Goal: Task Accomplishment & Management: Complete application form

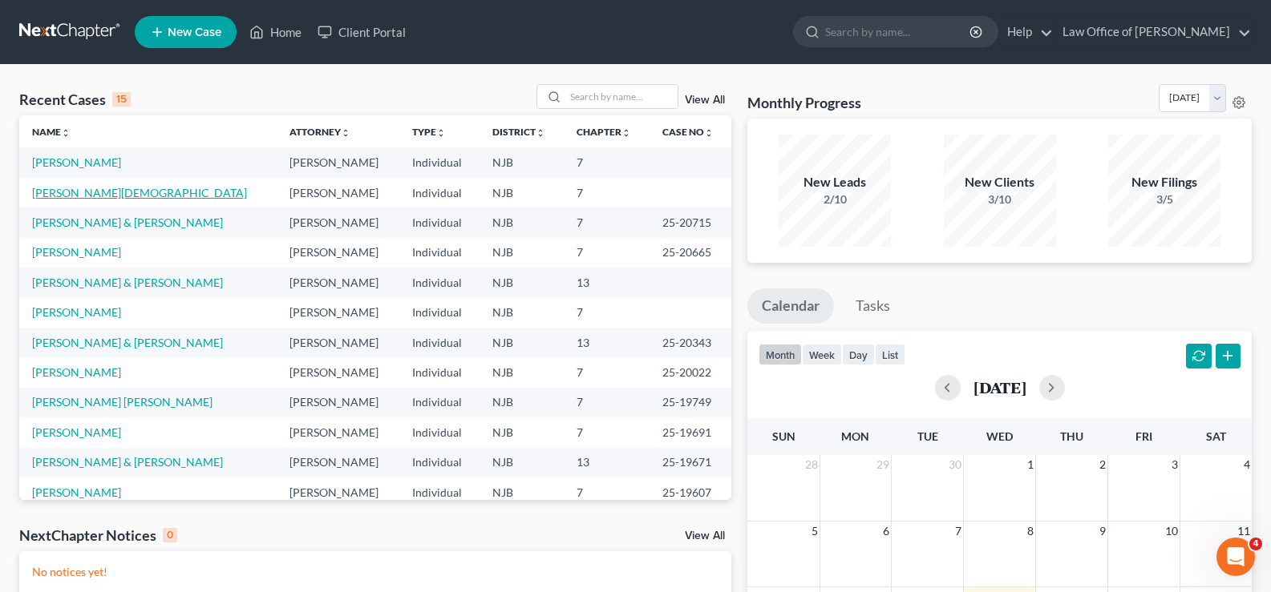
click at [95, 190] on link "[PERSON_NAME][DEMOGRAPHIC_DATA]" at bounding box center [139, 193] width 215 height 14
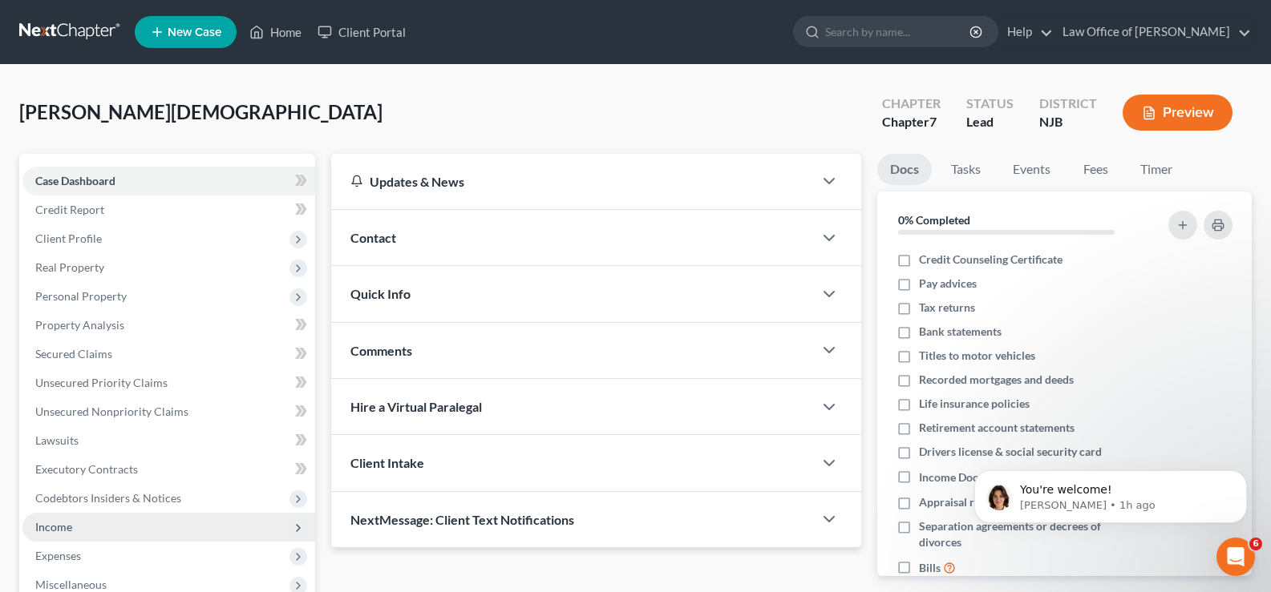
click at [66, 520] on span "Income" at bounding box center [53, 527] width 37 height 14
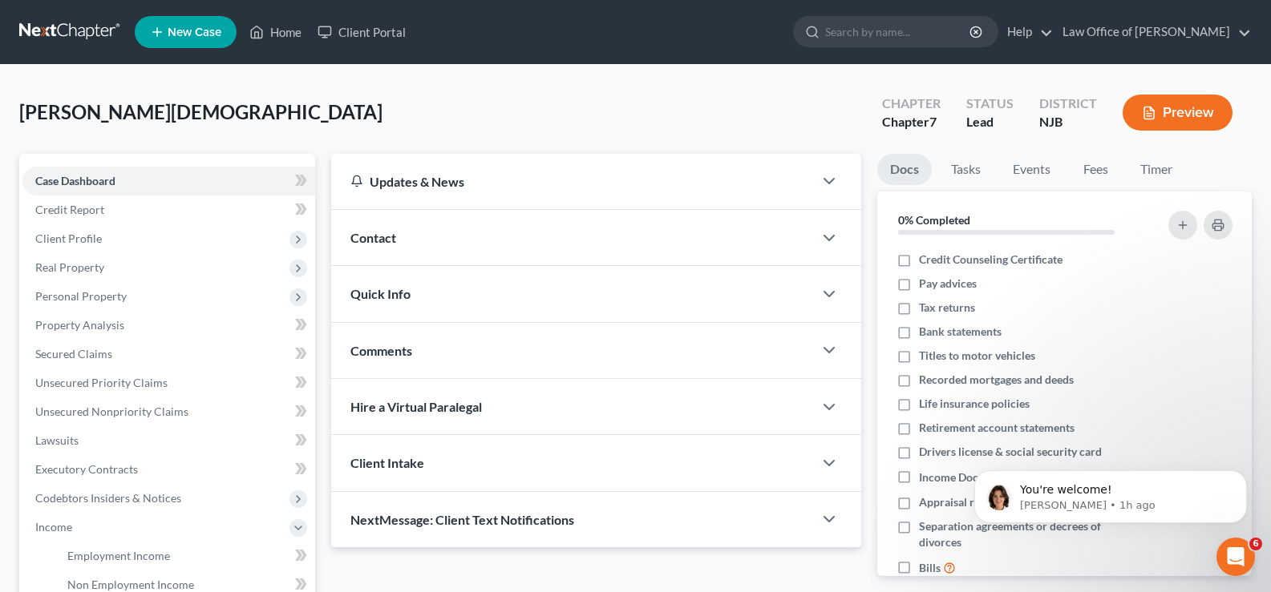
drag, startPoint x: 1267, startPoint y: 37, endPoint x: 1276, endPoint y: 119, distance: 82.2
click at [1270, 119] on html "Home New Case Client Portal Law Office of MaryBeth Schroeder marybeth@schroeder…" at bounding box center [635, 484] width 1271 height 968
drag, startPoint x: 105, startPoint y: 548, endPoint x: 99, endPoint y: 559, distance: 11.8
click at [103, 548] on link "Employment Income" at bounding box center [185, 556] width 261 height 29
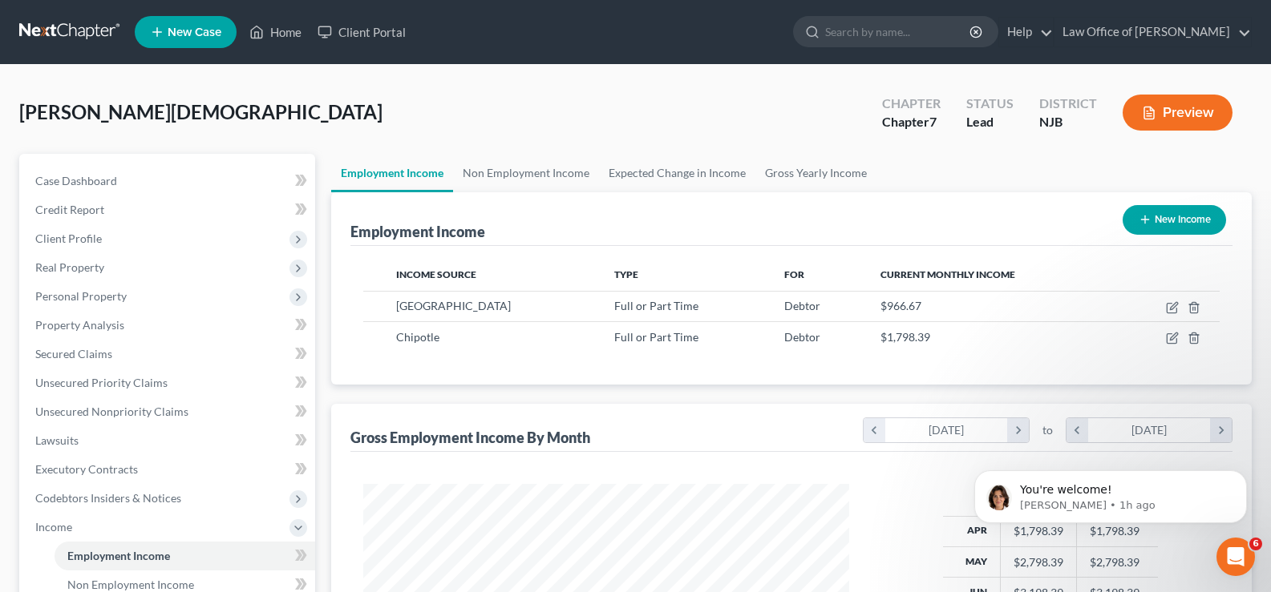
scroll to position [288, 518]
click at [736, 71] on div "Carter, Christian Upgraded Chapter Chapter 7 Status Lead District NJB Preview P…" at bounding box center [635, 502] width 1271 height 874
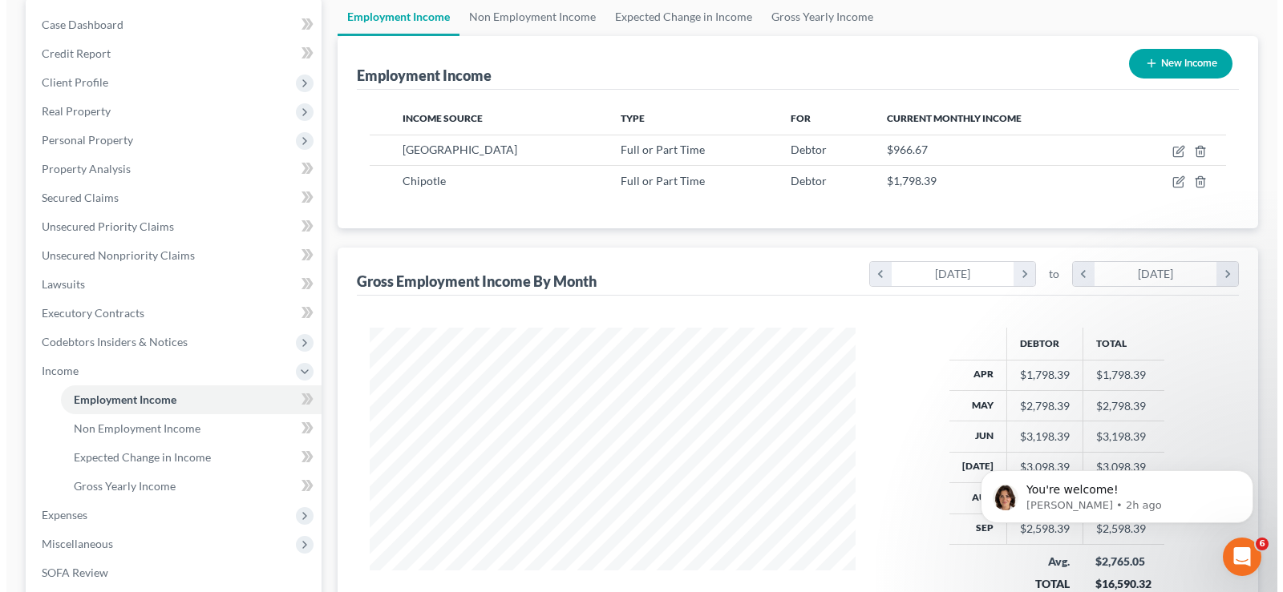
scroll to position [0, 0]
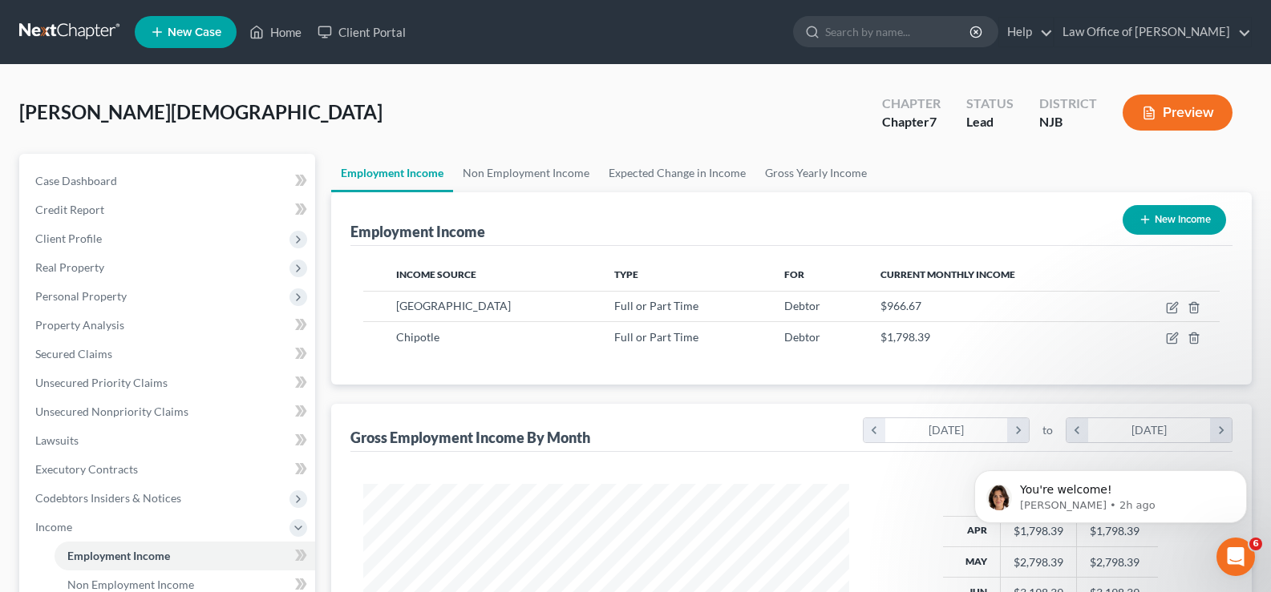
click at [1170, 220] on button "New Income" at bounding box center [1173, 220] width 103 height 30
select select "0"
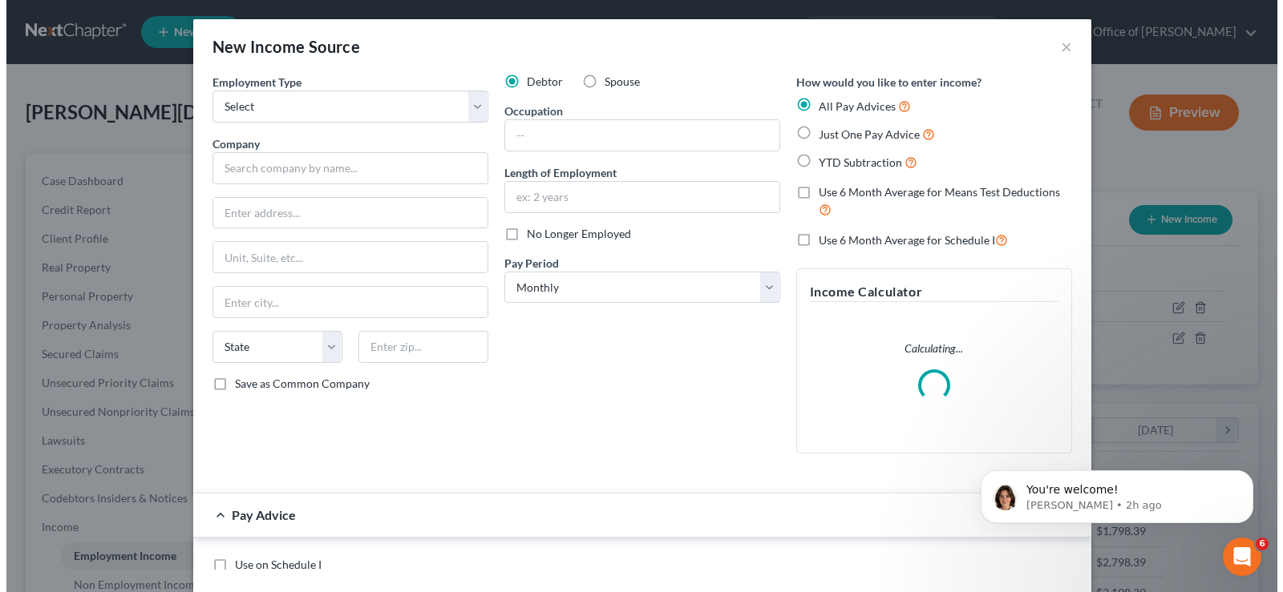
scroll to position [288, 523]
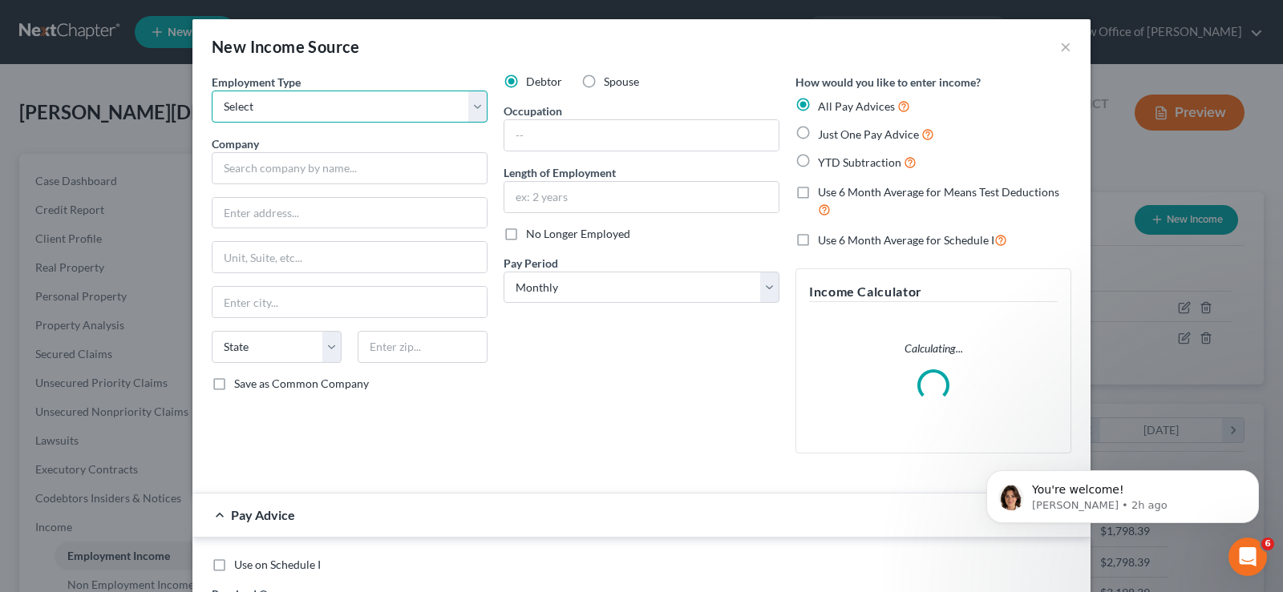
click at [248, 108] on select "Select Full or Part Time Employment Self Employment" at bounding box center [350, 107] width 276 height 32
select select "0"
click at [212, 91] on select "Select Full or Part Time Employment Self Employment" at bounding box center [350, 107] width 276 height 32
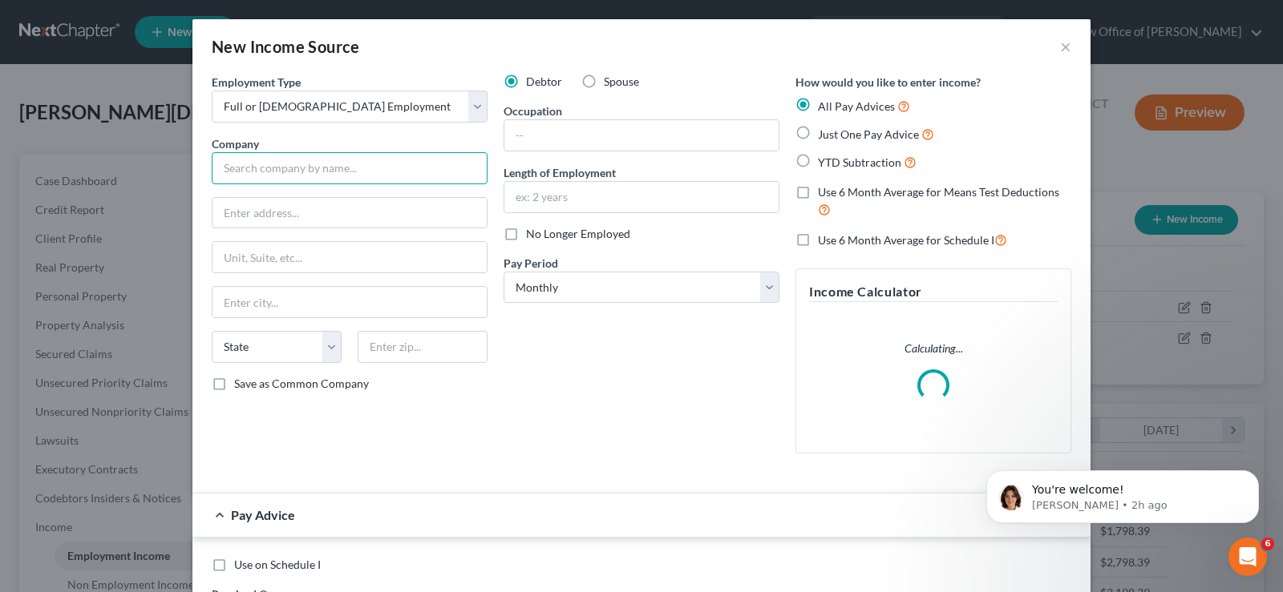
click at [251, 159] on input "text" at bounding box center [350, 168] width 276 height 32
type input "v"
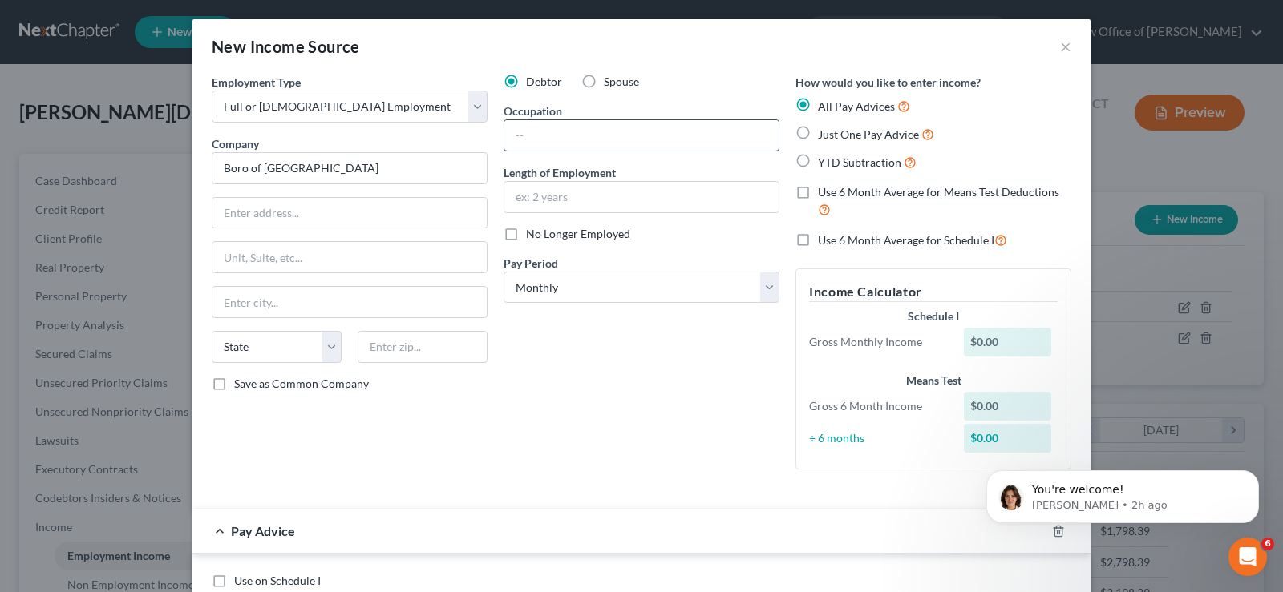
click at [525, 143] on input "text" at bounding box center [641, 135] width 274 height 30
type input "Boro of Spring Lake"
type input "Life Guard"
click at [533, 195] on input "text" at bounding box center [641, 197] width 274 height 30
type input "4 years seasonally"
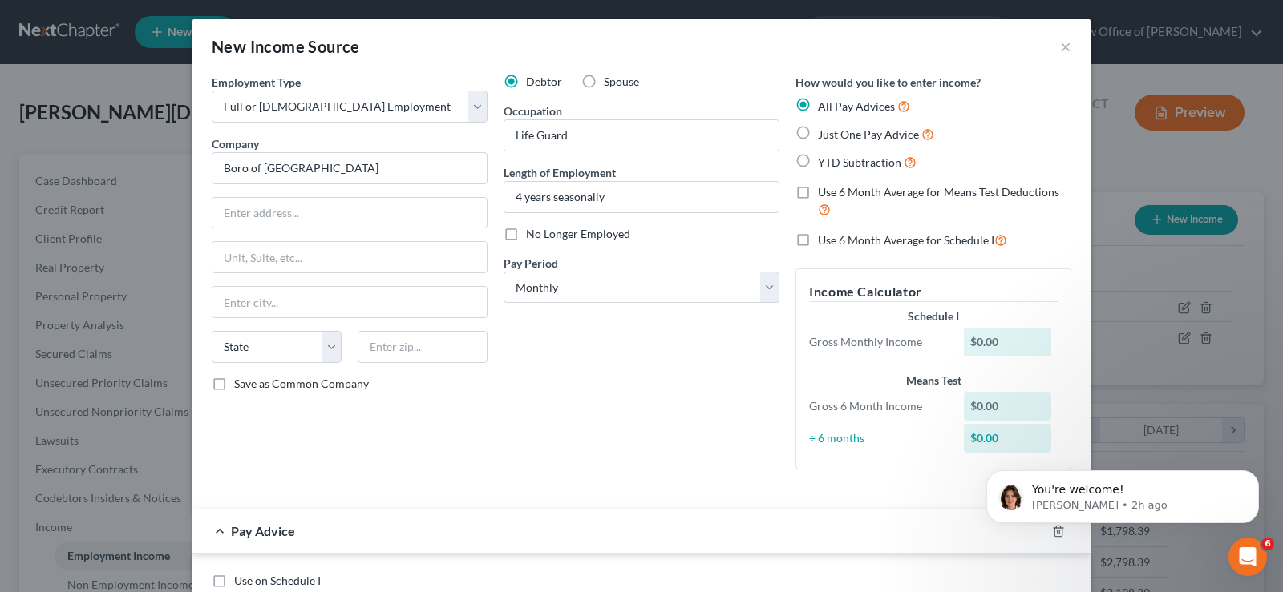
click at [526, 233] on label "No Longer Employed" at bounding box center [578, 234] width 104 height 16
click at [532, 233] on input "No Longer Employed" at bounding box center [537, 231] width 10 height 10
checkbox input "true"
click at [561, 291] on select "Select Monthly Twice Monthly Every Other Week Weekly" at bounding box center [641, 288] width 276 height 32
select select "2"
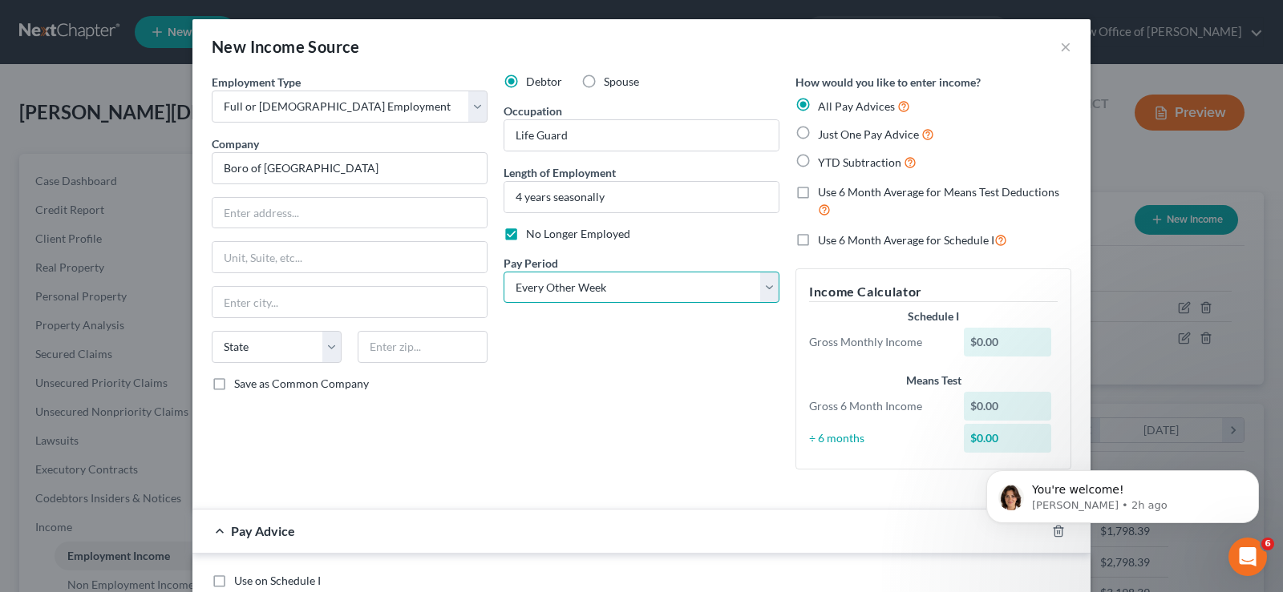
click at [503, 272] on select "Select Monthly Twice Monthly Every Other Week Weekly" at bounding box center [641, 288] width 276 height 32
click at [818, 159] on label "YTD Subtraction" at bounding box center [867, 162] width 99 height 18
click at [824, 159] on input "YTD Subtraction" at bounding box center [829, 158] width 10 height 10
radio input "true"
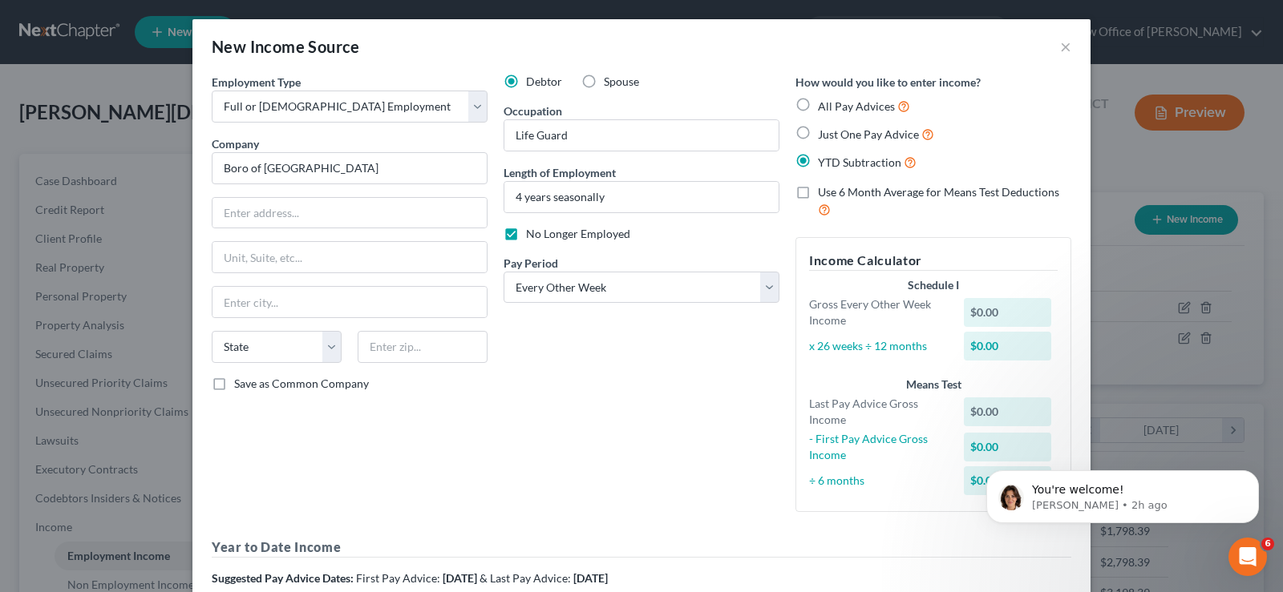
click at [818, 196] on label "Use 6 Month Average for Means Test Deductions" at bounding box center [944, 201] width 253 height 34
click at [824, 195] on input "Use 6 Month Average for Means Test Deductions" at bounding box center [829, 189] width 10 height 10
checkbox input "true"
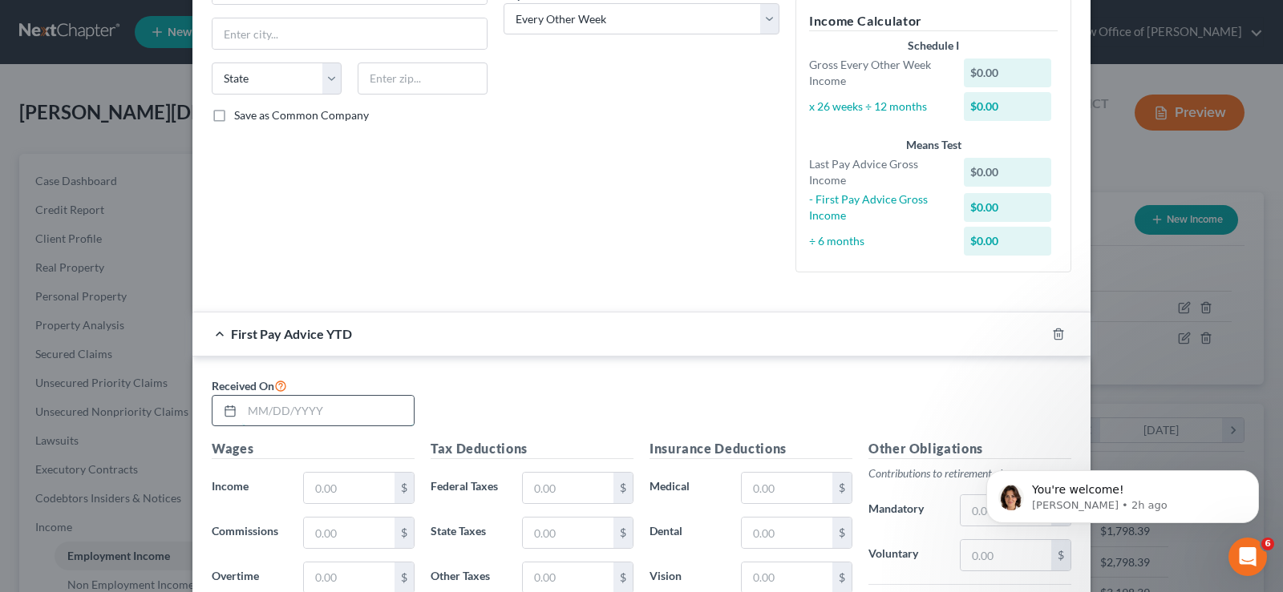
drag, startPoint x: 263, startPoint y: 407, endPoint x: 273, endPoint y: 397, distance: 14.2
click at [263, 407] on input "text" at bounding box center [328, 411] width 172 height 30
click at [281, 412] on input "06/" at bounding box center [328, 411] width 172 height 30
type input "06/06/2025"
click at [333, 485] on input "text" at bounding box center [349, 488] width 91 height 30
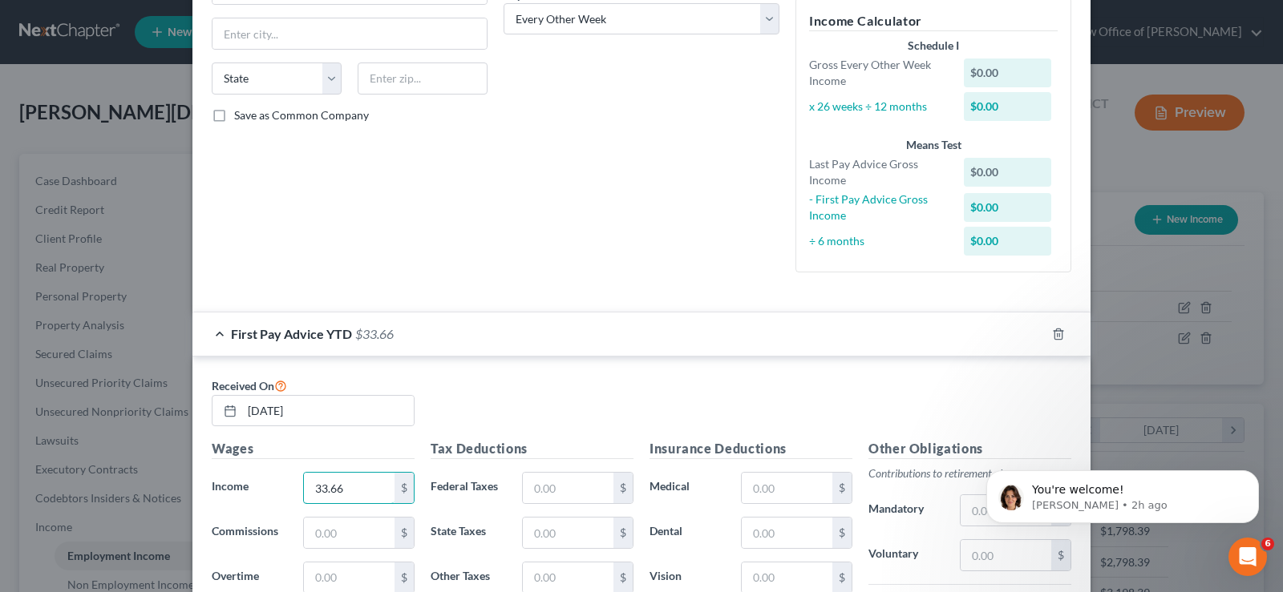
type input "33.66"
click at [555, 501] on input "text" at bounding box center [568, 488] width 91 height 30
type input "3.34"
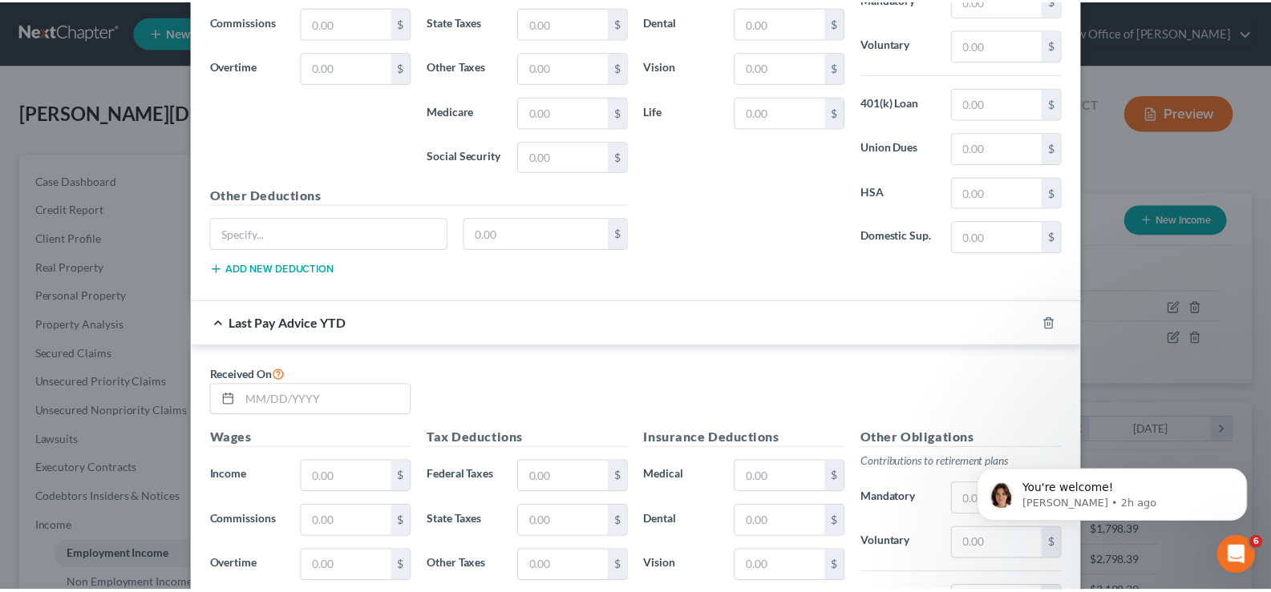
scroll to position [1077, 0]
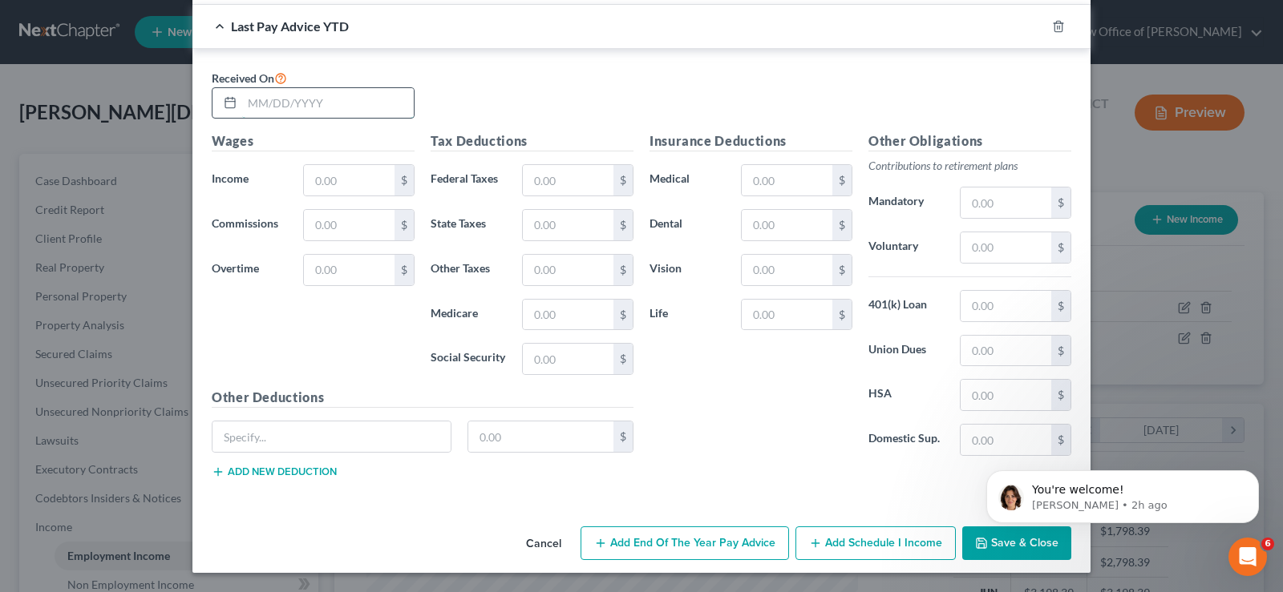
drag, startPoint x: 249, startPoint y: 103, endPoint x: 281, endPoint y: 102, distance: 32.1
click at [250, 103] on input "text" at bounding box center [328, 103] width 172 height 30
type input "08/01/2025"
click at [333, 182] on input "text" at bounding box center [349, 180] width 91 height 30
type input "3,197.70"
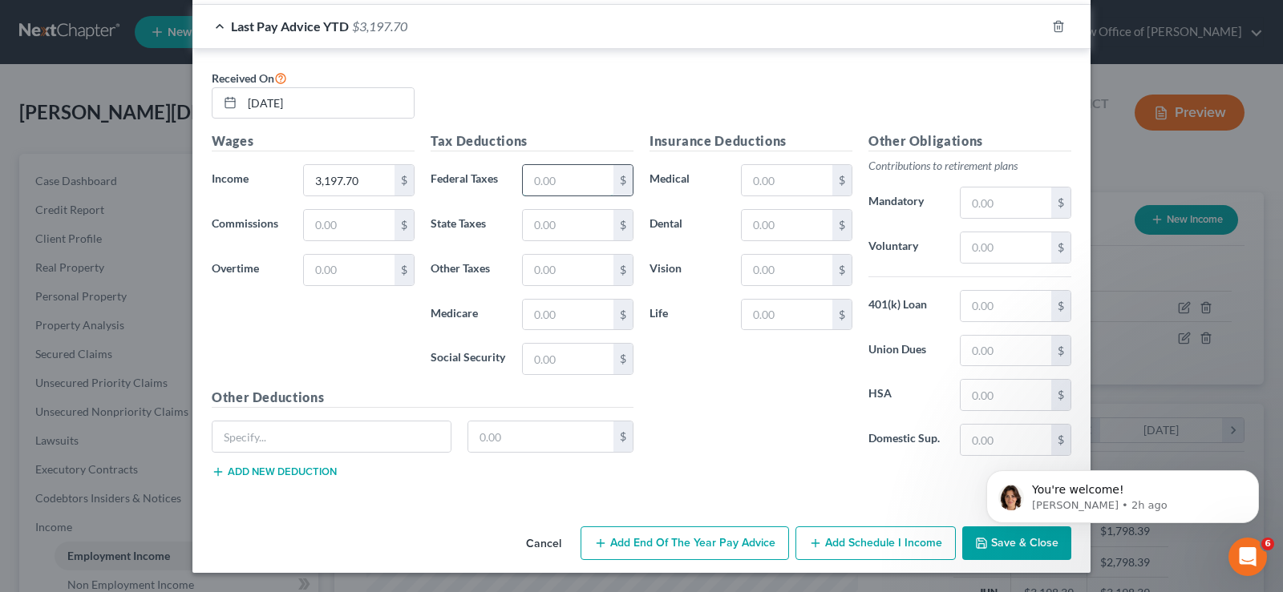
click at [550, 184] on input "text" at bounding box center [568, 180] width 91 height 30
click at [556, 172] on input "text" at bounding box center [568, 180] width 91 height 30
type input "103.30"
click at [988, 544] on html "You're welcome! Emma • 2h ago" at bounding box center [1122, 493] width 321 height 112
click at [1248, 467] on div "You're welcome! Emma • 2h ago" at bounding box center [1122, 423] width 295 height 200
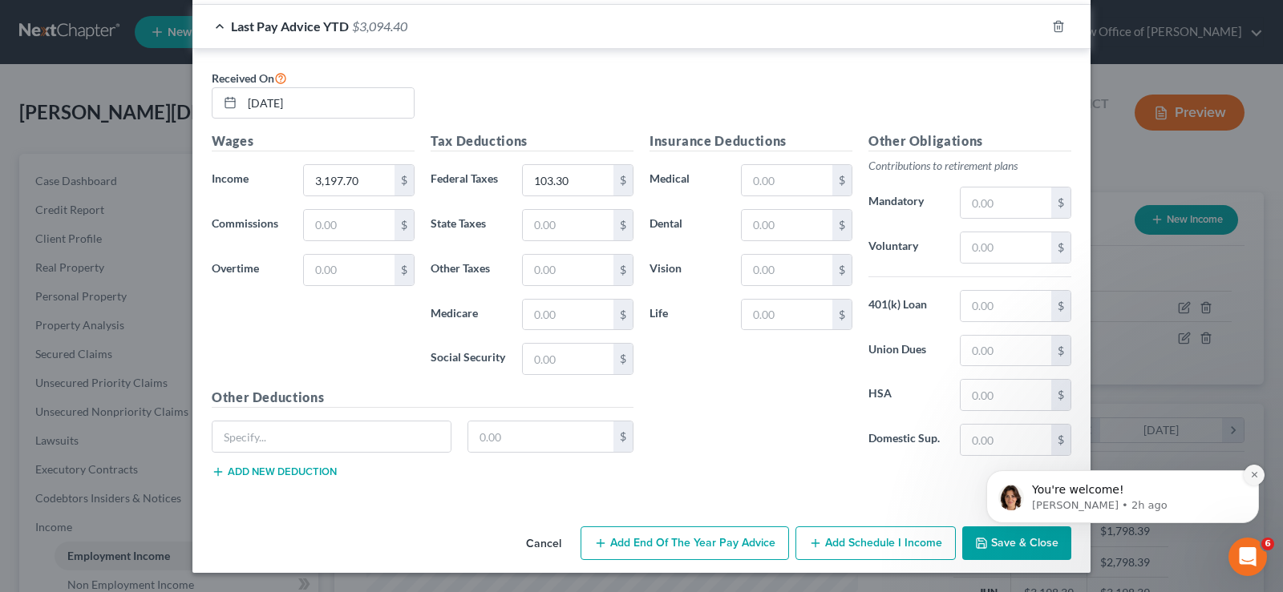
click at [1256, 467] on button "Dismiss notification" at bounding box center [1253, 475] width 21 height 21
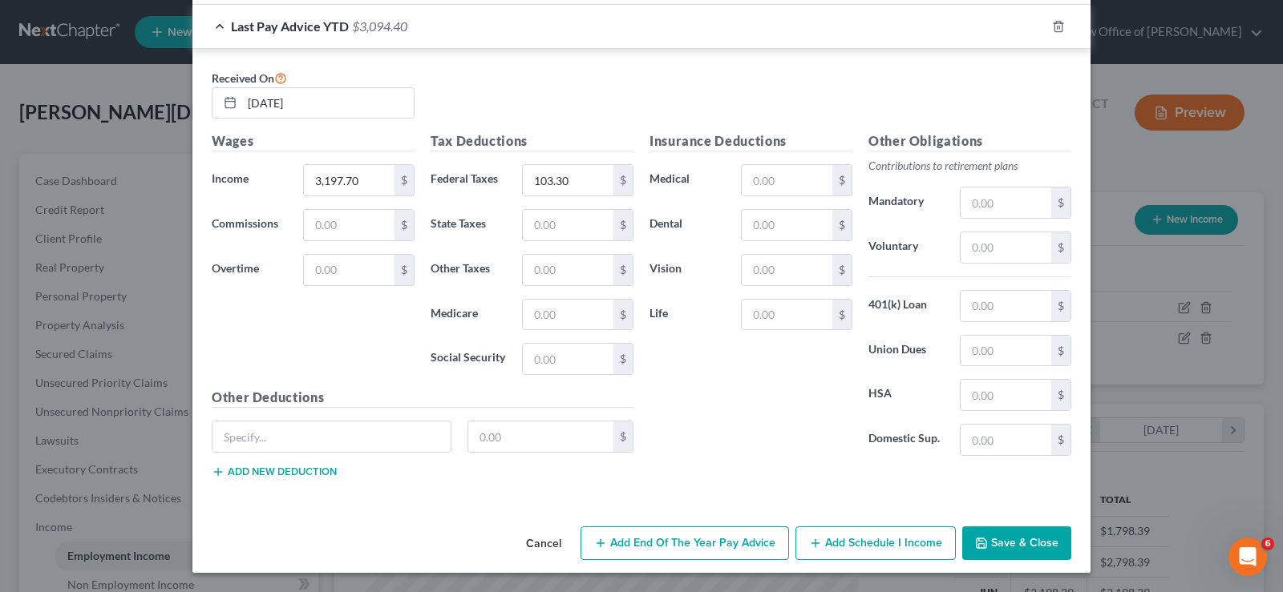
click at [1000, 535] on button "Save & Close" at bounding box center [1016, 544] width 109 height 34
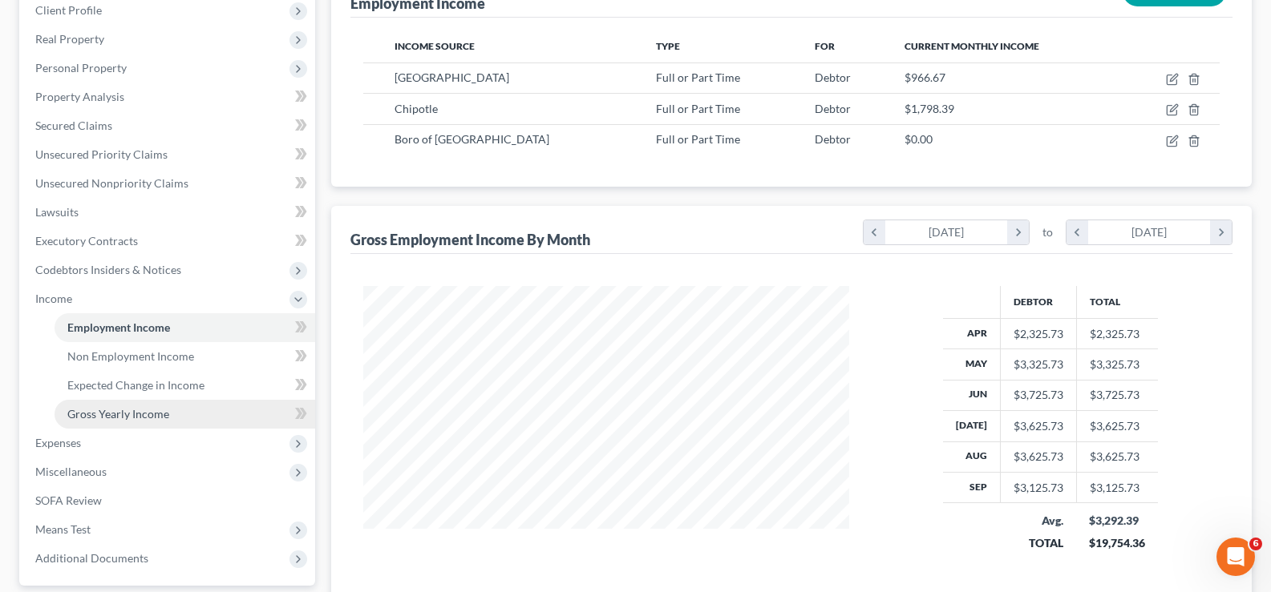
scroll to position [229, 0]
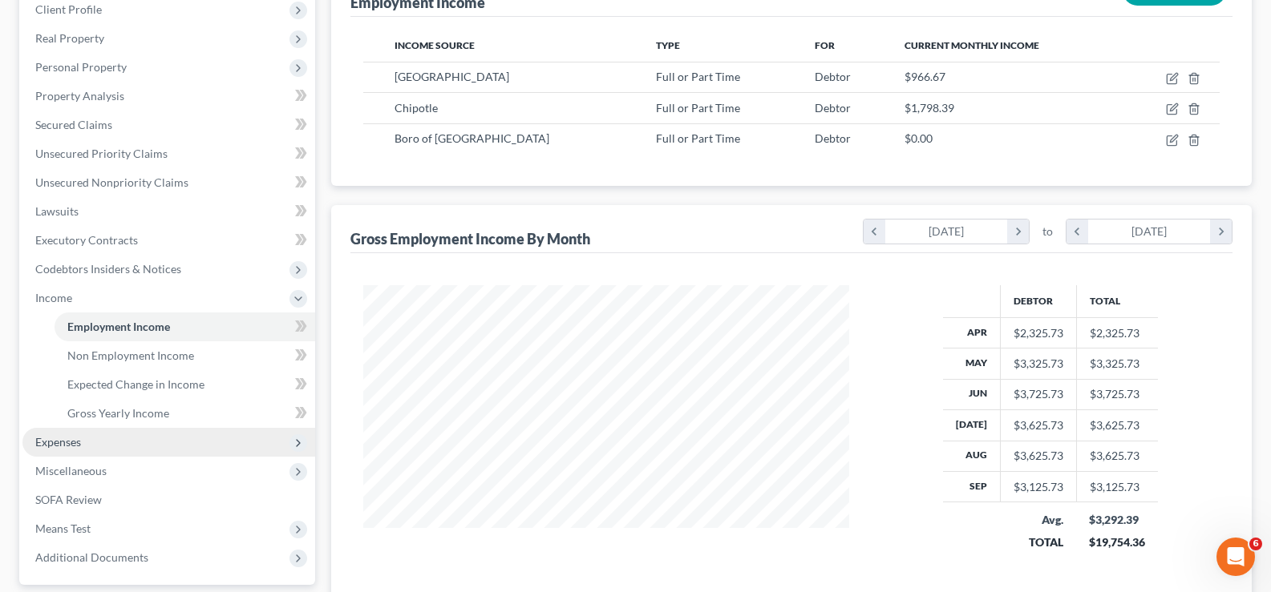
click at [50, 437] on span "Expenses" at bounding box center [58, 442] width 46 height 14
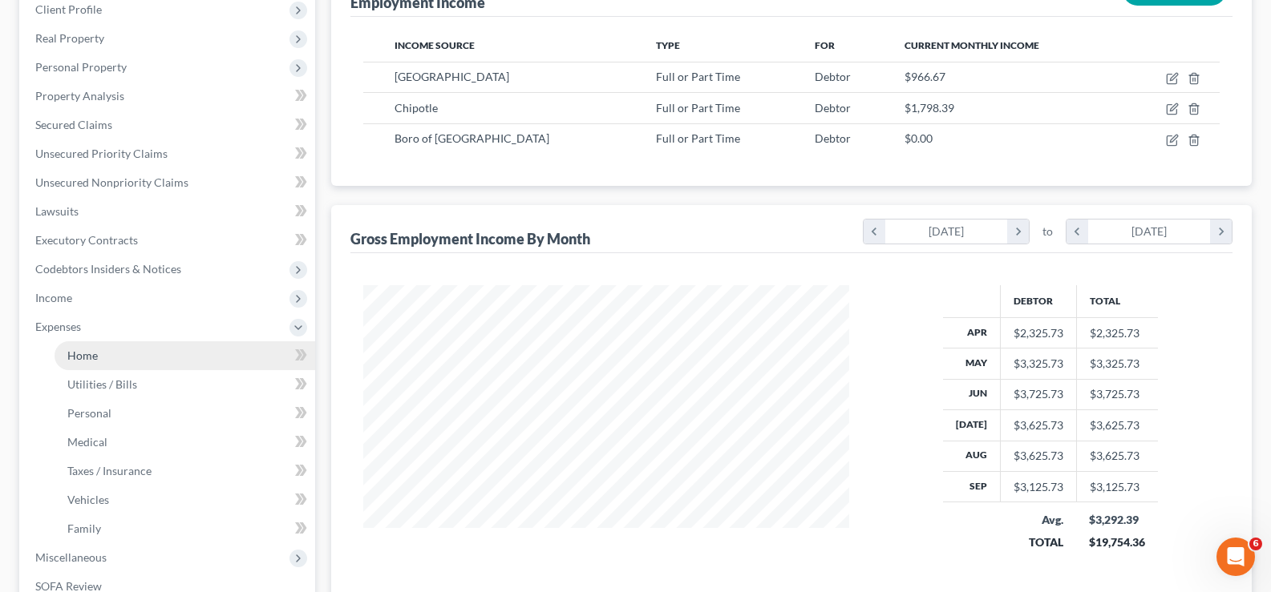
click at [84, 352] on span "Home" at bounding box center [82, 356] width 30 height 14
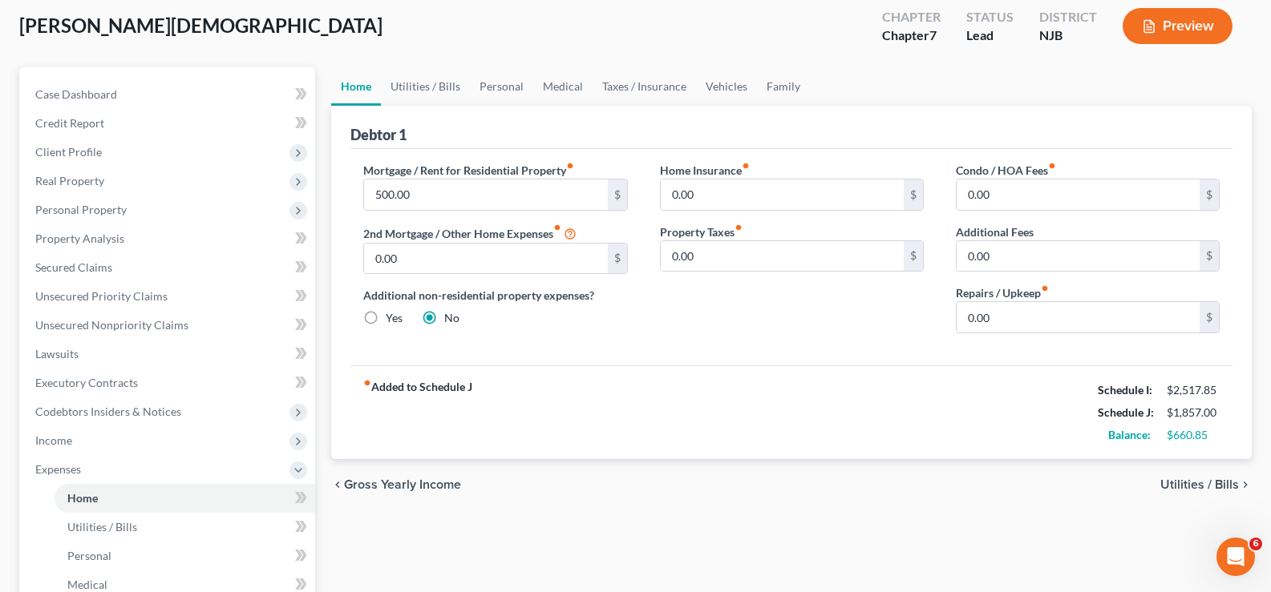
scroll to position [88, 0]
click at [433, 83] on link "Utilities / Bills" at bounding box center [425, 85] width 89 height 38
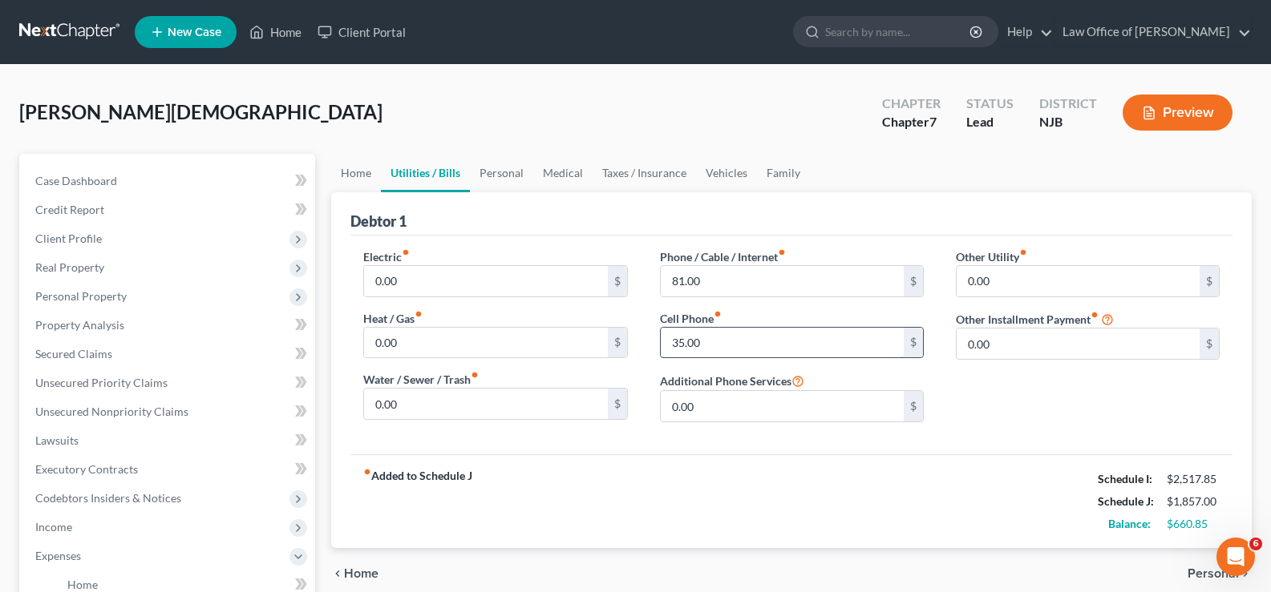
click at [715, 340] on input "35.00" at bounding box center [782, 343] width 243 height 30
type input "65"
click at [502, 168] on link "Personal" at bounding box center [501, 173] width 63 height 38
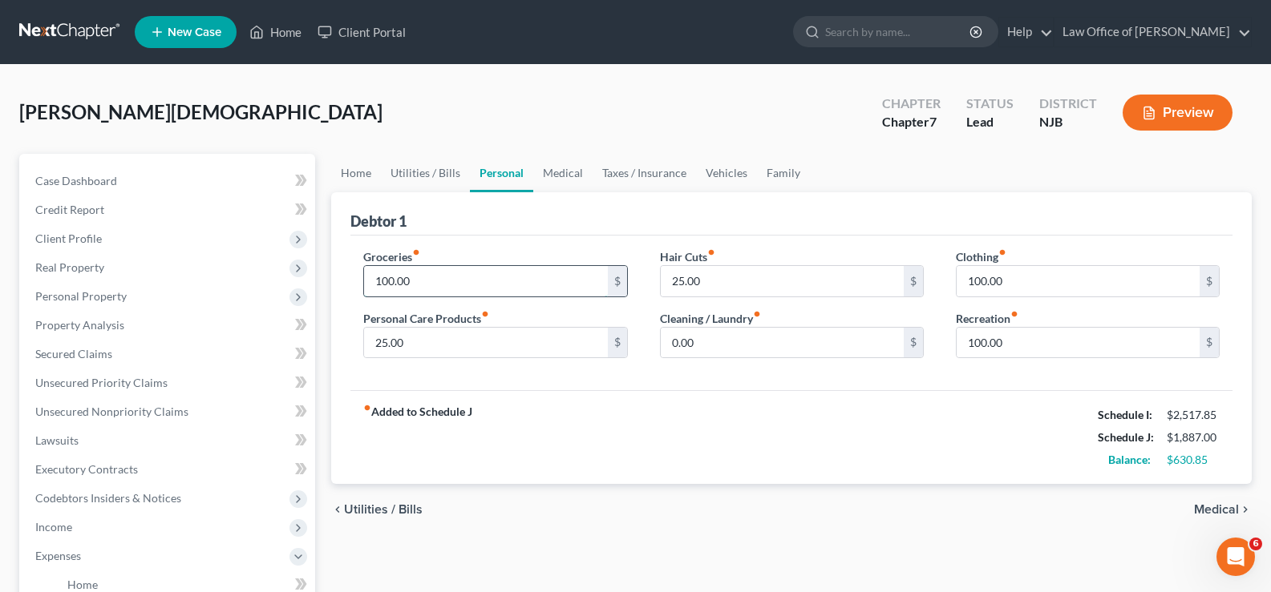
click at [447, 284] on input "100.00" at bounding box center [485, 281] width 243 height 30
type input "400"
click at [425, 348] on input "25.00" at bounding box center [485, 343] width 243 height 30
type input "50.00"
click at [789, 346] on input "0.00" at bounding box center [782, 343] width 243 height 30
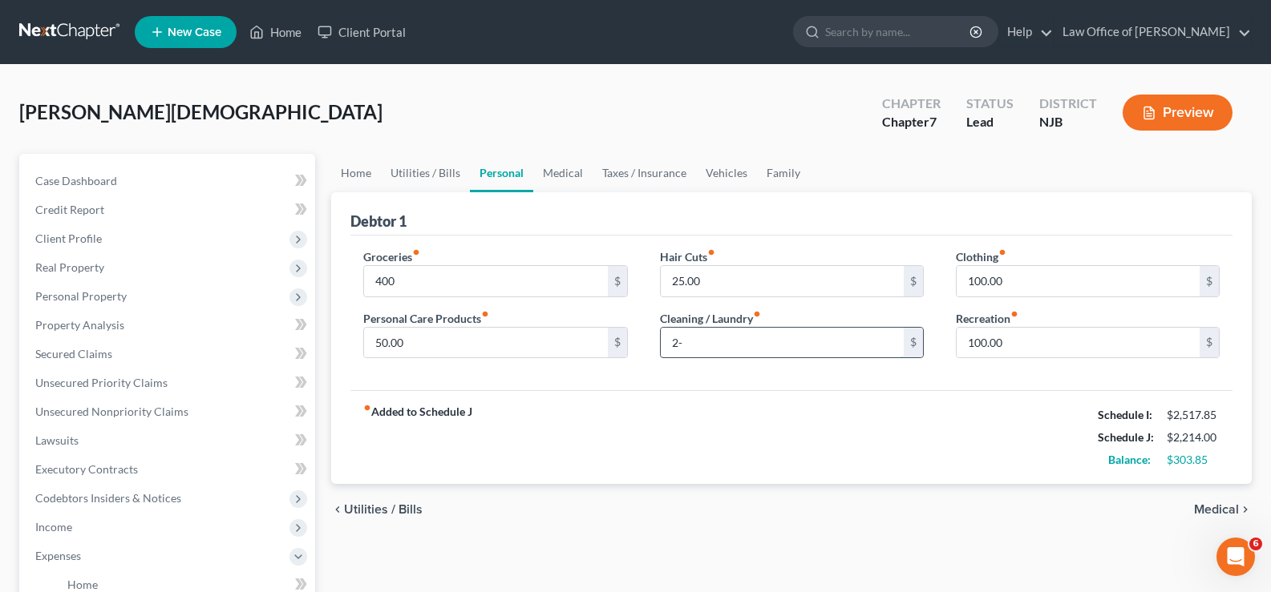
type input "2"
type input "0"
type input "20."
click at [713, 275] on input "25.00" at bounding box center [782, 281] width 243 height 30
type input "10.00"
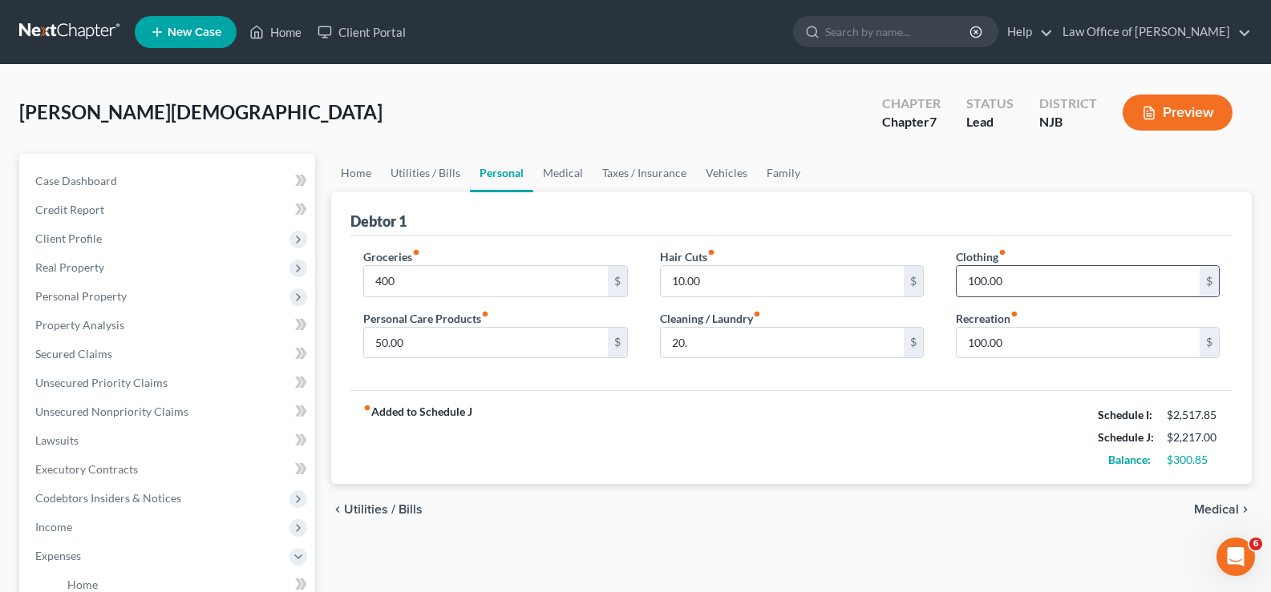
click at [1035, 280] on input "100.00" at bounding box center [1077, 281] width 243 height 30
type input "200"
click at [1018, 346] on input "100.00" at bounding box center [1077, 343] width 243 height 30
type input "200"
click at [560, 168] on link "Medical" at bounding box center [562, 173] width 59 height 38
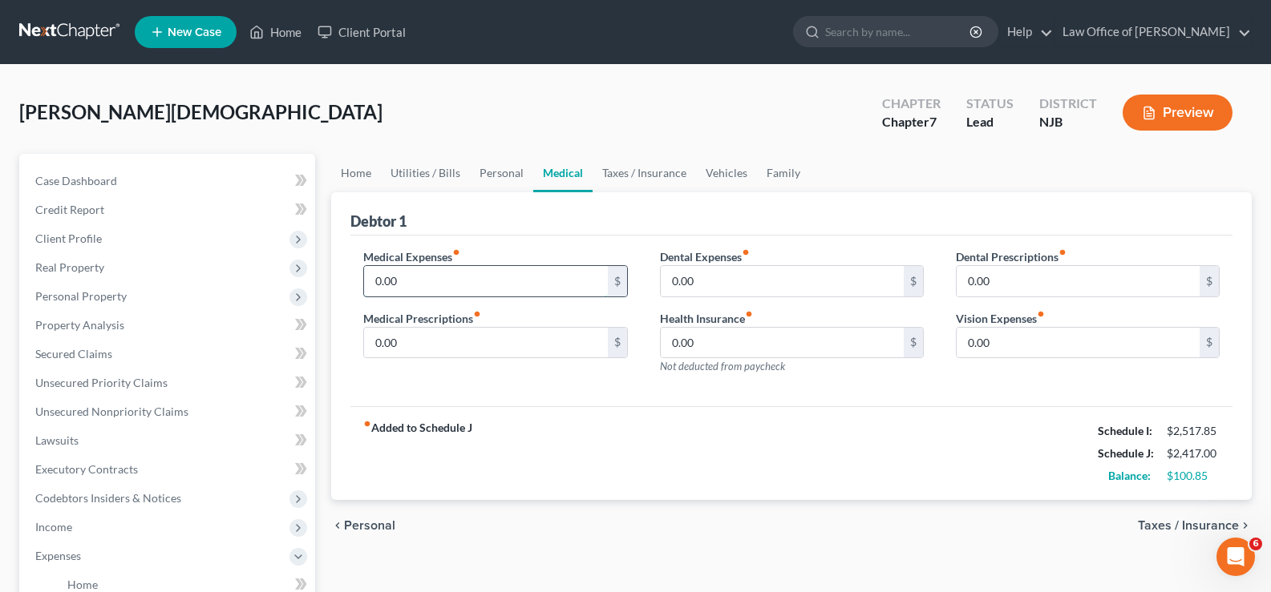
click at [455, 277] on input "0.00" at bounding box center [485, 281] width 243 height 30
click at [645, 176] on link "Taxes / Insurance" at bounding box center [643, 173] width 103 height 38
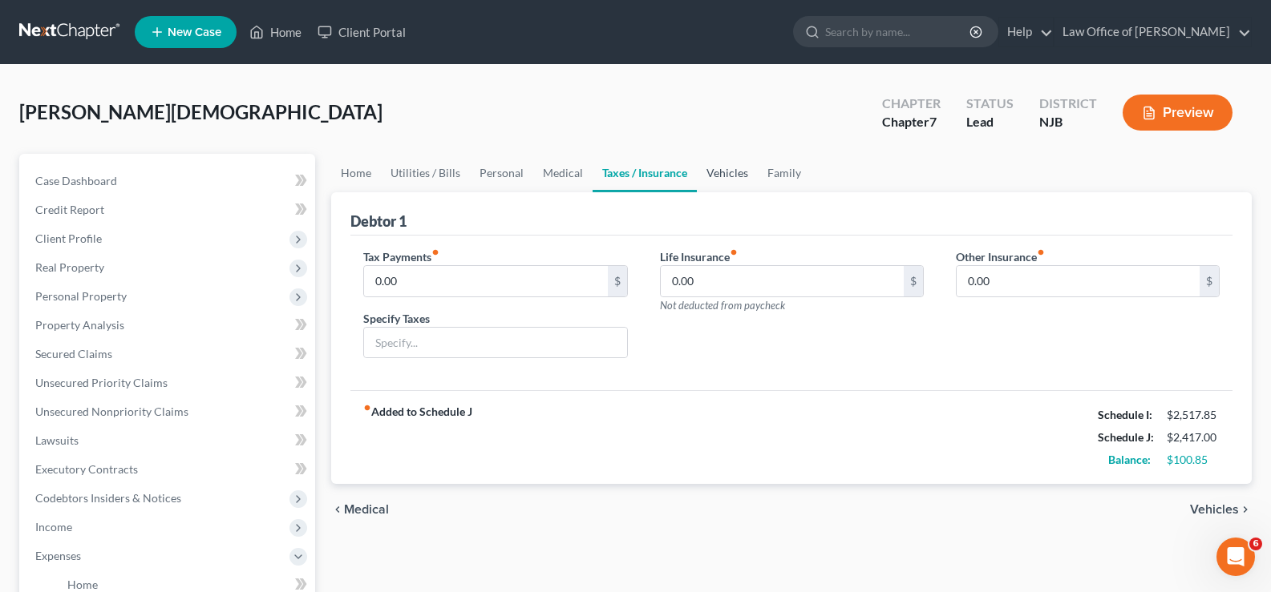
click at [720, 168] on link "Vehicles" at bounding box center [727, 173] width 61 height 38
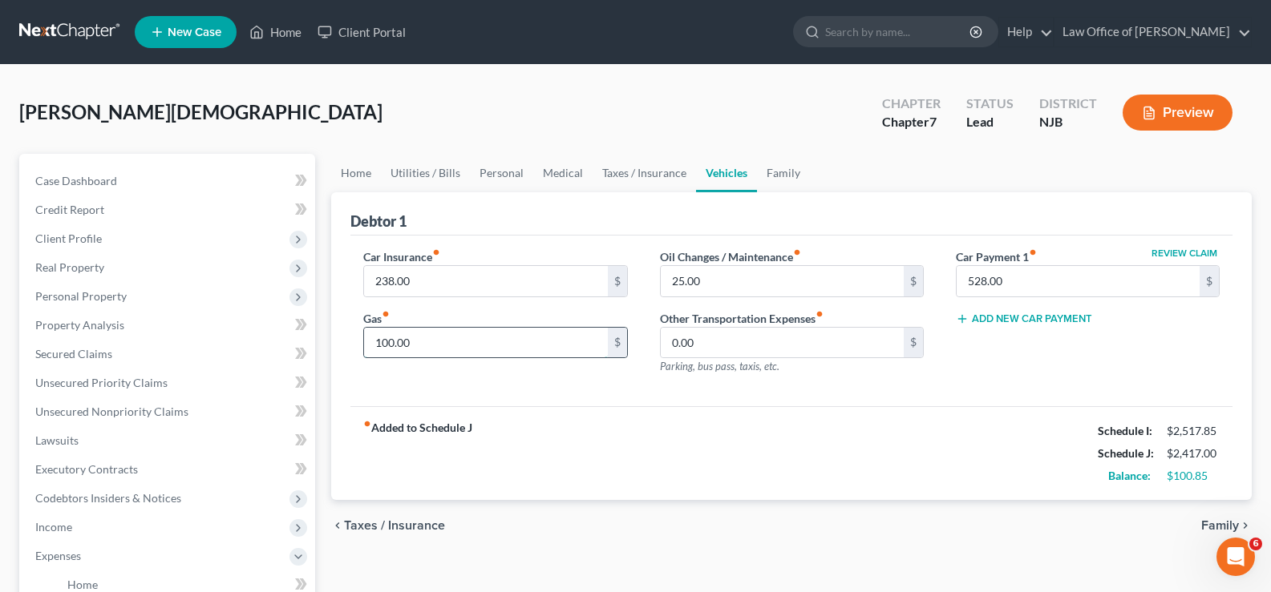
click at [480, 349] on input "100.00" at bounding box center [485, 343] width 243 height 30
type input "150"
click at [789, 168] on link "Family" at bounding box center [783, 173] width 53 height 38
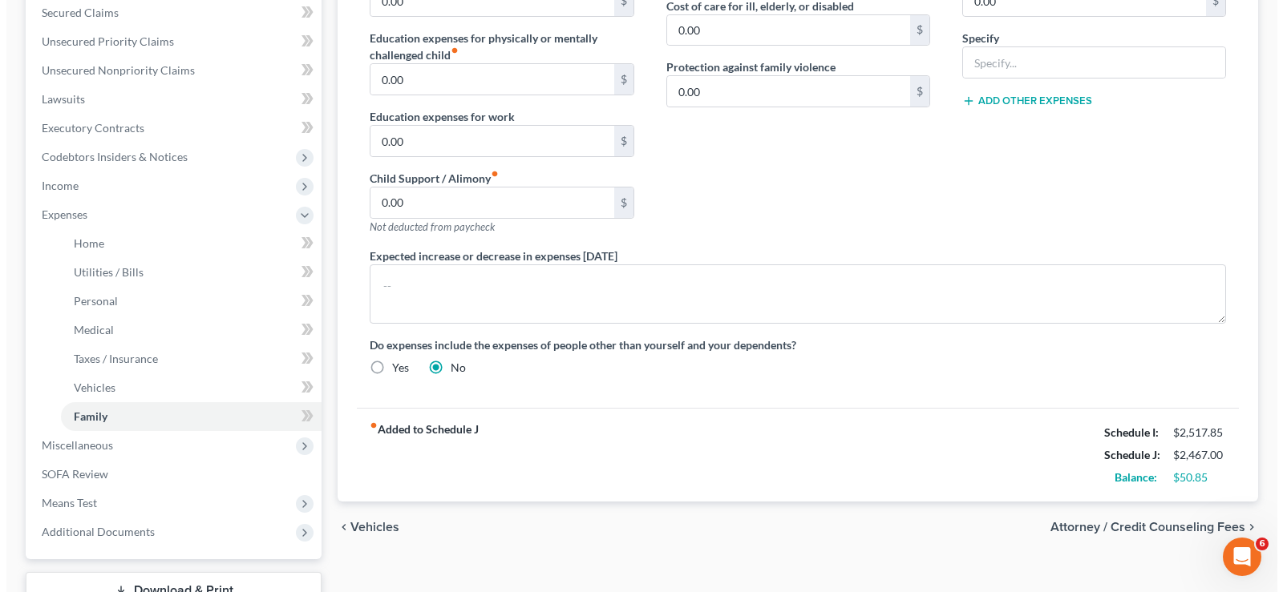
scroll to position [462, 0]
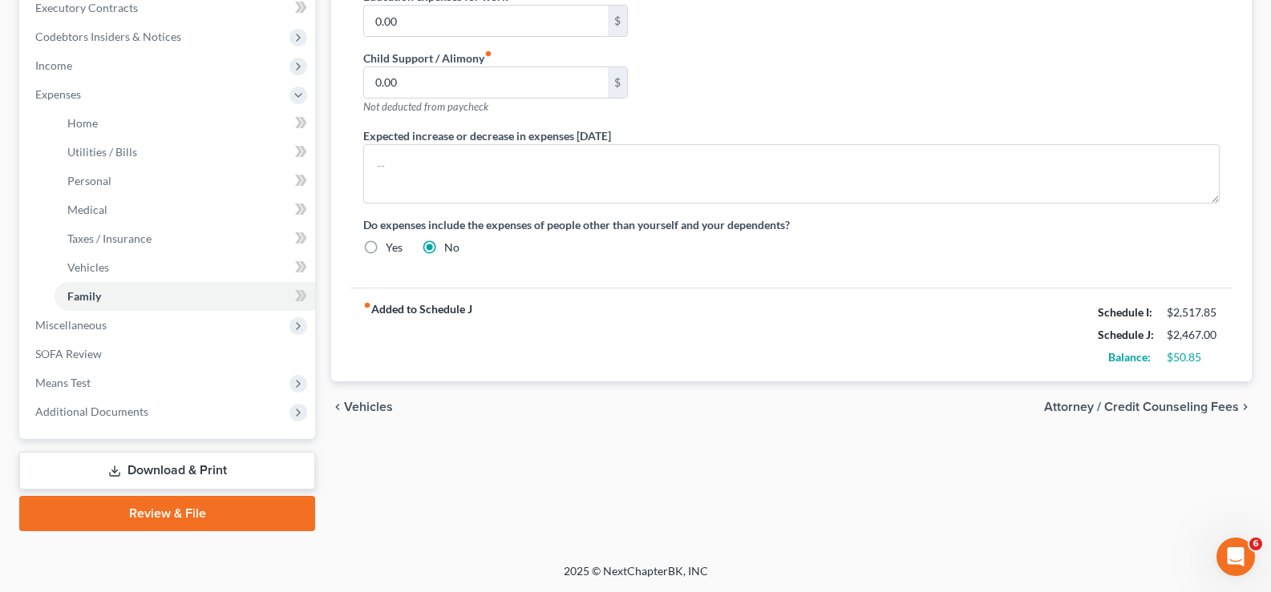
click at [1106, 401] on span "Attorney / Credit Counseling Fees" at bounding box center [1141, 407] width 195 height 13
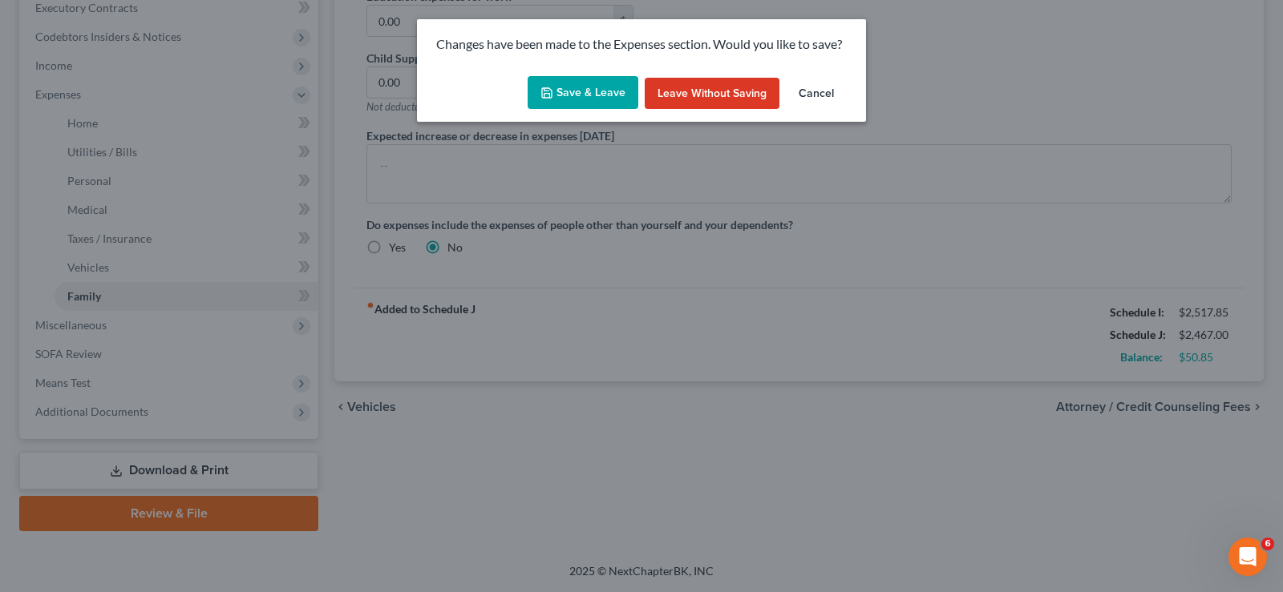
click at [583, 83] on button "Save & Leave" at bounding box center [582, 93] width 111 height 34
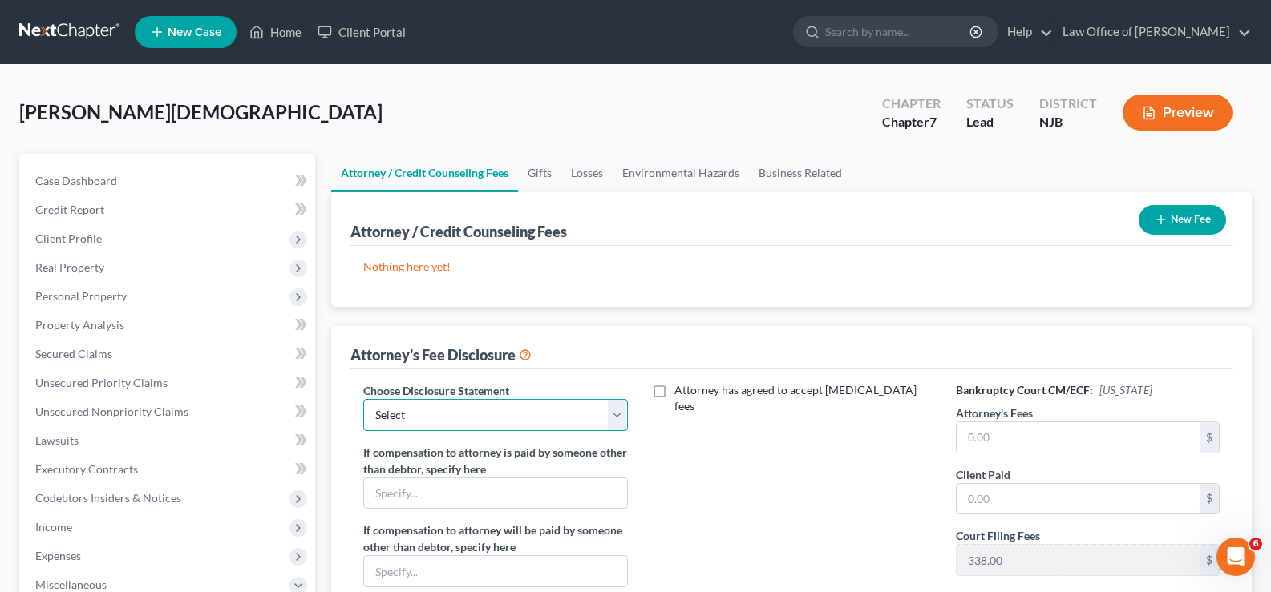
click at [610, 422] on select "Select Law Office of MaryBeth Schroeder" at bounding box center [495, 415] width 264 height 32
select select "0"
click at [363, 399] on select "Select Law Office of MaryBeth Schroeder" at bounding box center [495, 415] width 264 height 32
click at [1197, 212] on button "New Fee" at bounding box center [1181, 220] width 87 height 30
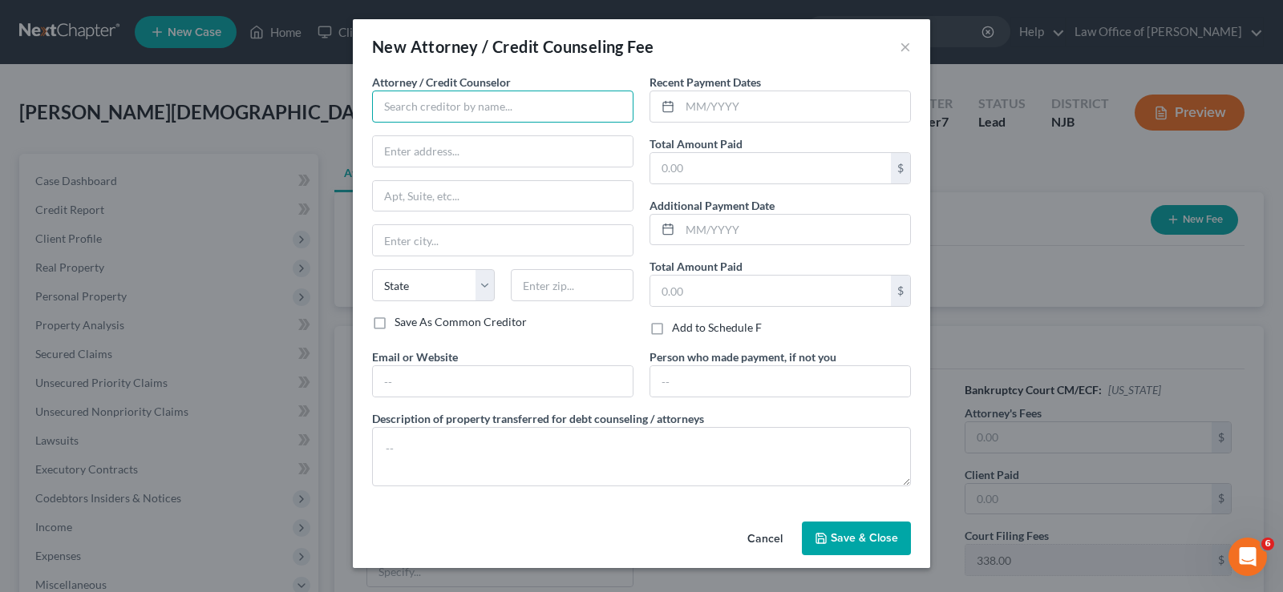
click at [455, 106] on input "text" at bounding box center [502, 107] width 261 height 32
drag, startPoint x: 678, startPoint y: 105, endPoint x: 697, endPoint y: 110, distance: 19.8
click at [680, 105] on div at bounding box center [779, 107] width 261 height 32
type input "Law Office of [PERSON_NAME]"
click at [695, 105] on input "text" at bounding box center [795, 106] width 230 height 30
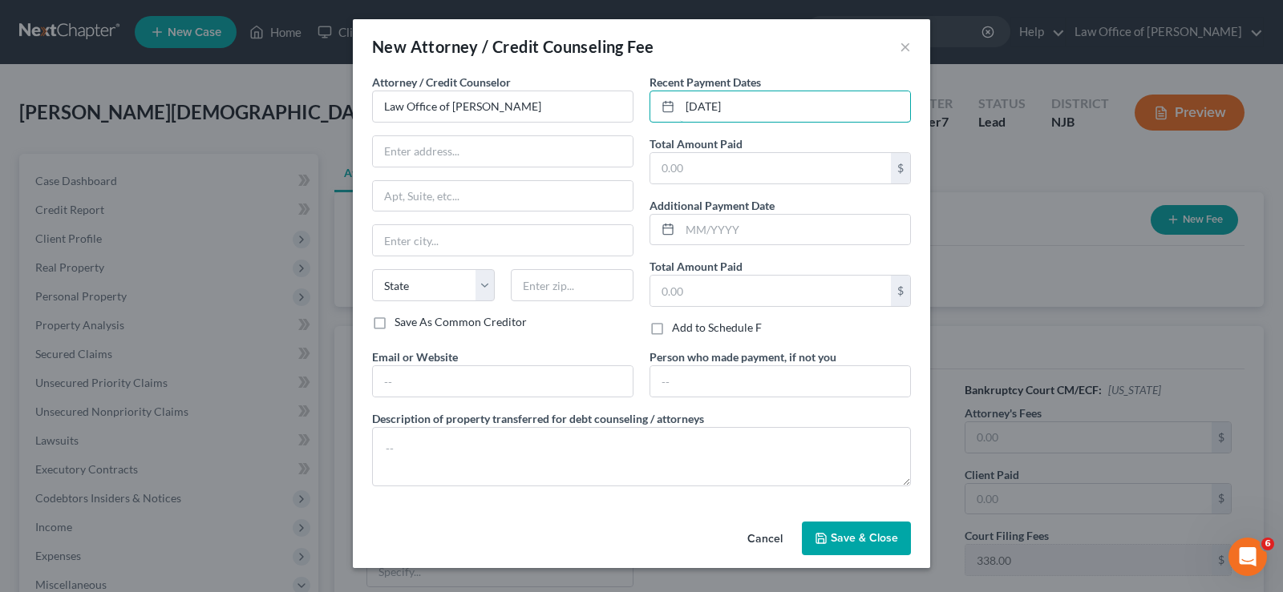
type input "10/01/2025"
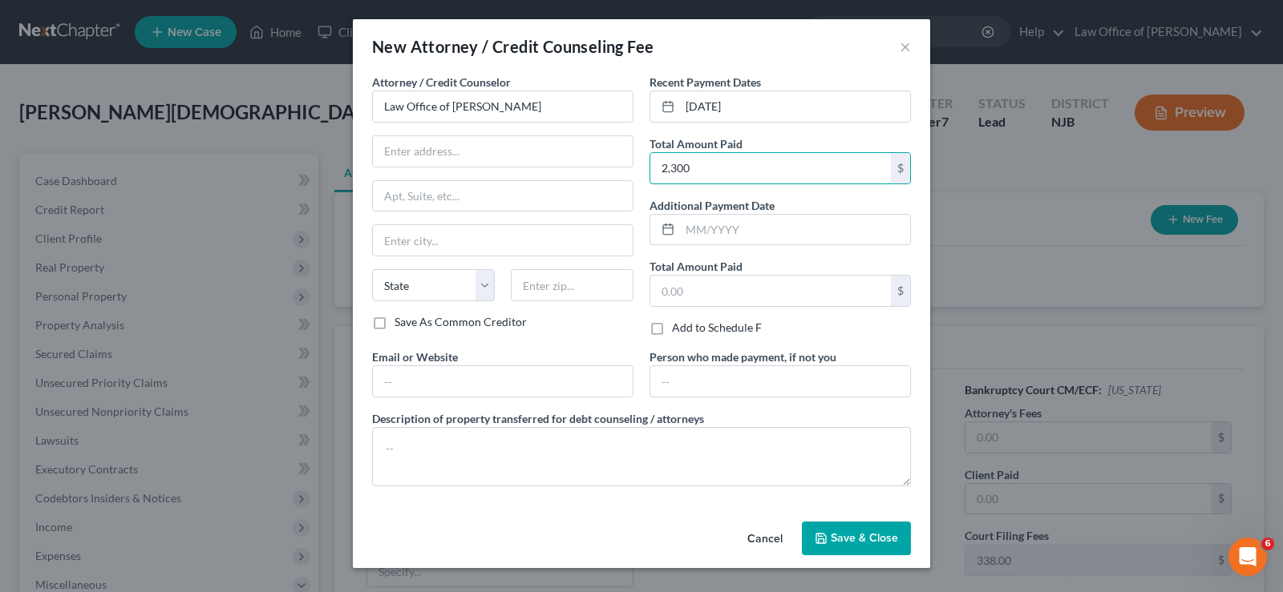
type input "2,300"
drag, startPoint x: 841, startPoint y: 537, endPoint x: 851, endPoint y: 546, distance: 13.7
click at [846, 540] on span "Save & Close" at bounding box center [864, 538] width 67 height 14
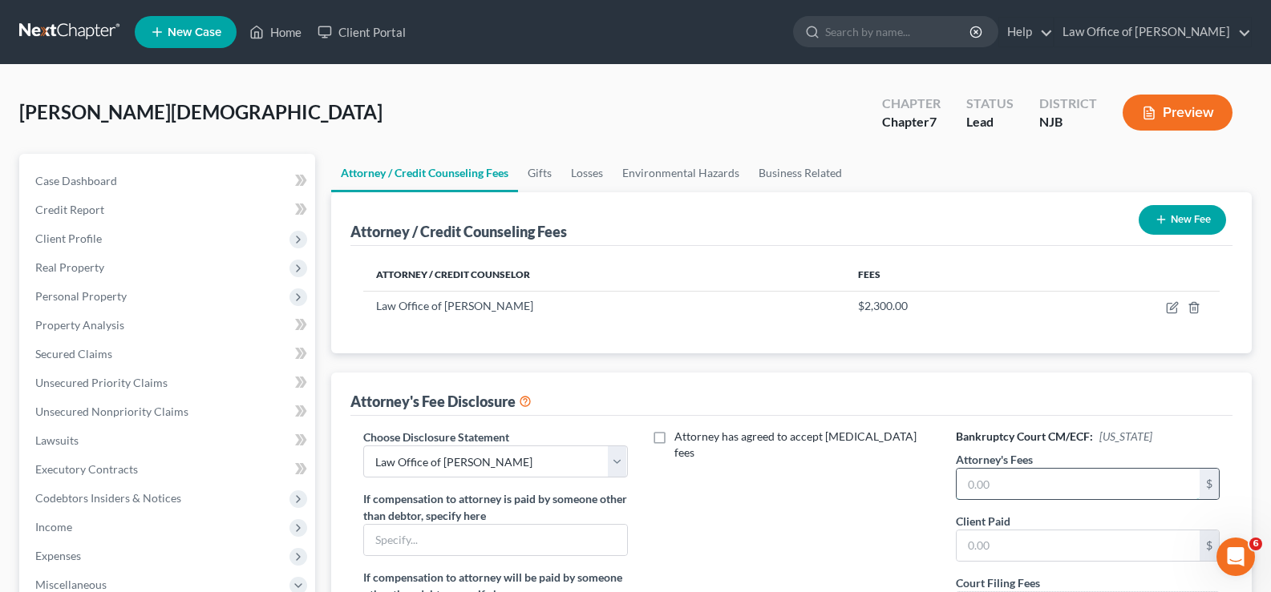
click at [992, 477] on input "text" at bounding box center [1077, 484] width 243 height 30
type input "2,300"
click at [994, 553] on input "text" at bounding box center [1077, 546] width 243 height 30
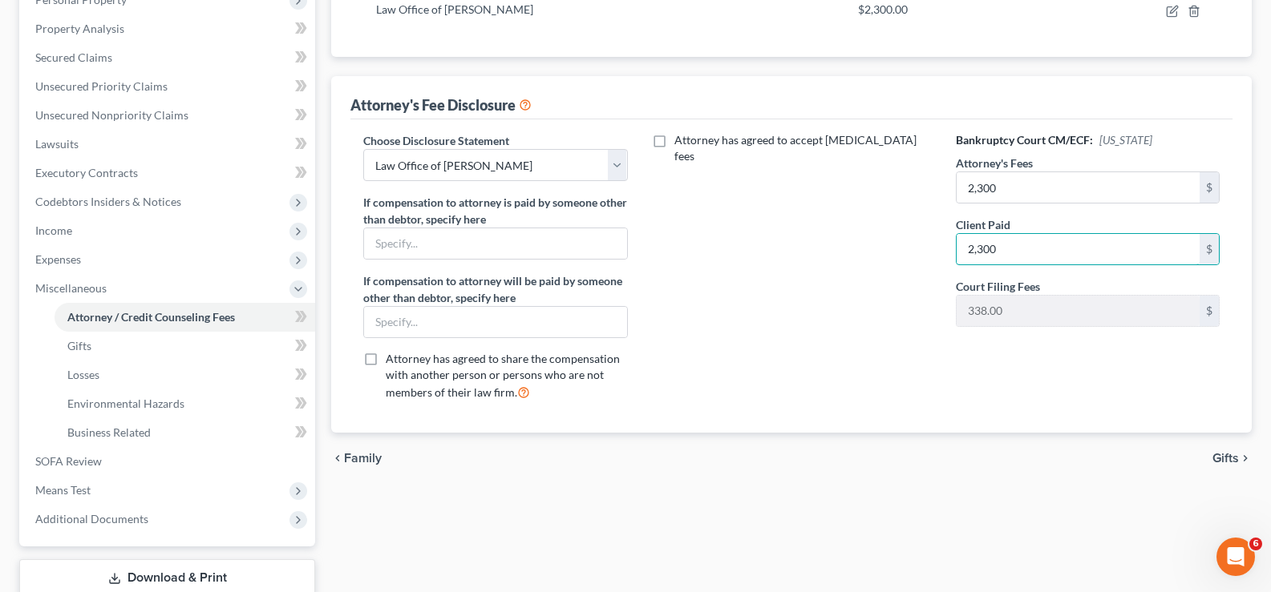
scroll to position [302, 0]
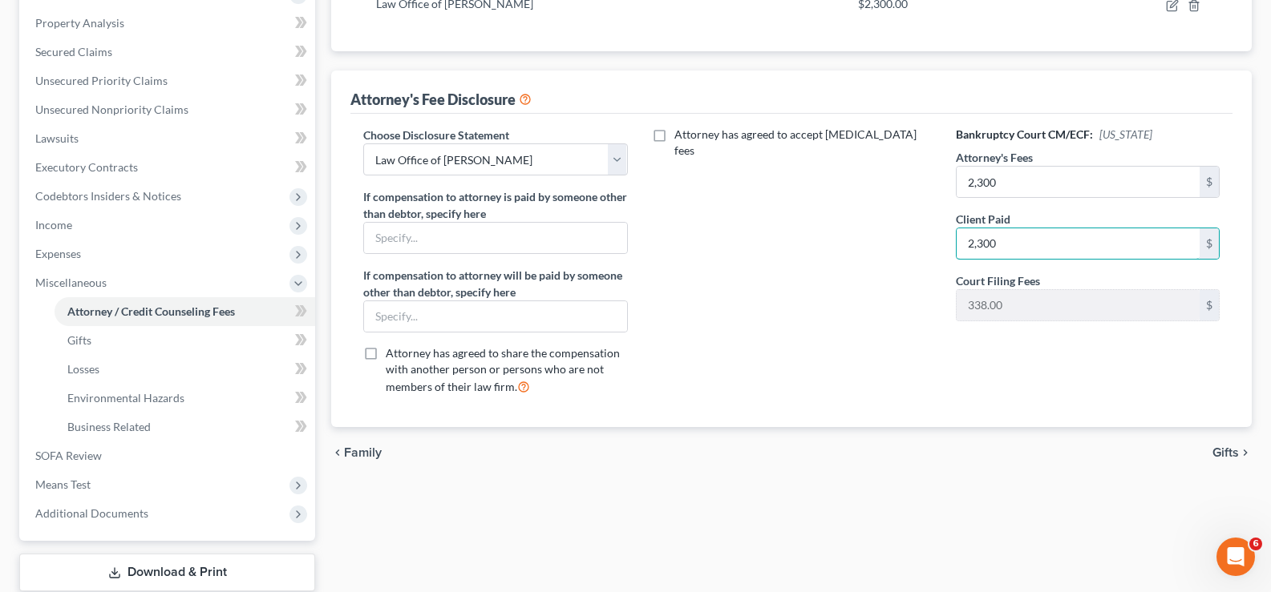
type input "2,300"
click at [1218, 452] on span "Gifts" at bounding box center [1225, 453] width 26 height 13
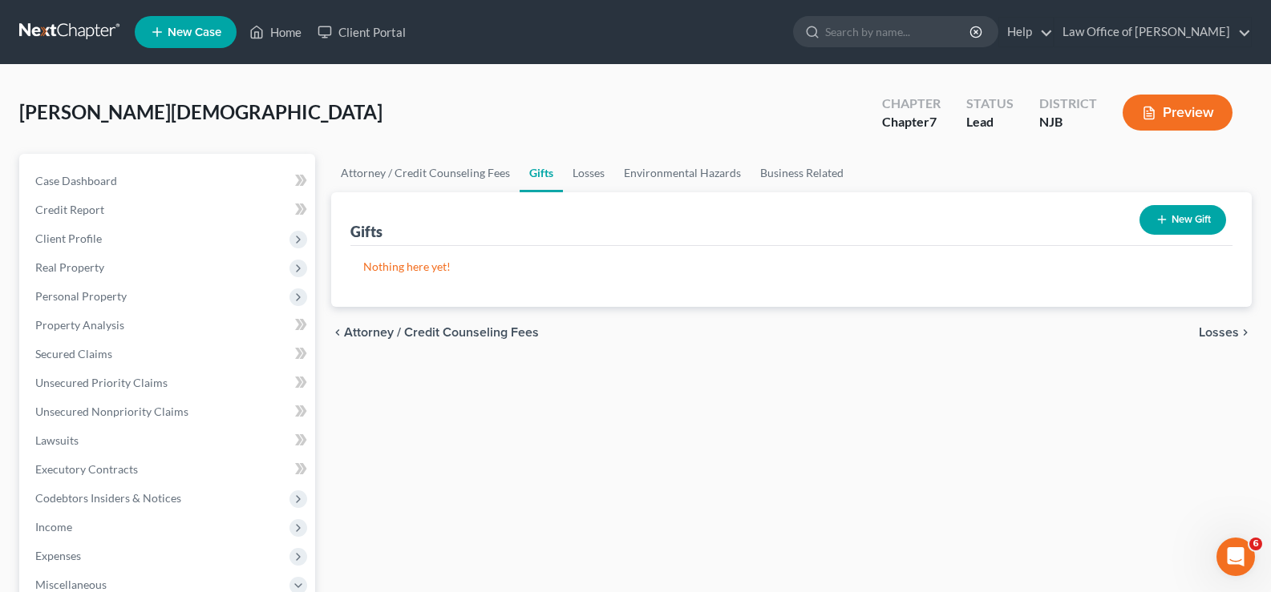
scroll to position [88, 0]
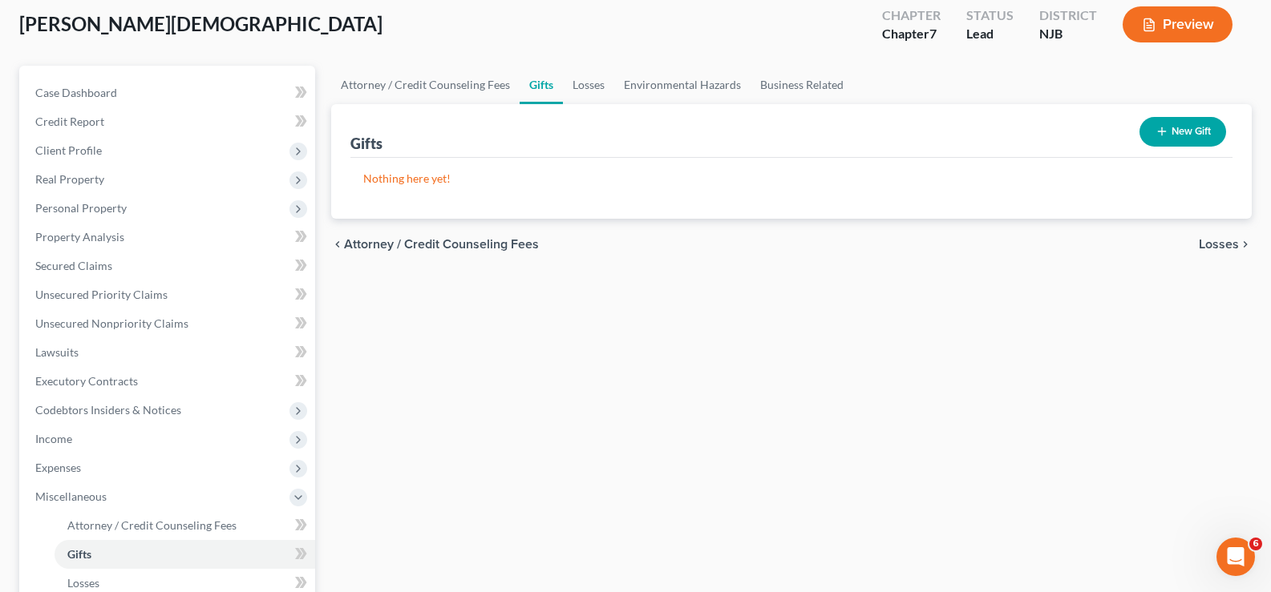
click at [1187, 23] on button "Preview" at bounding box center [1177, 24] width 110 height 36
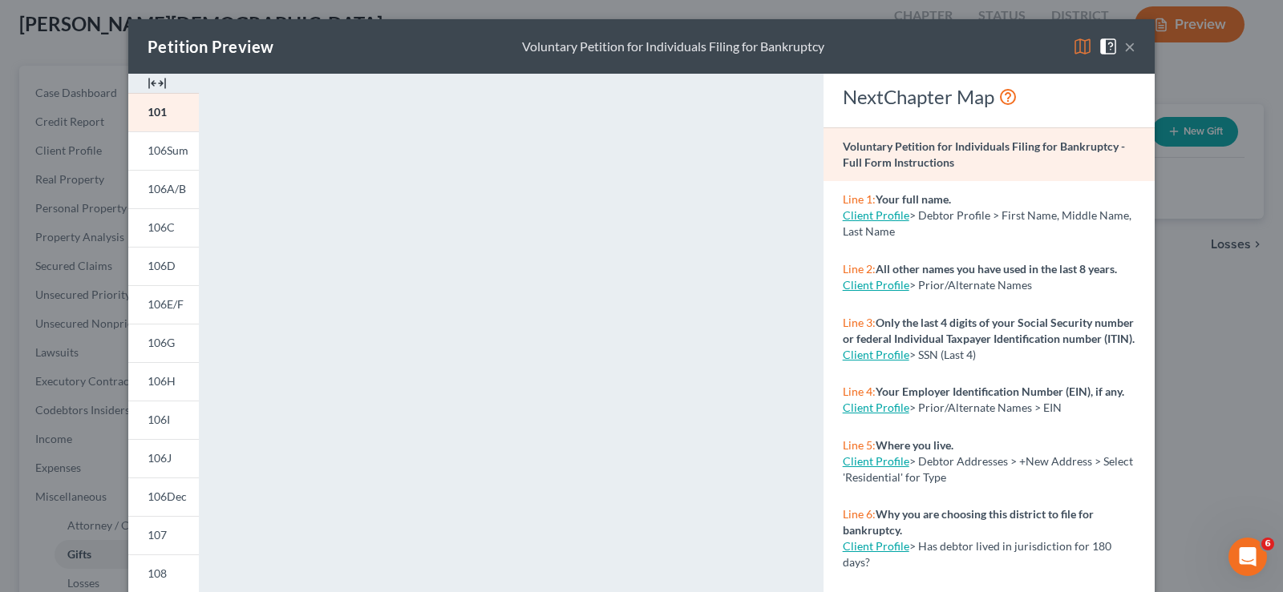
click at [1126, 42] on button "×" at bounding box center [1129, 46] width 11 height 19
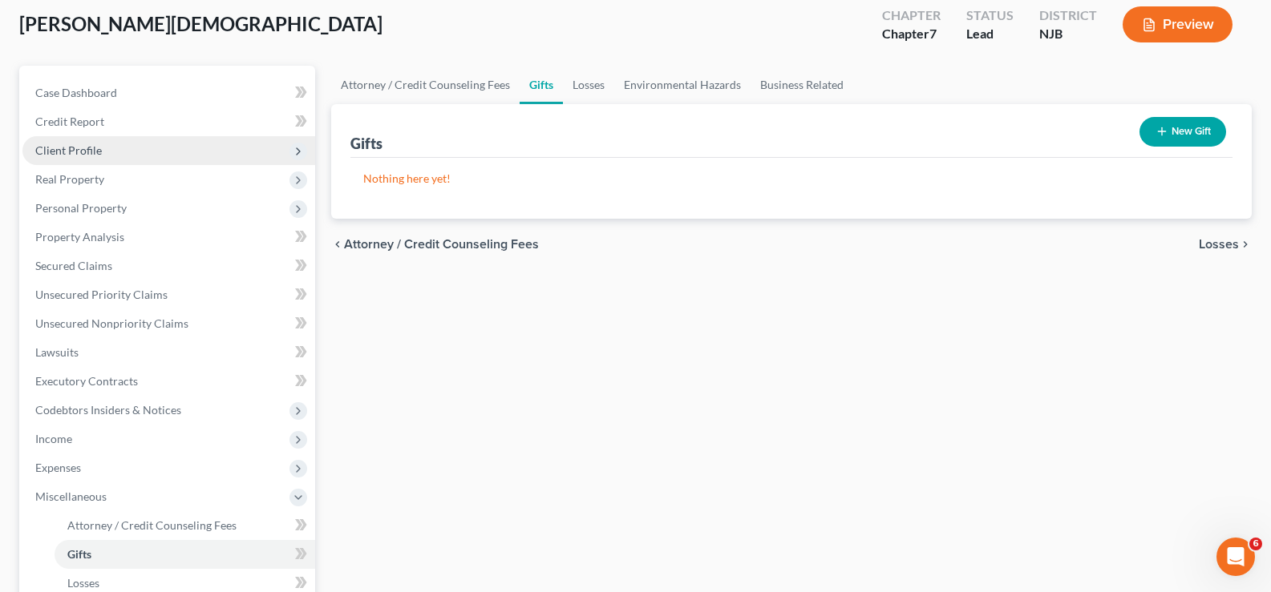
click at [85, 146] on span "Client Profile" at bounding box center [68, 150] width 67 height 14
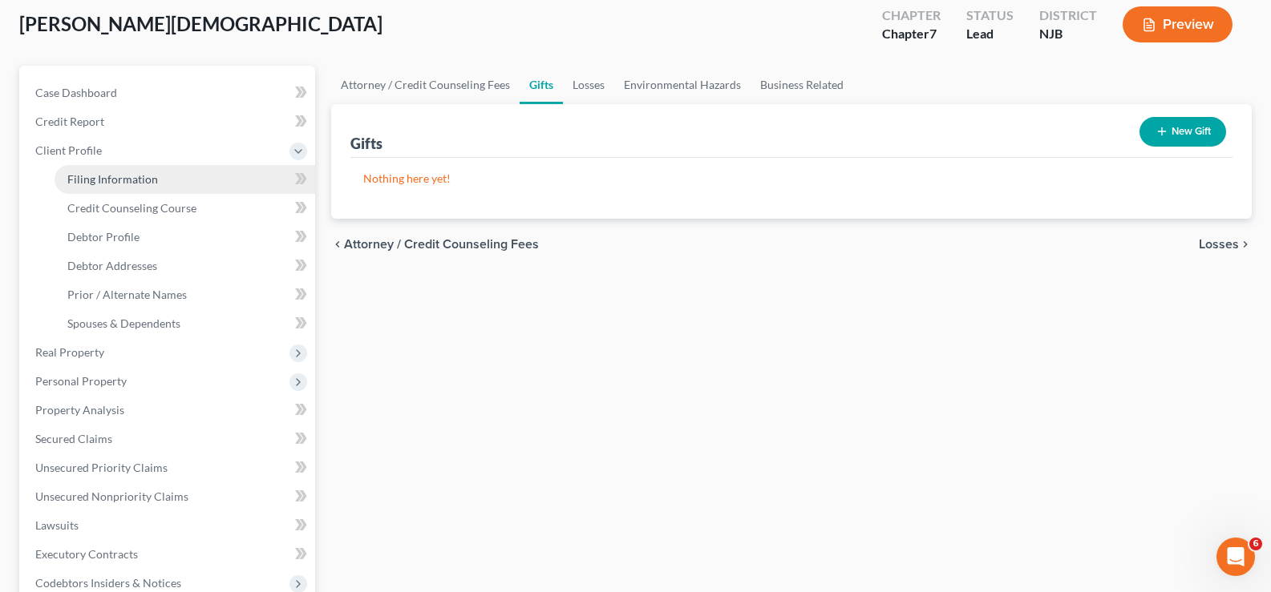
click at [124, 179] on span "Filing Information" at bounding box center [112, 179] width 91 height 14
select select "1"
select select "0"
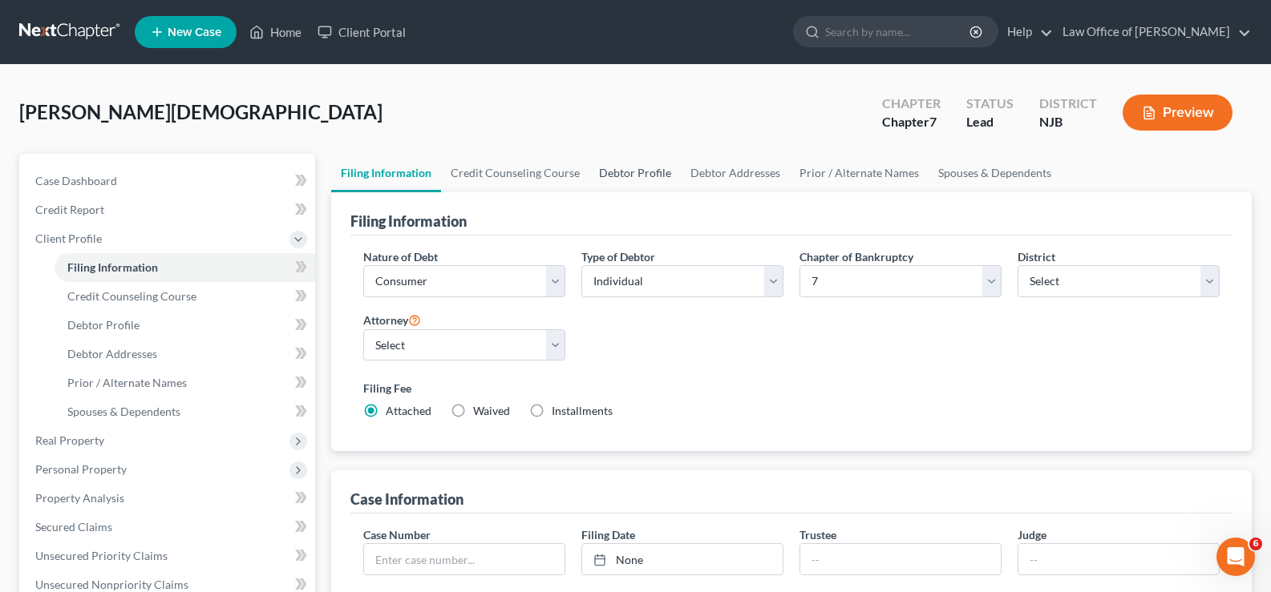
click at [645, 172] on link "Debtor Profile" at bounding box center [634, 173] width 91 height 38
select select "0"
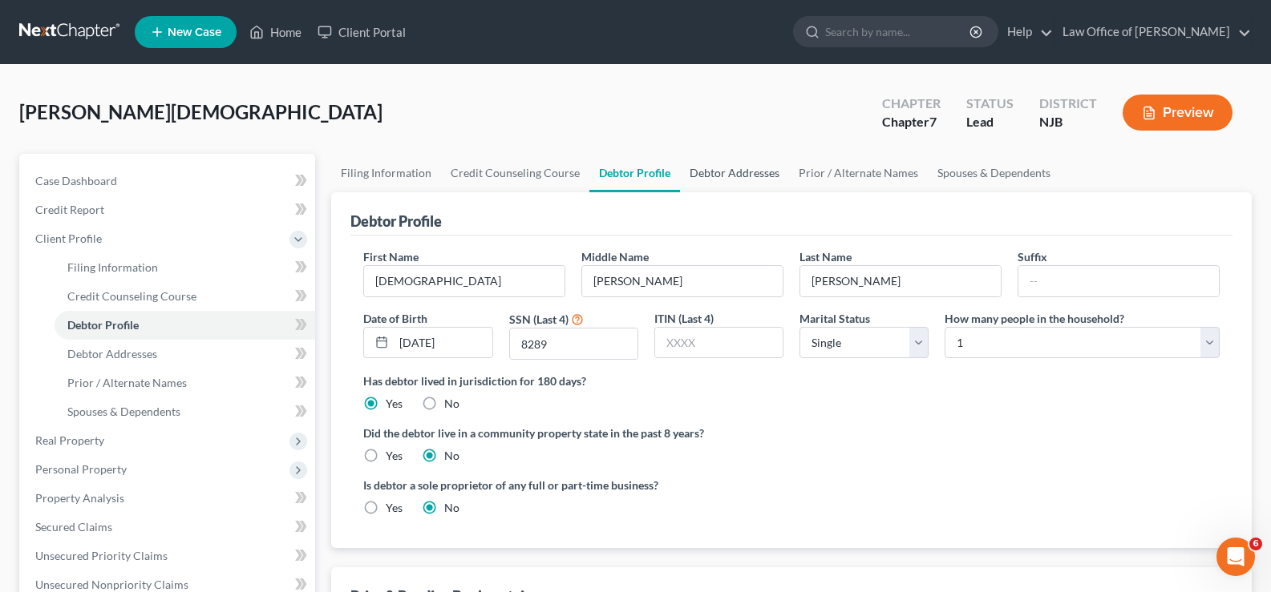
click at [734, 174] on link "Debtor Addresses" at bounding box center [734, 173] width 109 height 38
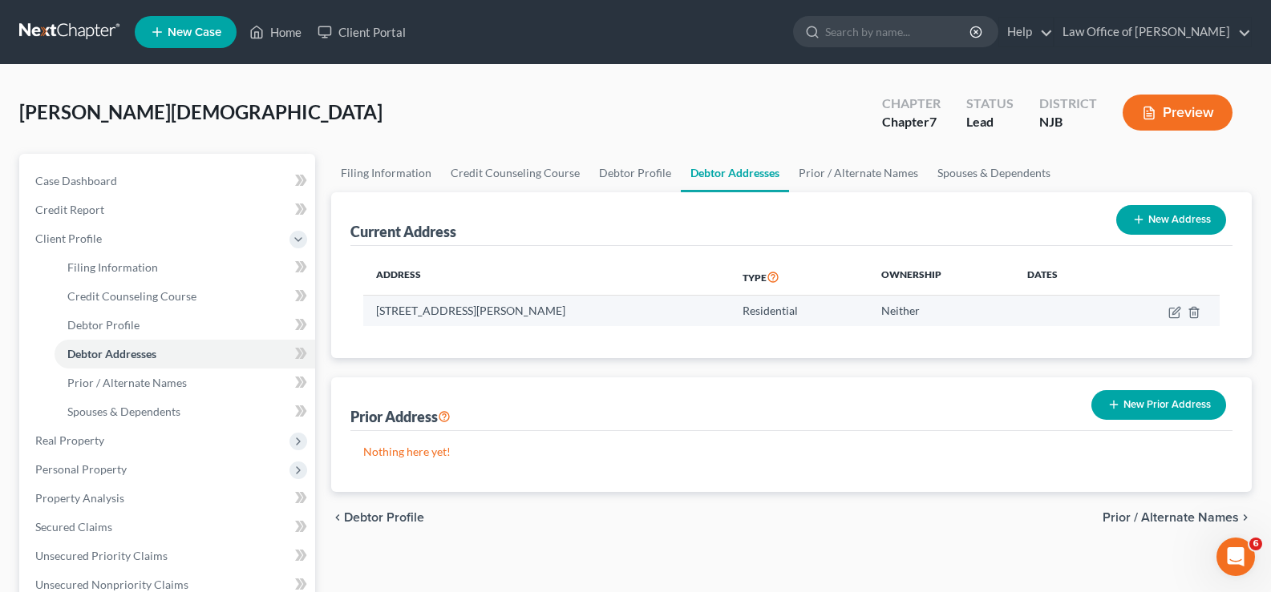
click at [1193, 304] on td at bounding box center [1164, 311] width 109 height 30
click at [1193, 308] on icon "button" at bounding box center [1193, 312] width 13 height 13
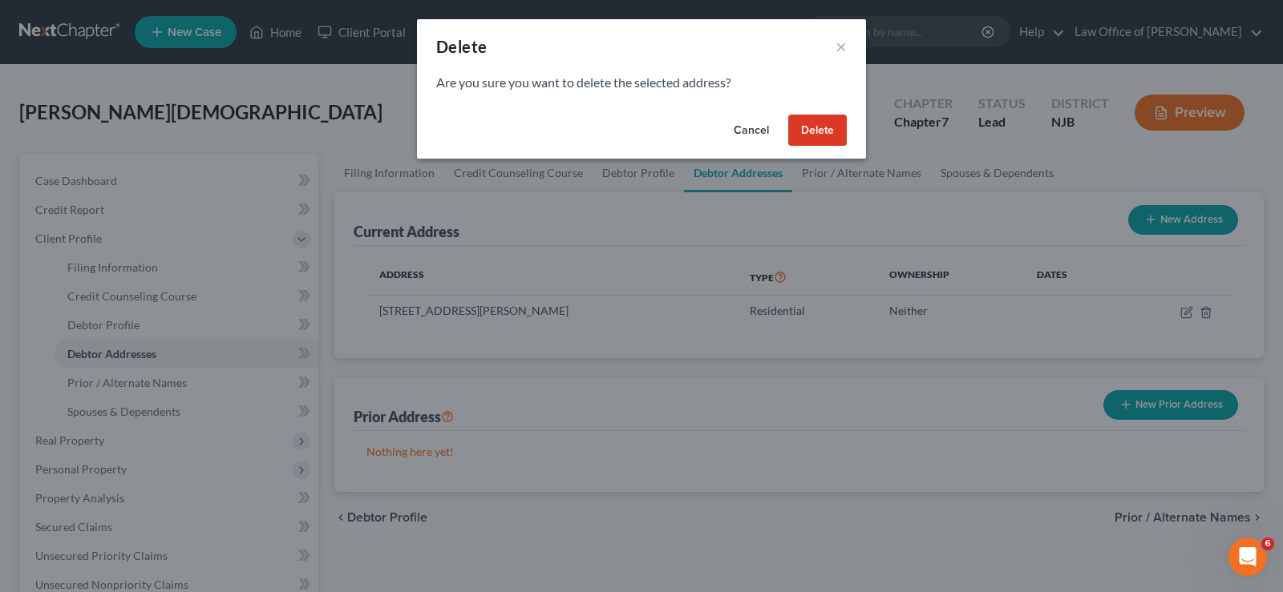
click at [821, 125] on button "Delete" at bounding box center [817, 131] width 59 height 32
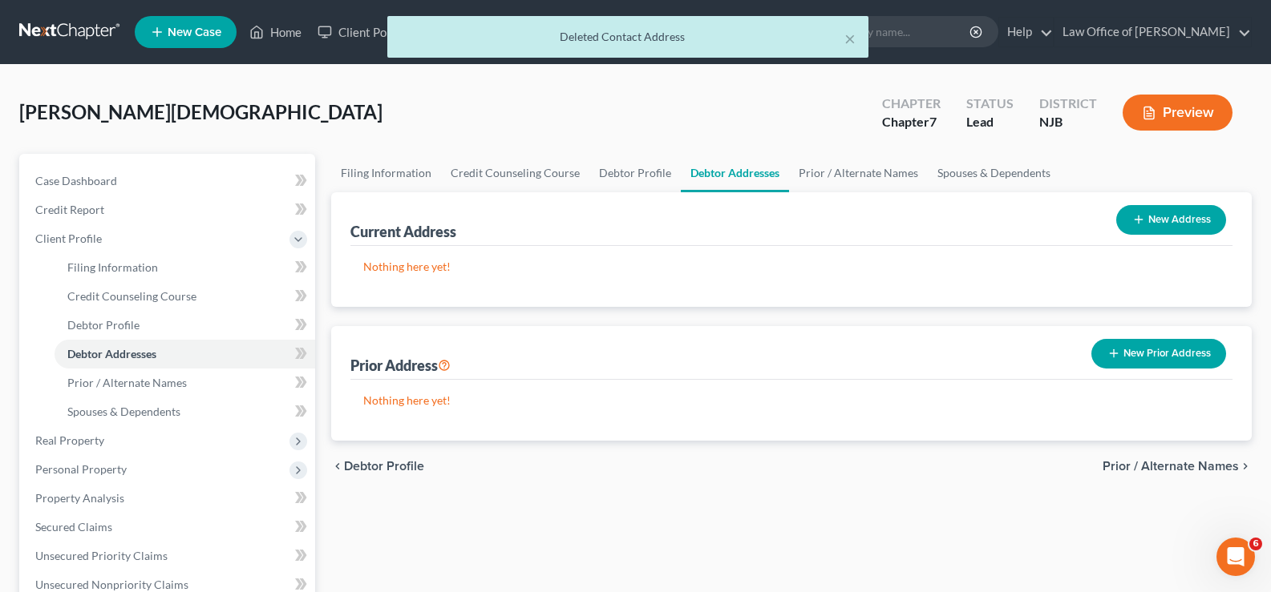
click at [1146, 207] on button "New Address" at bounding box center [1171, 220] width 110 height 30
select select "0"
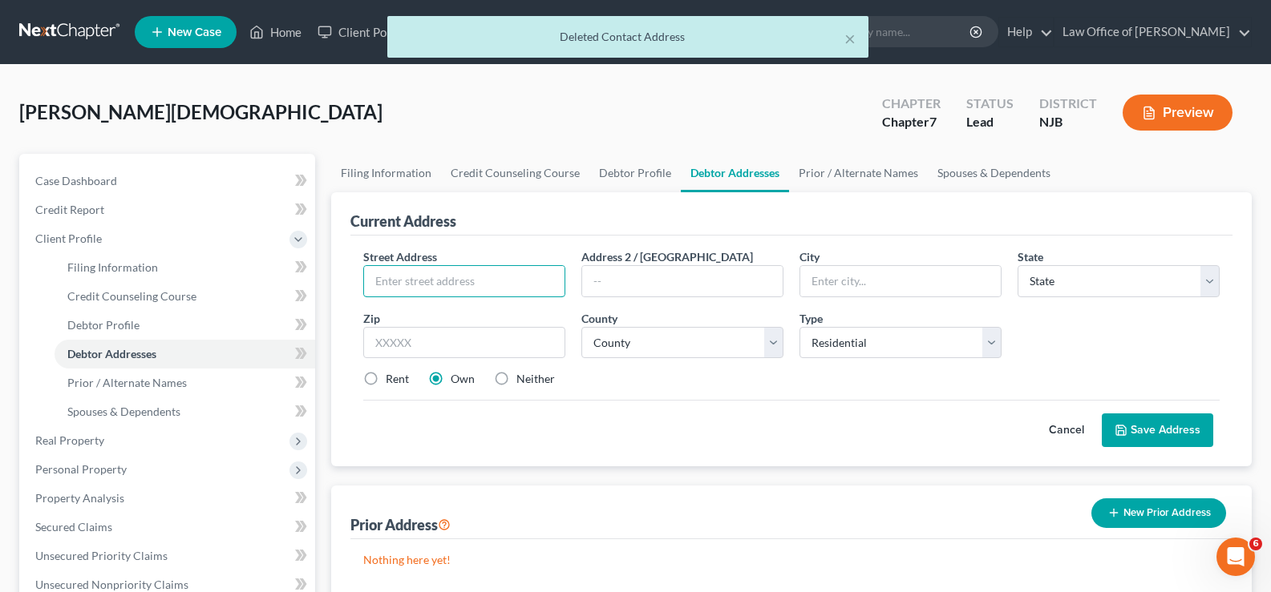
drag, startPoint x: 400, startPoint y: 281, endPoint x: 442, endPoint y: 222, distance: 72.5
click at [412, 266] on input "text" at bounding box center [464, 281] width 200 height 30
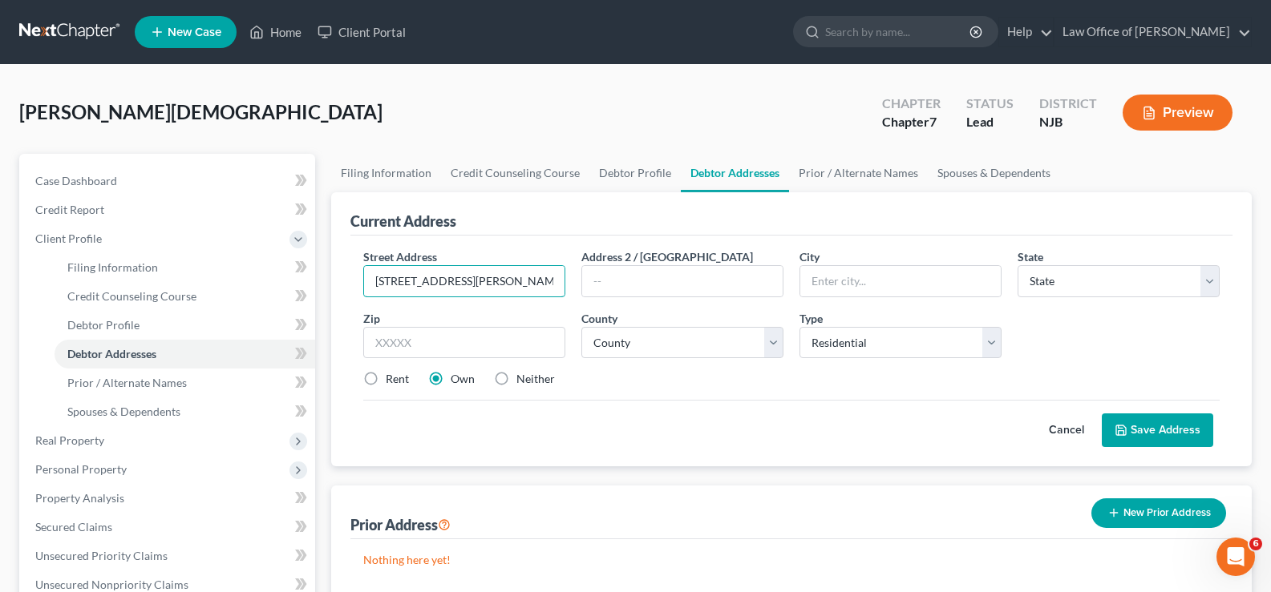
type input "[STREET_ADDRESS][PERSON_NAME]"
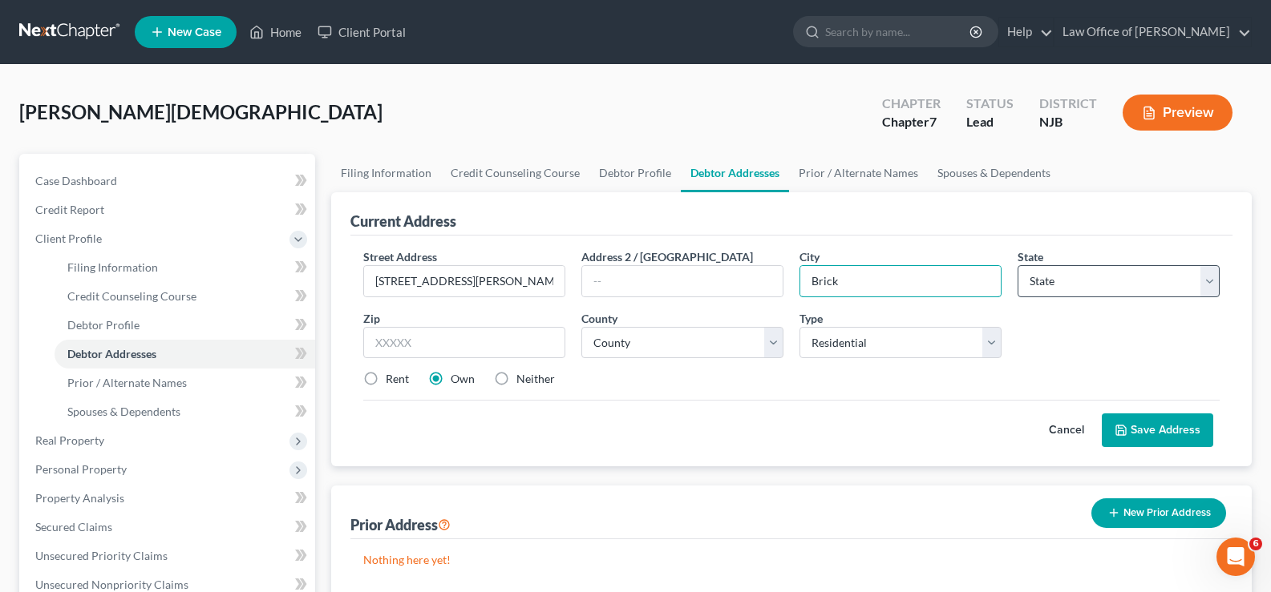
type input "Brick"
click at [1046, 281] on select "State [US_STATE] AK AR AZ CA CO CT DE DC [GEOGRAPHIC_DATA] [GEOGRAPHIC_DATA] GU…" at bounding box center [1118, 281] width 202 height 32
select select "33"
click at [1017, 265] on select "State [US_STATE] AK AR AZ CA CO CT DE DC [GEOGRAPHIC_DATA] [GEOGRAPHIC_DATA] GU…" at bounding box center [1118, 281] width 202 height 32
drag, startPoint x: 463, startPoint y: 345, endPoint x: 548, endPoint y: 264, distance: 118.0
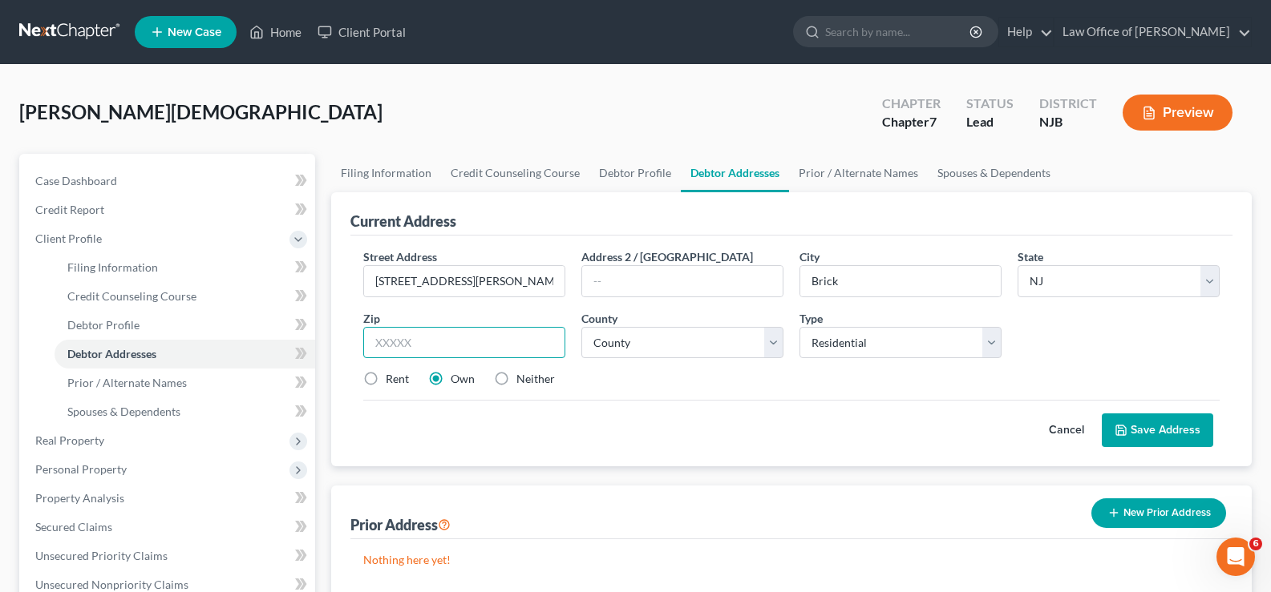
click at [464, 344] on input "text" at bounding box center [464, 343] width 202 height 32
type input "08724"
click at [649, 346] on select "County Atlantic County Bergen County Burlington County Camden County Cape May C…" at bounding box center [682, 343] width 202 height 32
select select "14"
click at [581, 327] on select "County Atlantic County Bergen County Burlington County Camden County Cape May C…" at bounding box center [682, 343] width 202 height 32
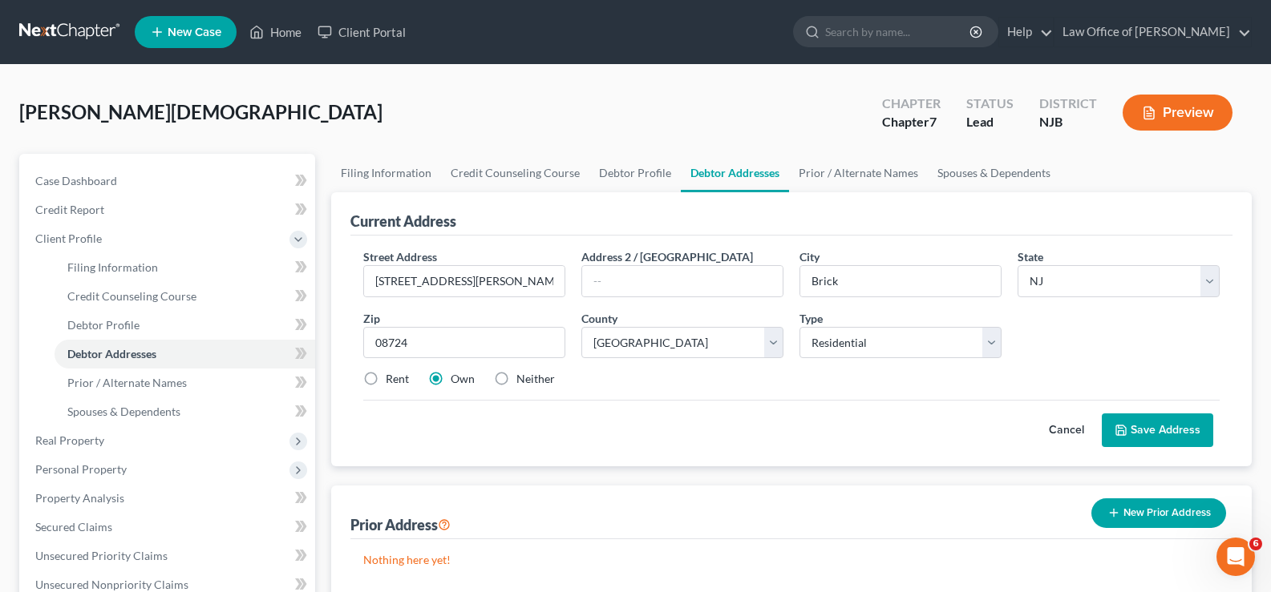
click at [1143, 428] on button "Save Address" at bounding box center [1156, 431] width 111 height 34
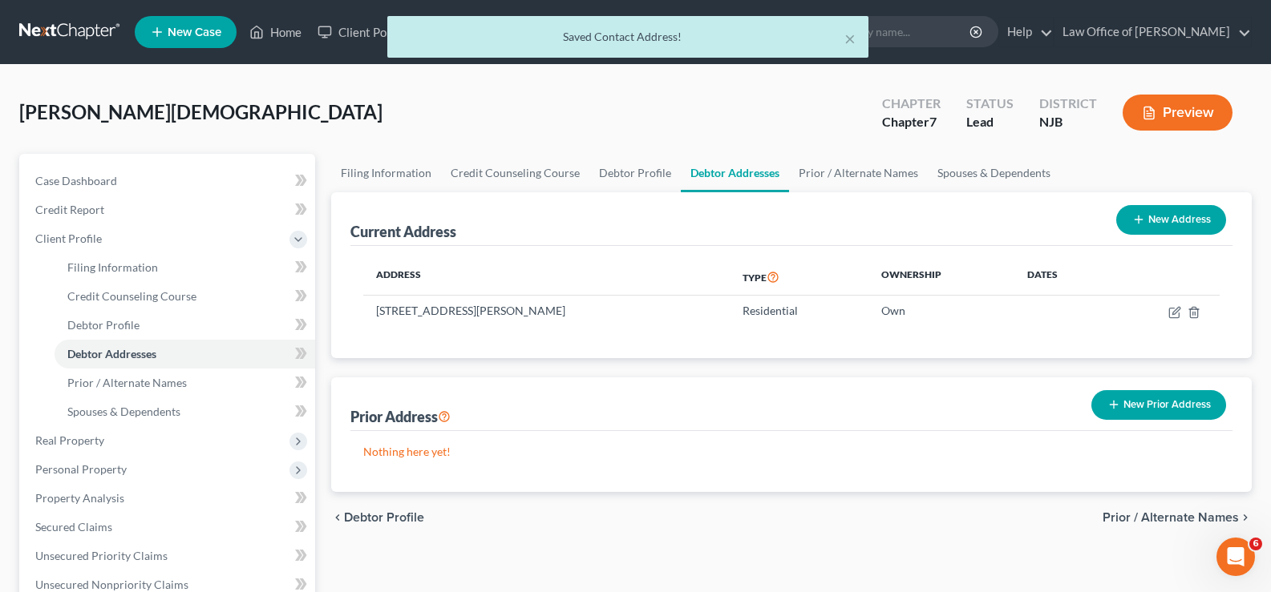
click at [1141, 392] on button "New Prior Address" at bounding box center [1158, 405] width 135 height 30
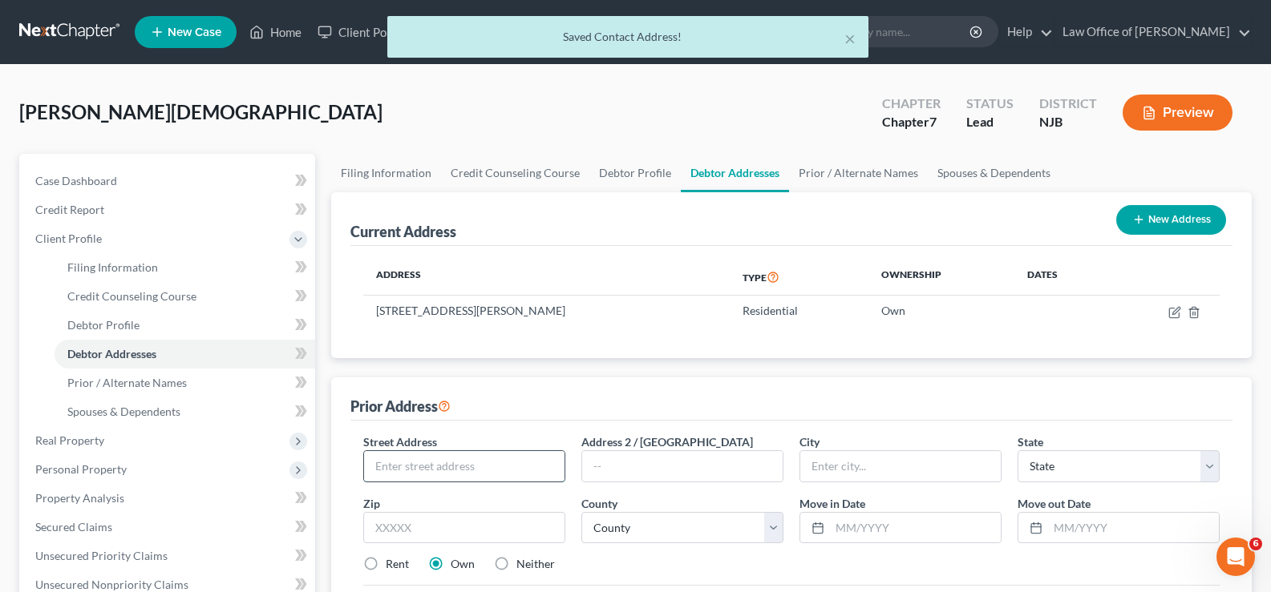
click at [422, 463] on input "text" at bounding box center [464, 466] width 200 height 30
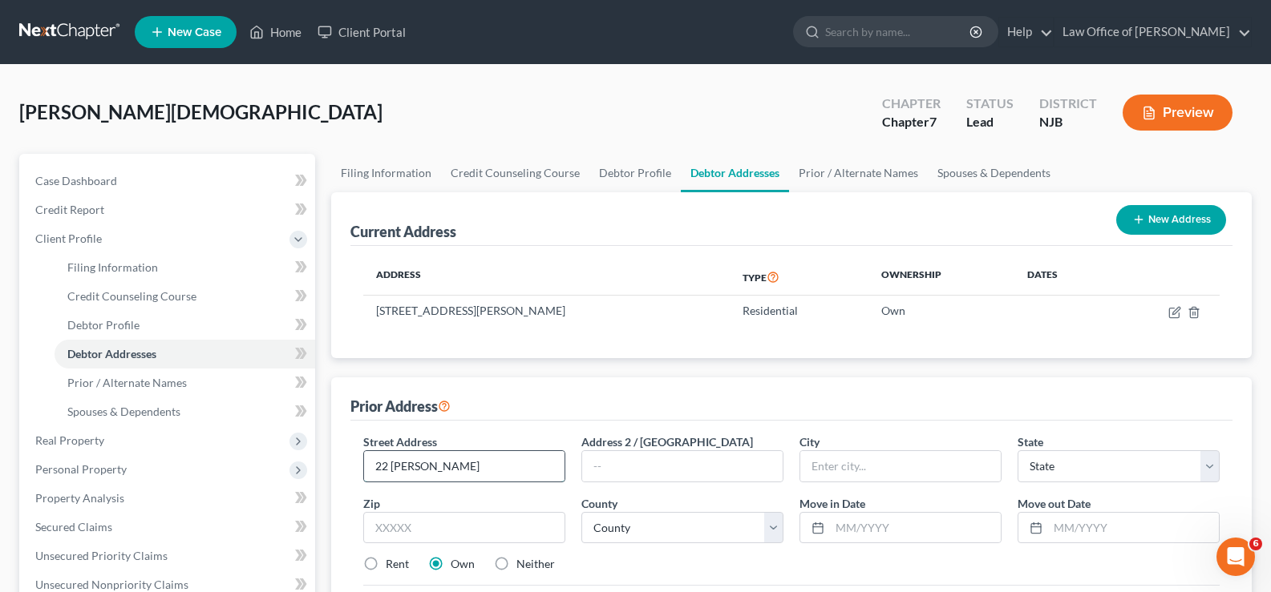
type input "22 Robbins Street"
click at [904, 472] on input "text" at bounding box center [900, 466] width 200 height 30
type input "Brick"
click at [1064, 465] on select "State [US_STATE] AK AR AZ CA CO CT DE DC [GEOGRAPHIC_DATA] [GEOGRAPHIC_DATA] GU…" at bounding box center [1118, 467] width 202 height 32
click at [1017, 451] on select "State [US_STATE] AK AR AZ CA CO CT DE DC [GEOGRAPHIC_DATA] [GEOGRAPHIC_DATA] GU…" at bounding box center [1118, 467] width 202 height 32
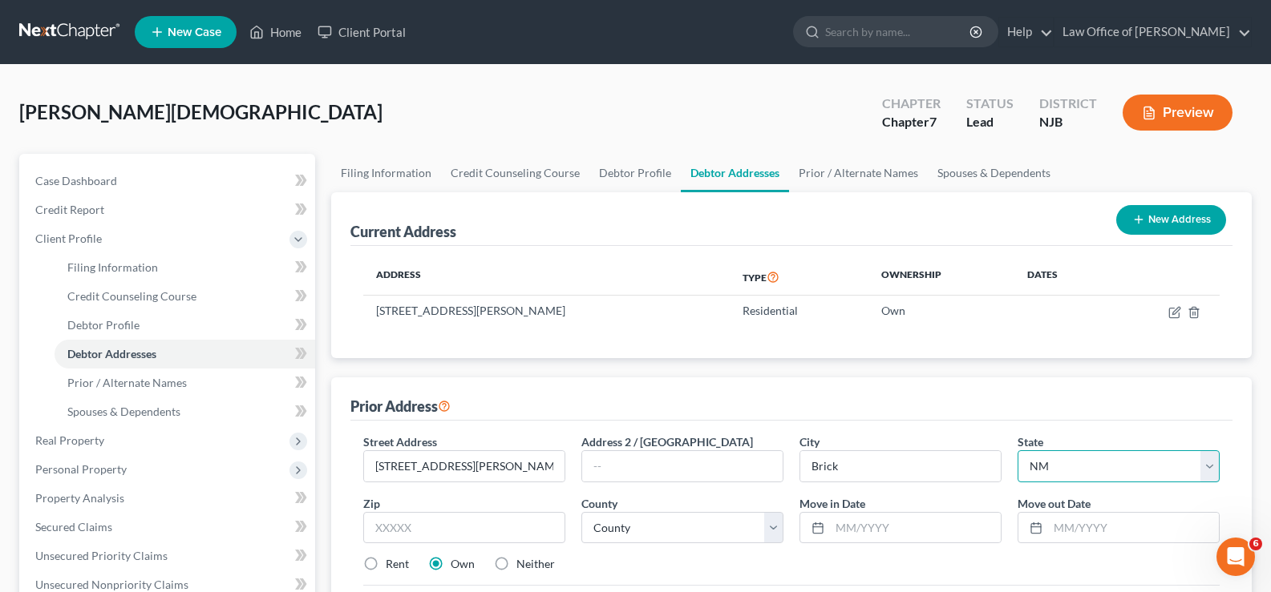
drag, startPoint x: 1104, startPoint y: 465, endPoint x: 1120, endPoint y: 453, distance: 20.0
click at [1104, 464] on select "State [US_STATE] AK AR AZ CA CO CT DE DC [GEOGRAPHIC_DATA] [GEOGRAPHIC_DATA] GU…" at bounding box center [1118, 467] width 202 height 32
select select "33"
click at [1017, 451] on select "State [US_STATE] AK AR AZ CA CO CT DE DC [GEOGRAPHIC_DATA] [GEOGRAPHIC_DATA] GU…" at bounding box center [1118, 467] width 202 height 32
click at [405, 529] on input "text" at bounding box center [464, 528] width 202 height 32
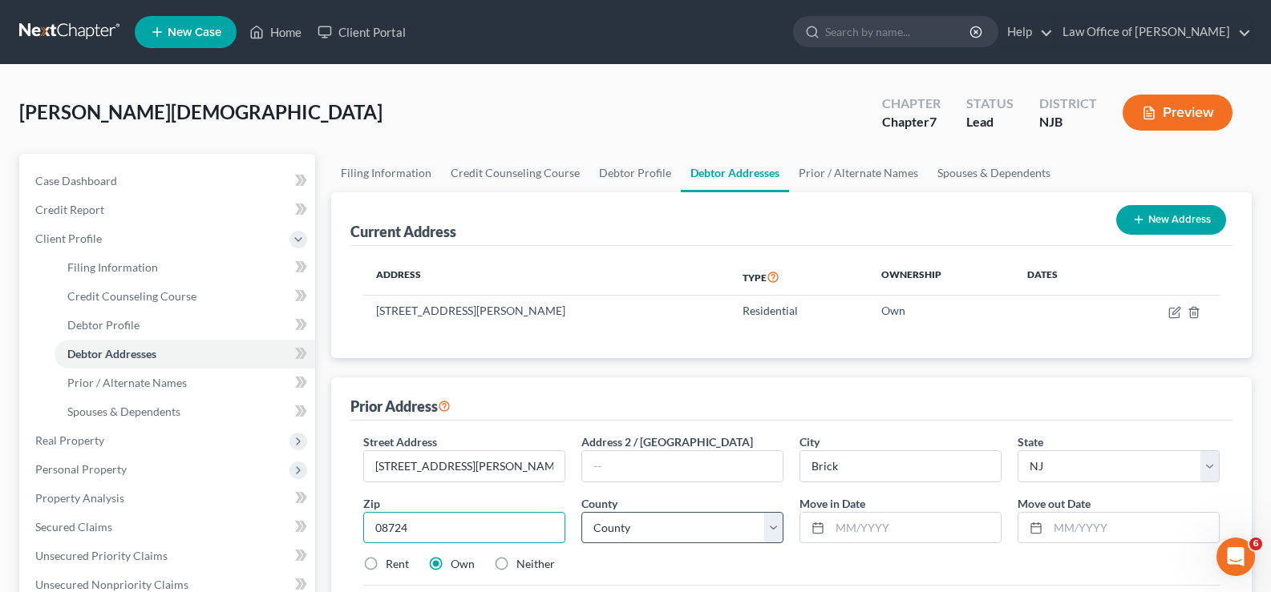
type input "08724"
click at [663, 538] on select "County Atlantic County Bergen County Burlington County Camden County Cape May C…" at bounding box center [682, 528] width 202 height 32
select select "14"
click at [581, 512] on select "County Atlantic County Bergen County Burlington County Camden County Cape May C…" at bounding box center [682, 528] width 202 height 32
click at [1069, 518] on input "text" at bounding box center [1133, 528] width 171 height 30
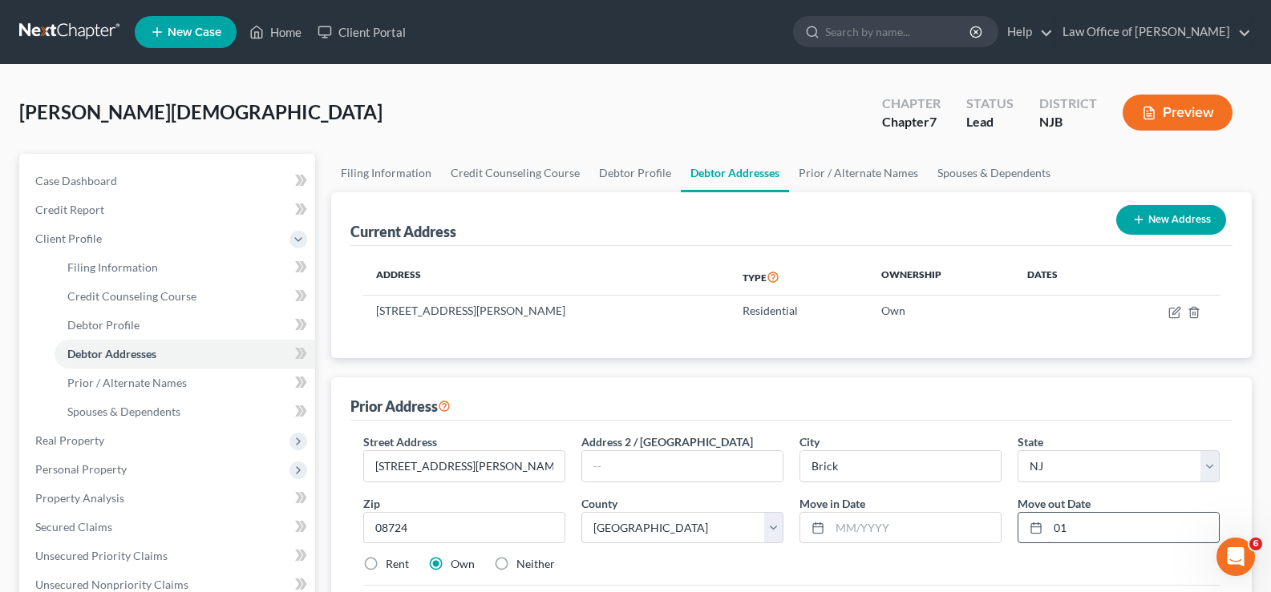
type input "0"
type input "07/01/2025"
click at [847, 524] on input "text" at bounding box center [915, 528] width 171 height 30
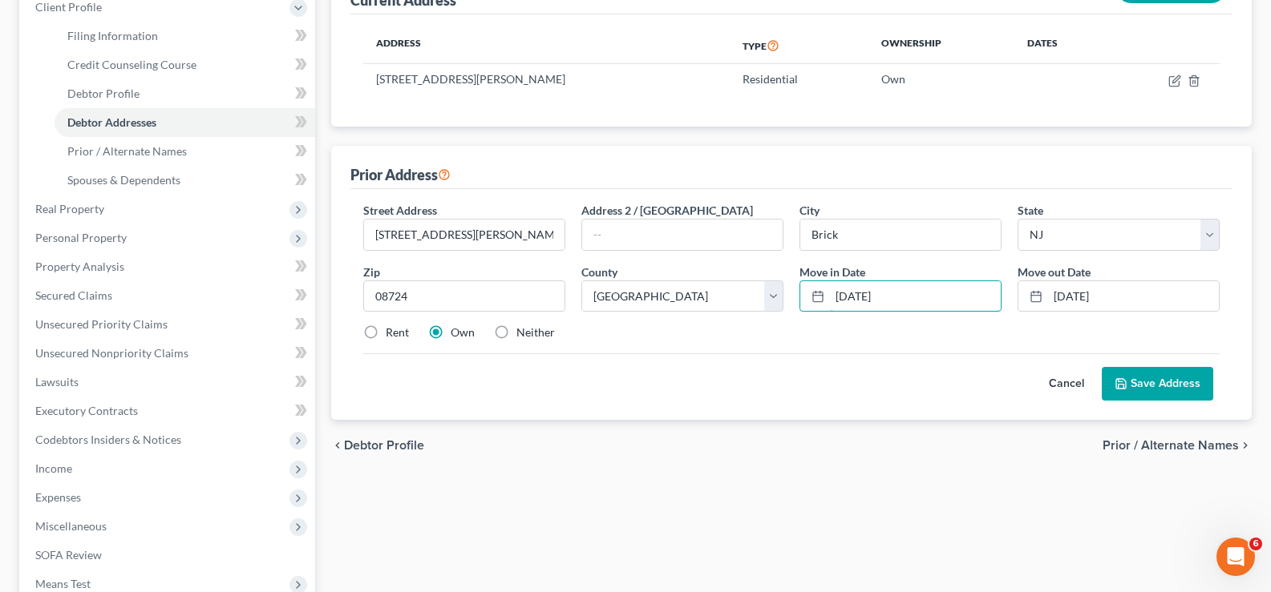
scroll to position [228, 0]
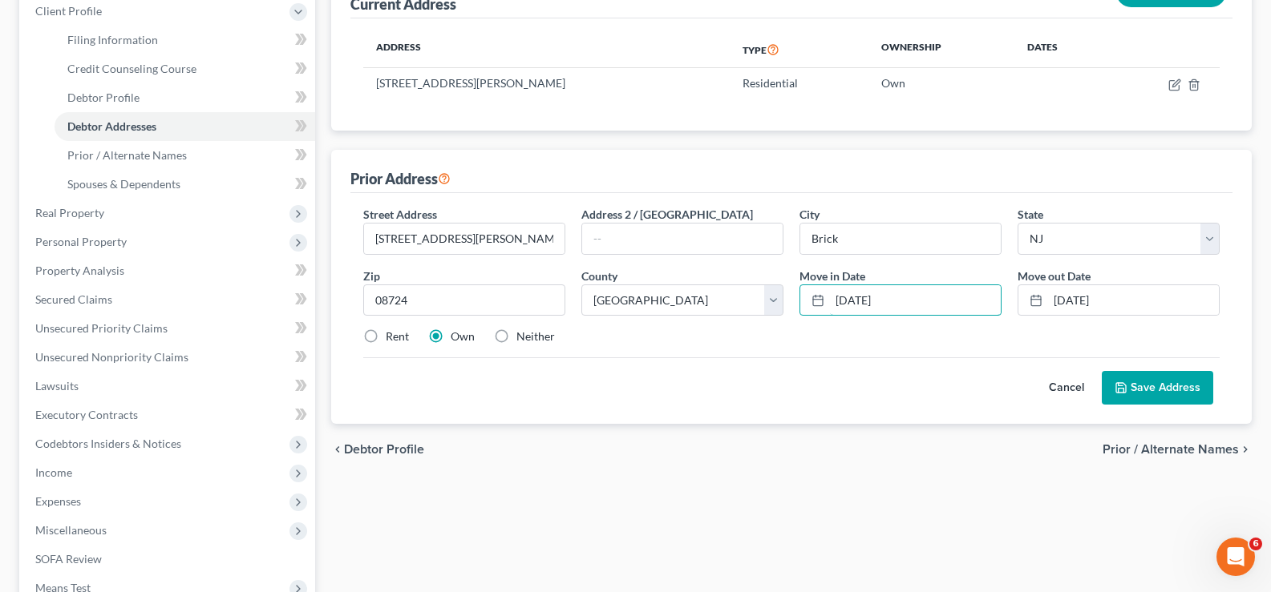
type input "01/01/2018"
click at [1136, 382] on button "Save Address" at bounding box center [1156, 388] width 111 height 34
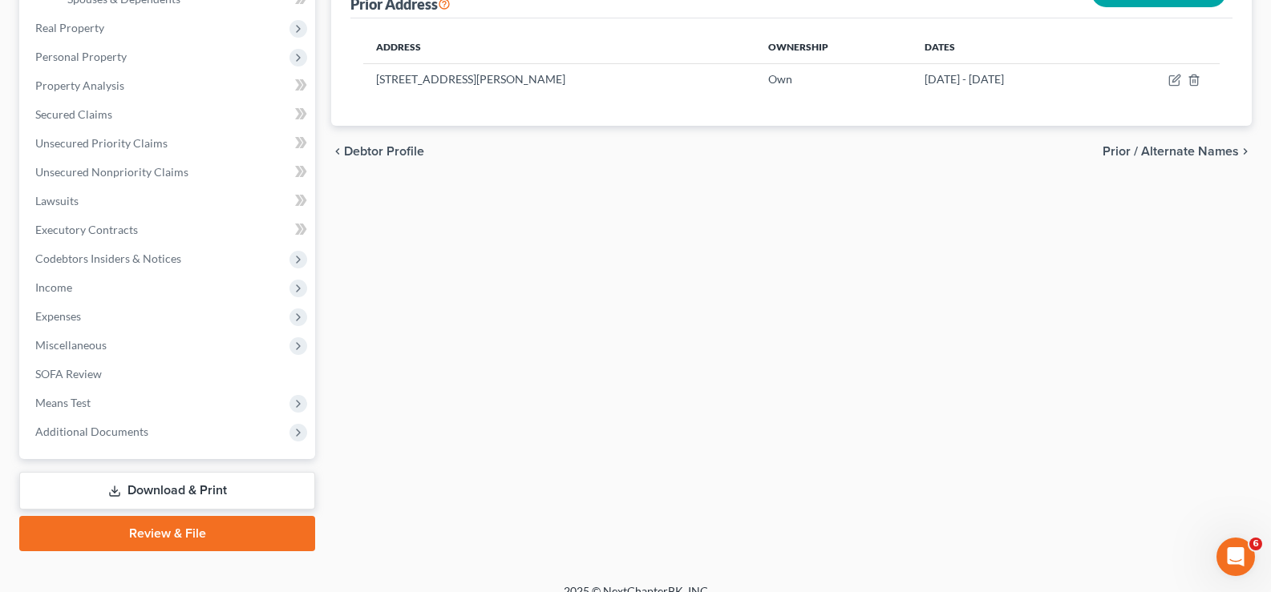
scroll to position [433, 0]
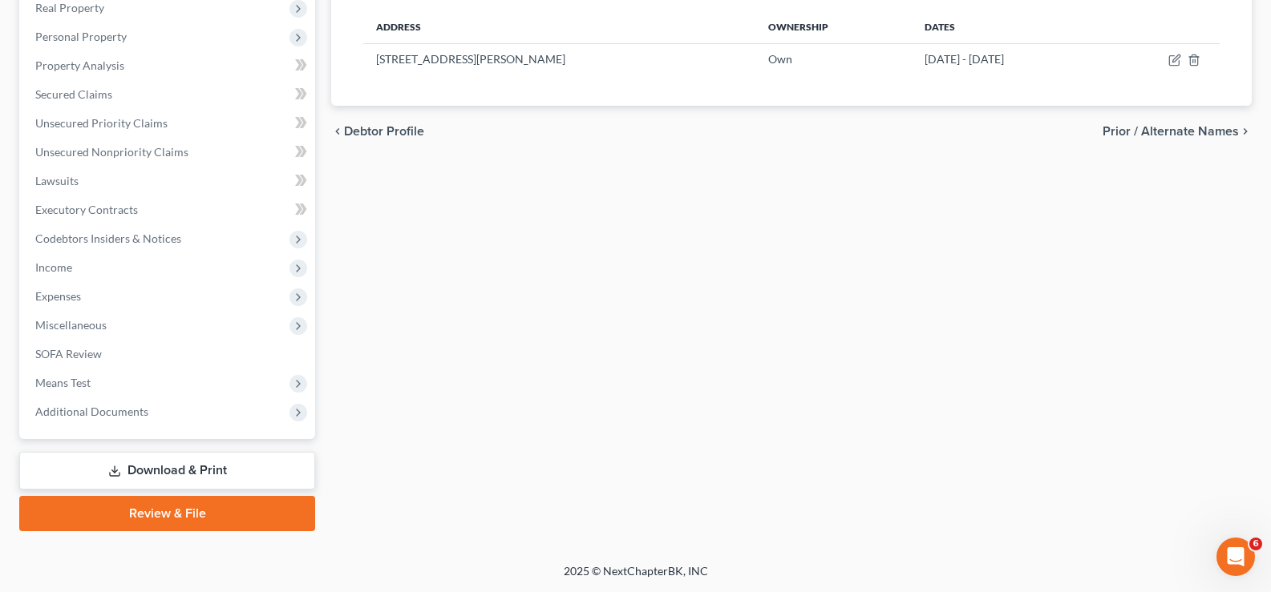
click at [93, 464] on link "Download & Print" at bounding box center [167, 471] width 296 height 38
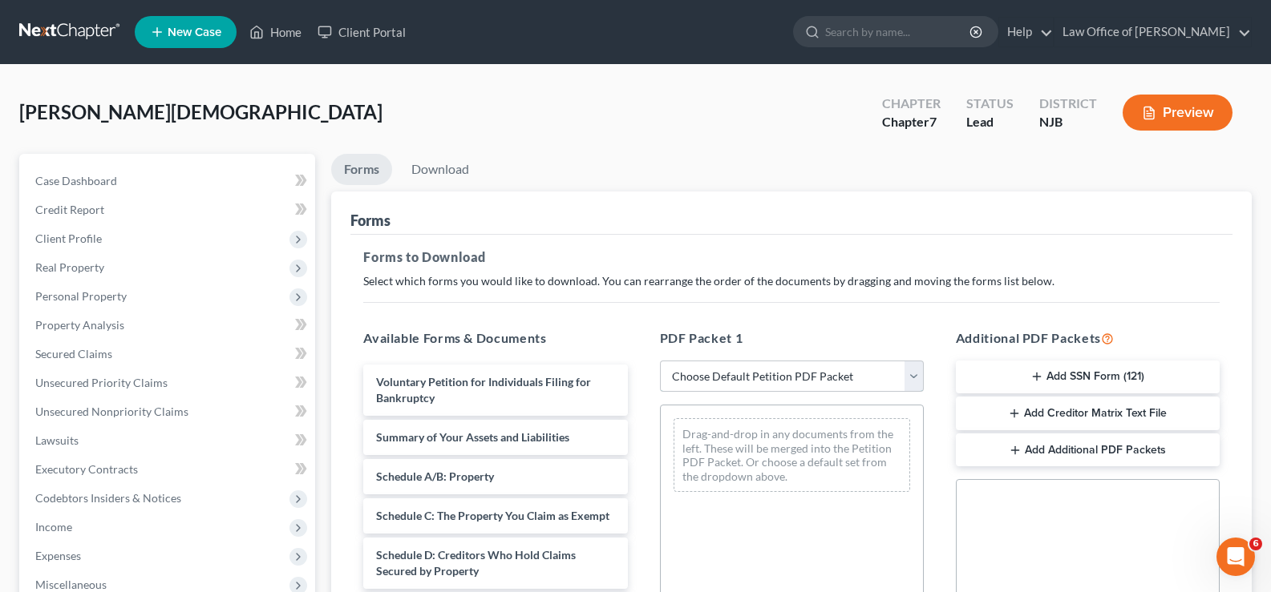
click at [685, 370] on select "Choose Default Petition PDF Packet Complete Bankruptcy Petition (all forms and …" at bounding box center [792, 377] width 264 height 32
select select "0"
click at [660, 361] on select "Choose Default Petition PDF Packet Complete Bankruptcy Petition (all forms and …" at bounding box center [792, 377] width 264 height 32
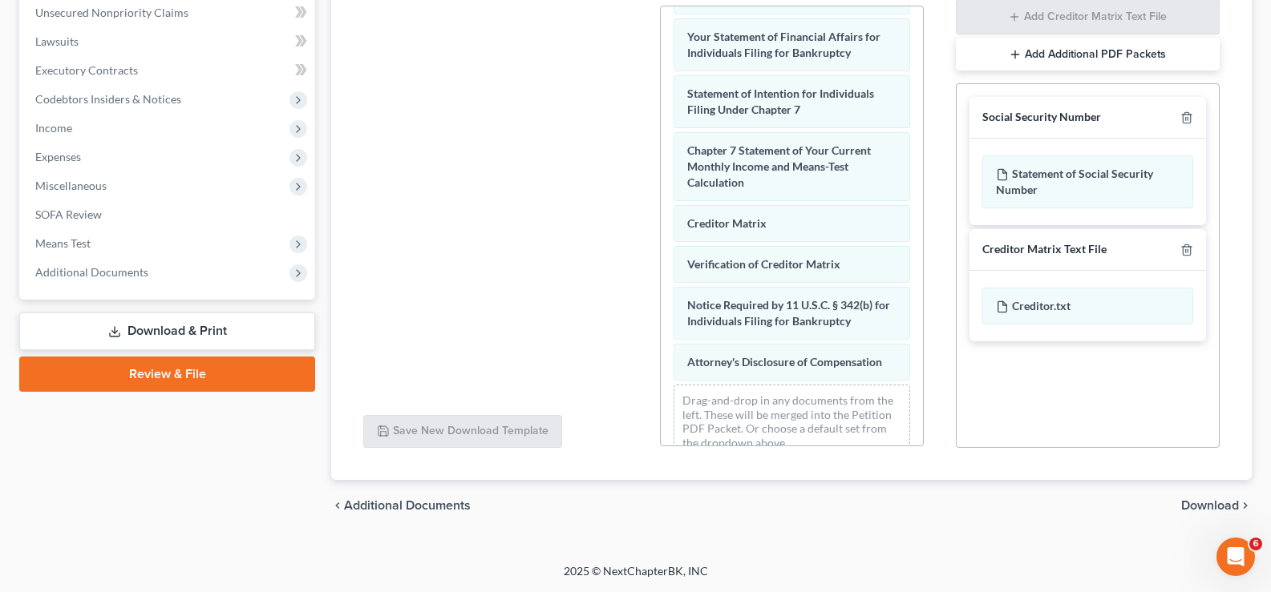
scroll to position [572, 0]
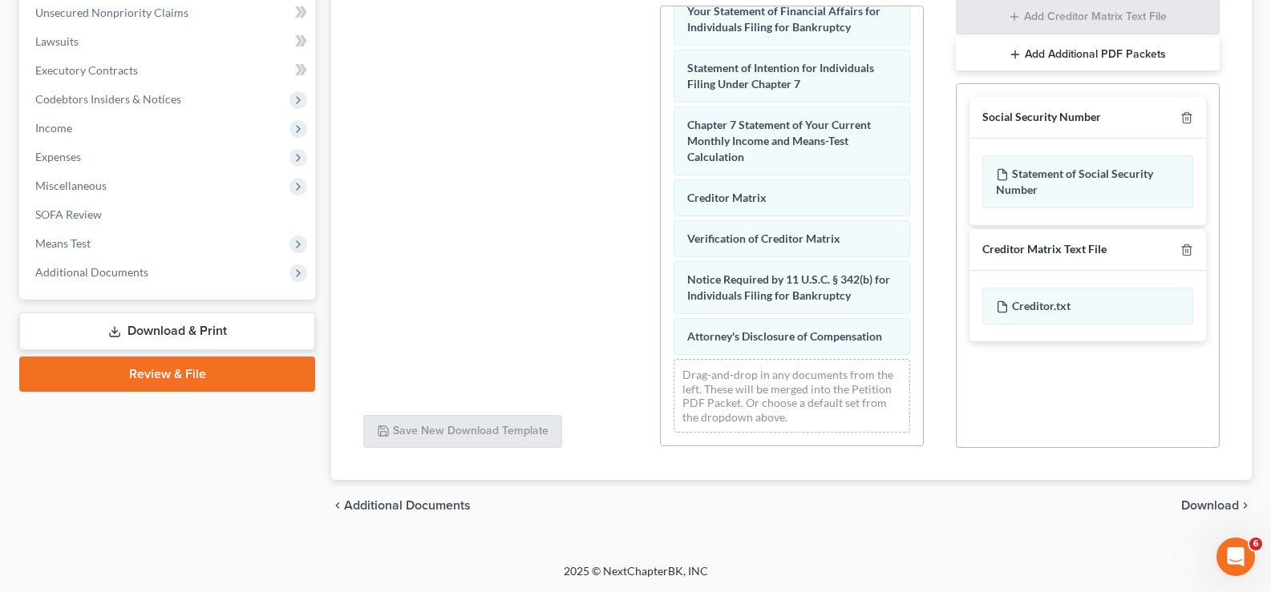
click at [1193, 502] on span "Download" at bounding box center [1210, 505] width 58 height 13
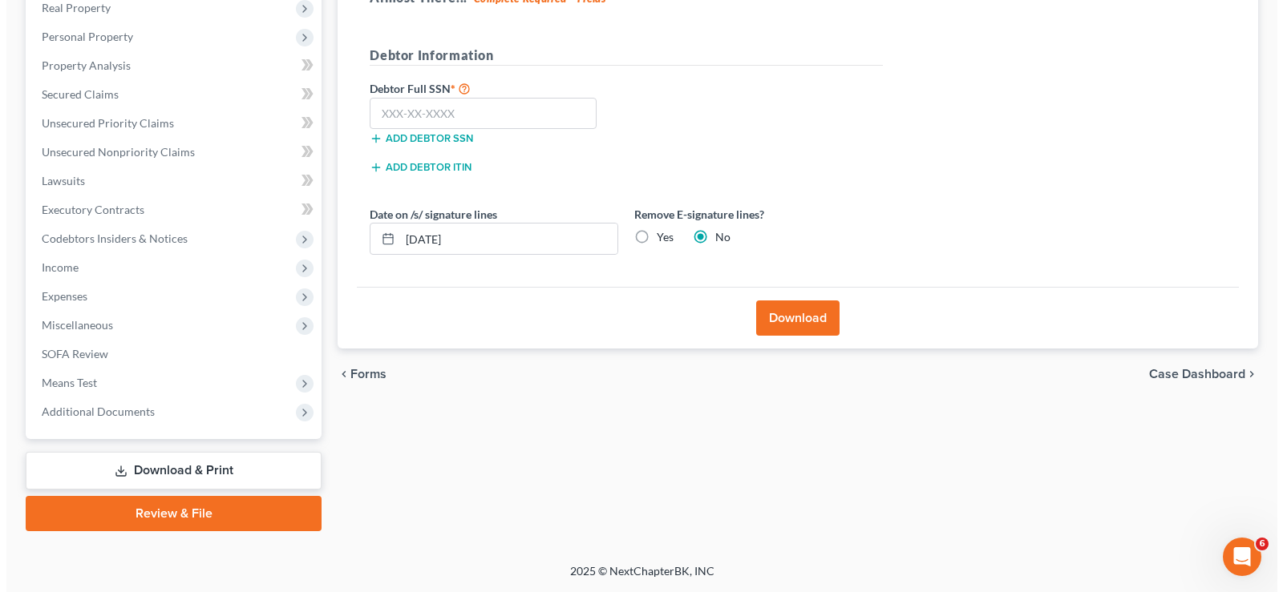
scroll to position [260, 0]
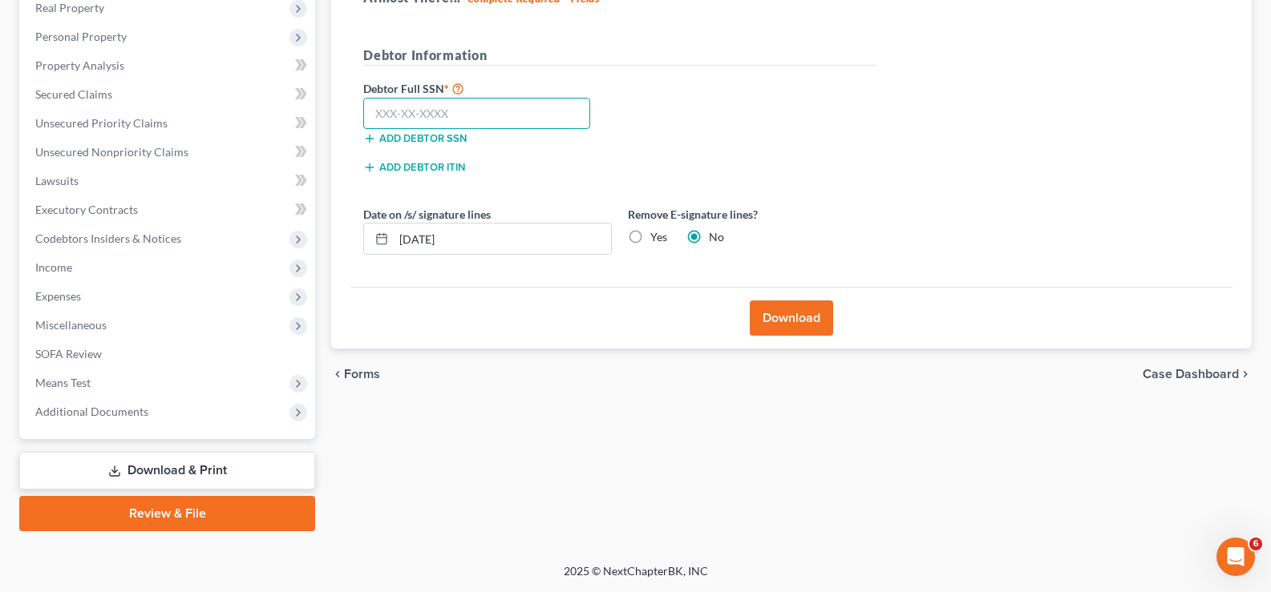
click at [374, 111] on input "text" at bounding box center [476, 114] width 227 height 32
type input "217-67-8289"
drag, startPoint x: 762, startPoint y: 313, endPoint x: 761, endPoint y: 321, distance: 8.2
click at [762, 314] on button "Download" at bounding box center [791, 318] width 83 height 35
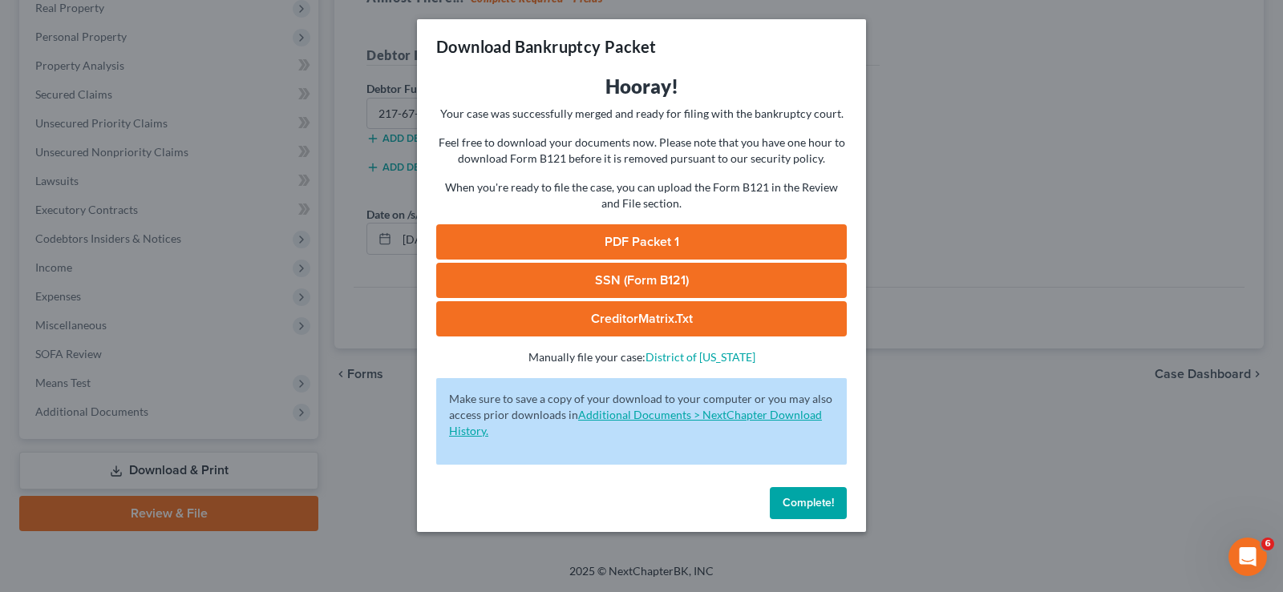
click at [612, 408] on link "Additional Documents > NextChapter Download History." at bounding box center [635, 423] width 373 height 30
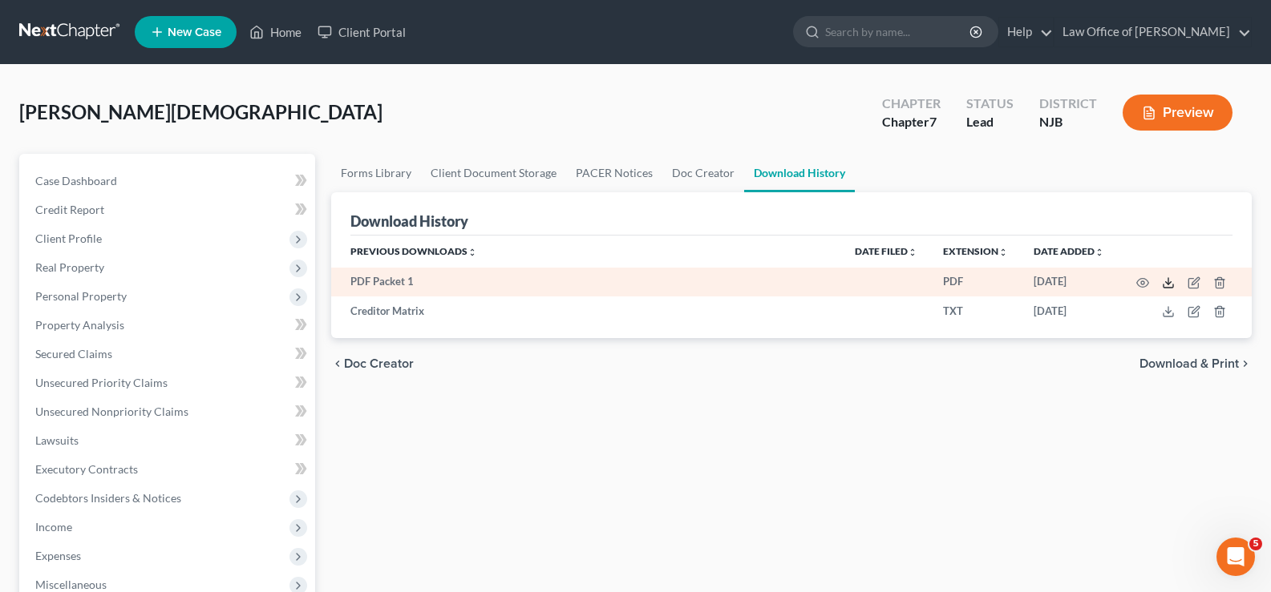
click at [1167, 282] on icon at bounding box center [1168, 283] width 13 height 13
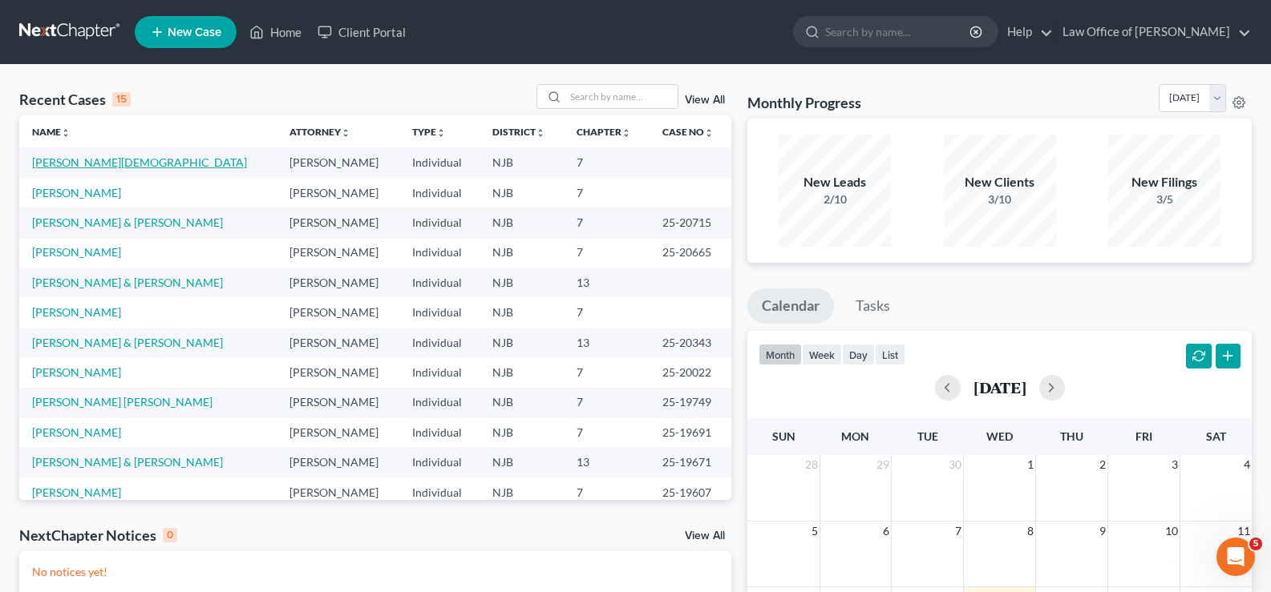
click at [101, 159] on link "[PERSON_NAME][DEMOGRAPHIC_DATA]" at bounding box center [139, 163] width 215 height 14
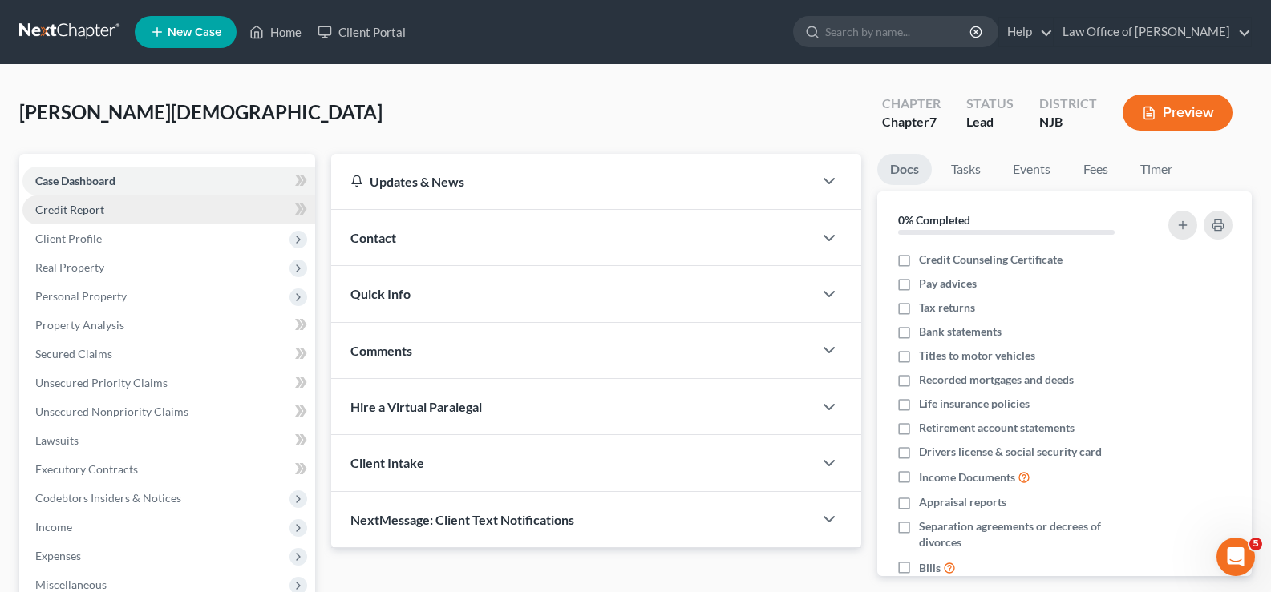
click at [64, 208] on span "Credit Report" at bounding box center [69, 210] width 69 height 14
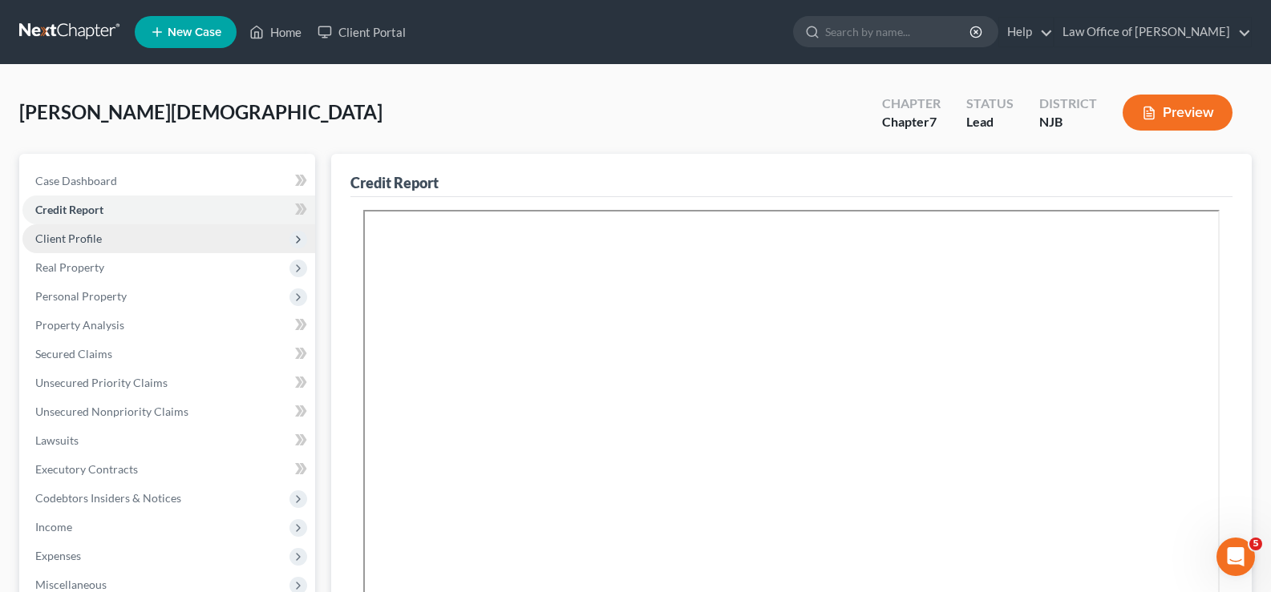
click at [79, 235] on span "Client Profile" at bounding box center [68, 239] width 67 height 14
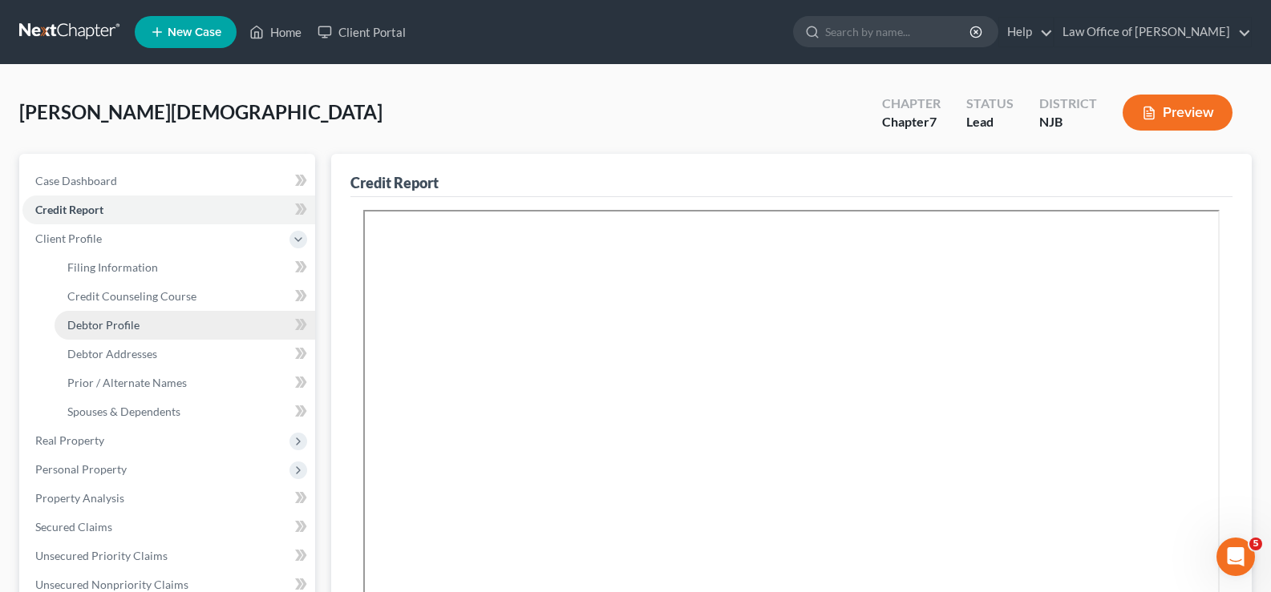
click at [103, 322] on span "Debtor Profile" at bounding box center [103, 325] width 72 height 14
select select "0"
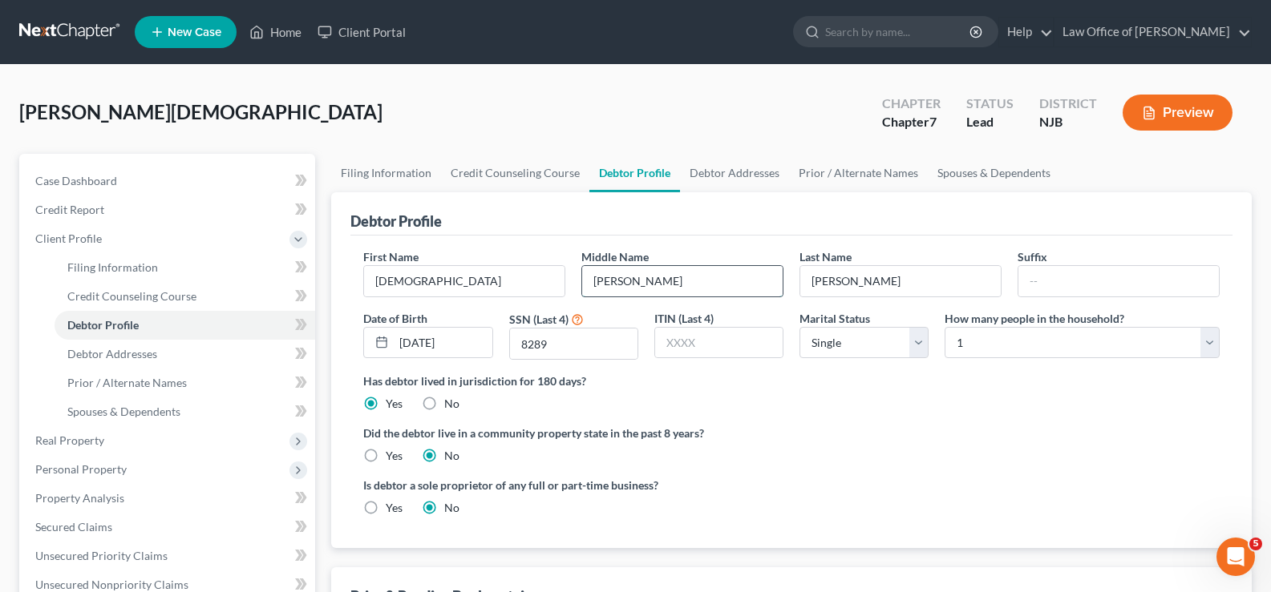
click at [696, 288] on input "[PERSON_NAME]" at bounding box center [682, 281] width 200 height 30
click at [614, 278] on input "[PERSON_NAME]" at bounding box center [682, 281] width 200 height 30
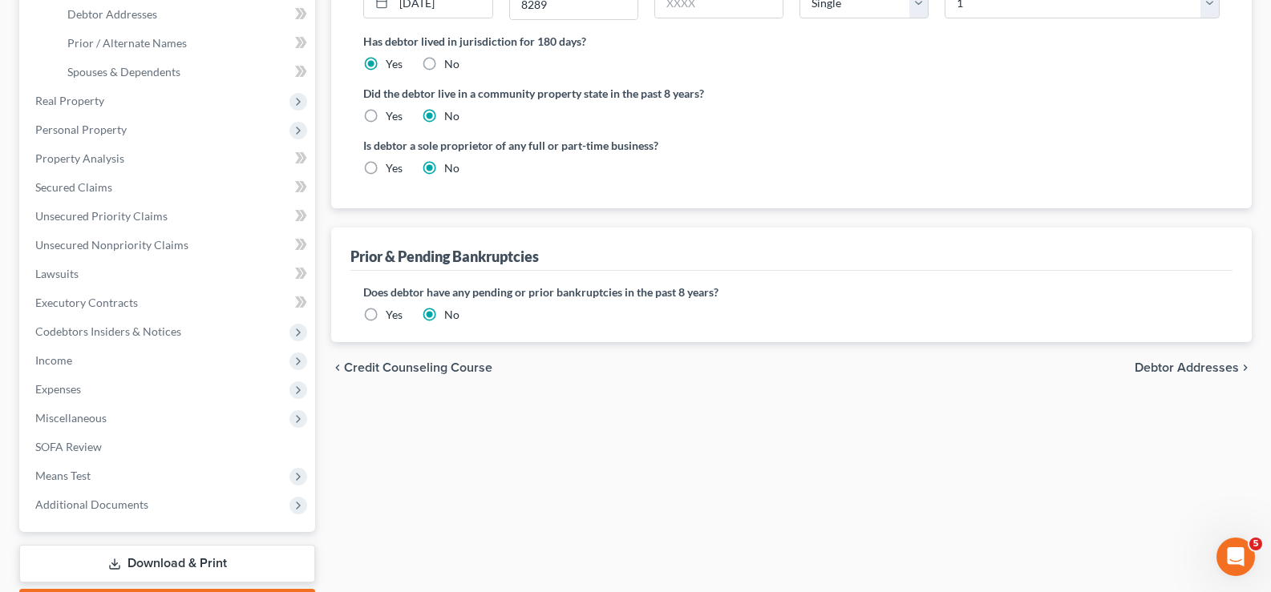
scroll to position [342, 0]
type input "[PERSON_NAME]"
click at [1178, 362] on span "Debtor Addresses" at bounding box center [1186, 365] width 104 height 13
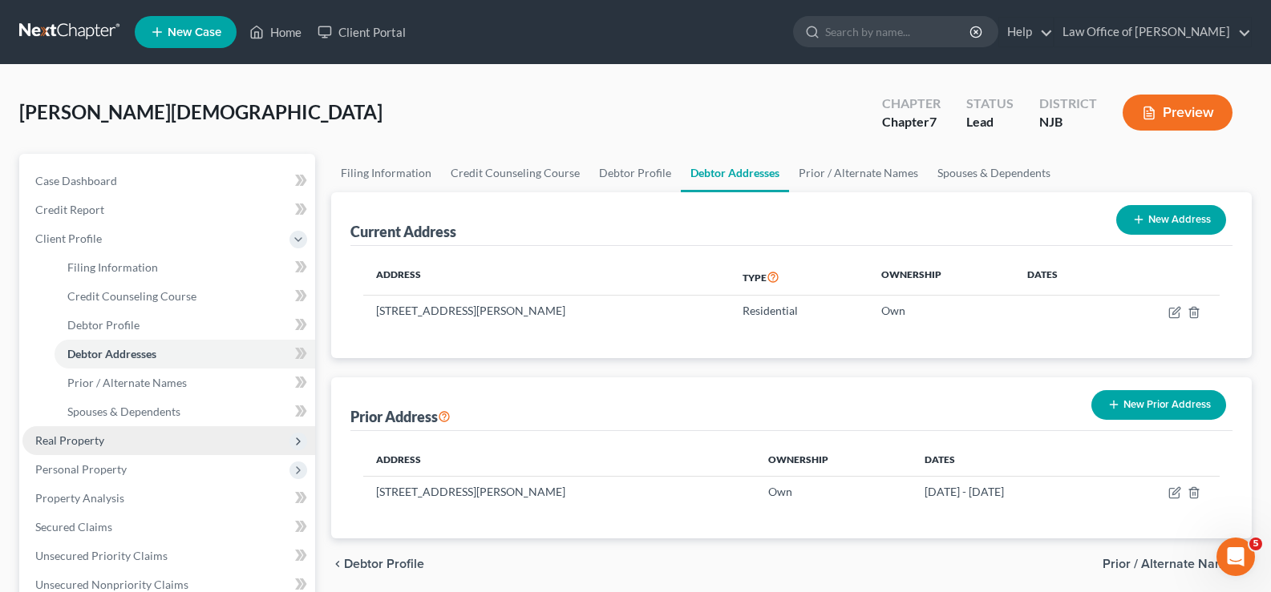
click at [52, 443] on span "Real Property" at bounding box center [69, 441] width 69 height 14
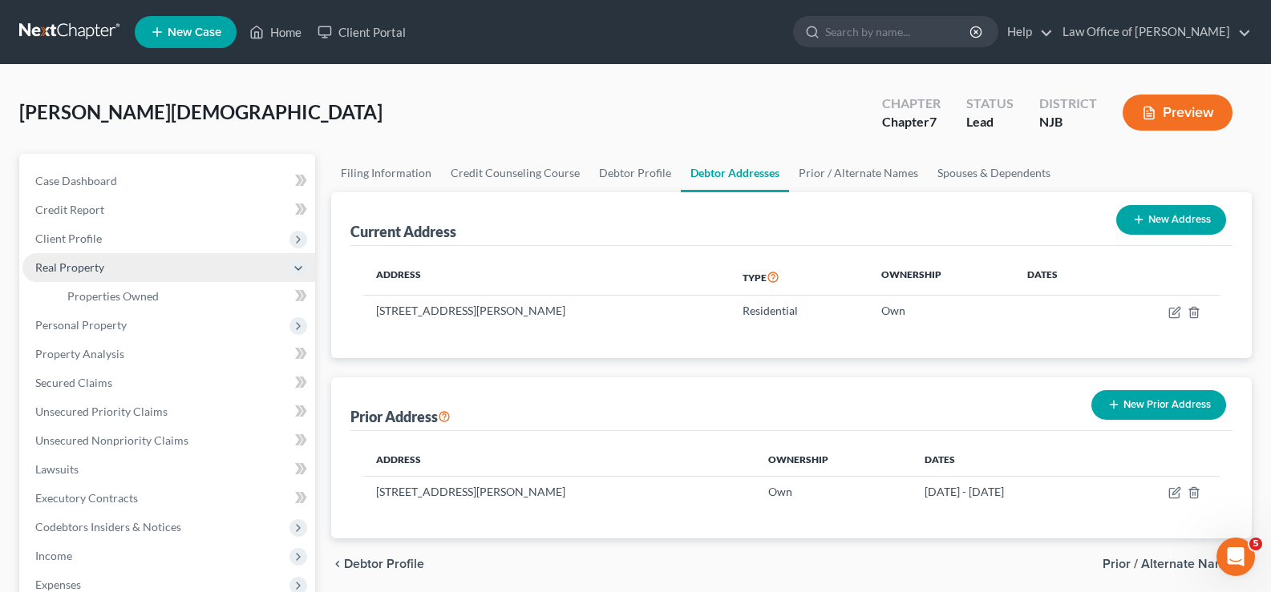
click at [74, 264] on span "Real Property" at bounding box center [69, 268] width 69 height 14
click at [74, 265] on span "Real Property" at bounding box center [69, 268] width 69 height 14
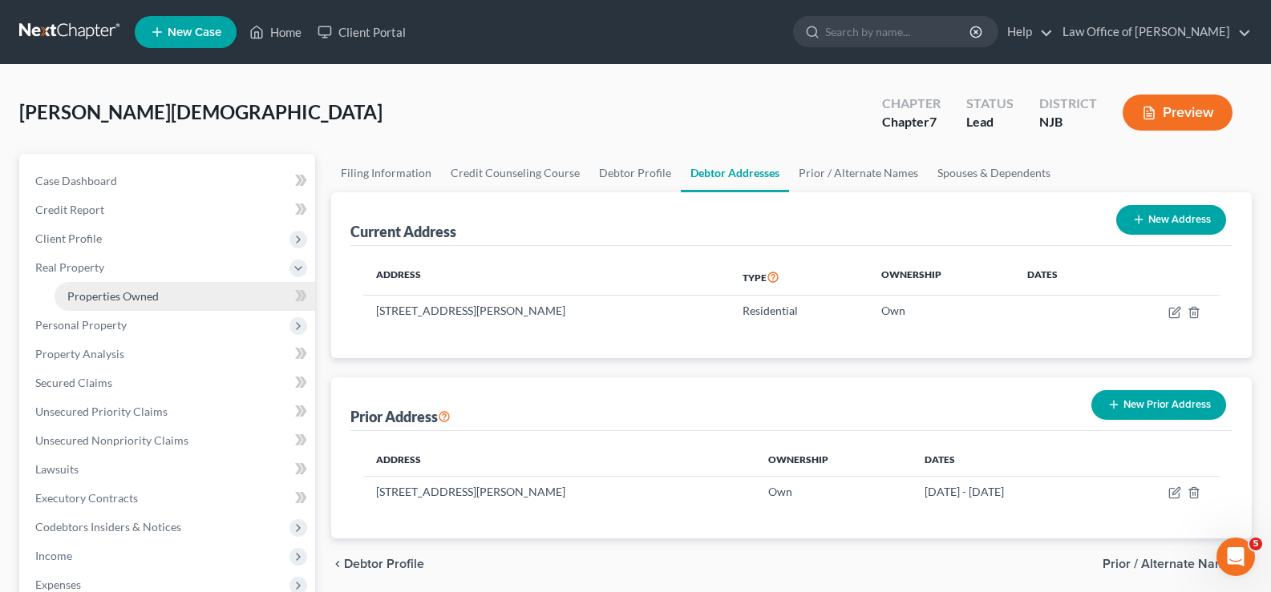
click at [114, 292] on span "Properties Owned" at bounding box center [112, 296] width 91 height 14
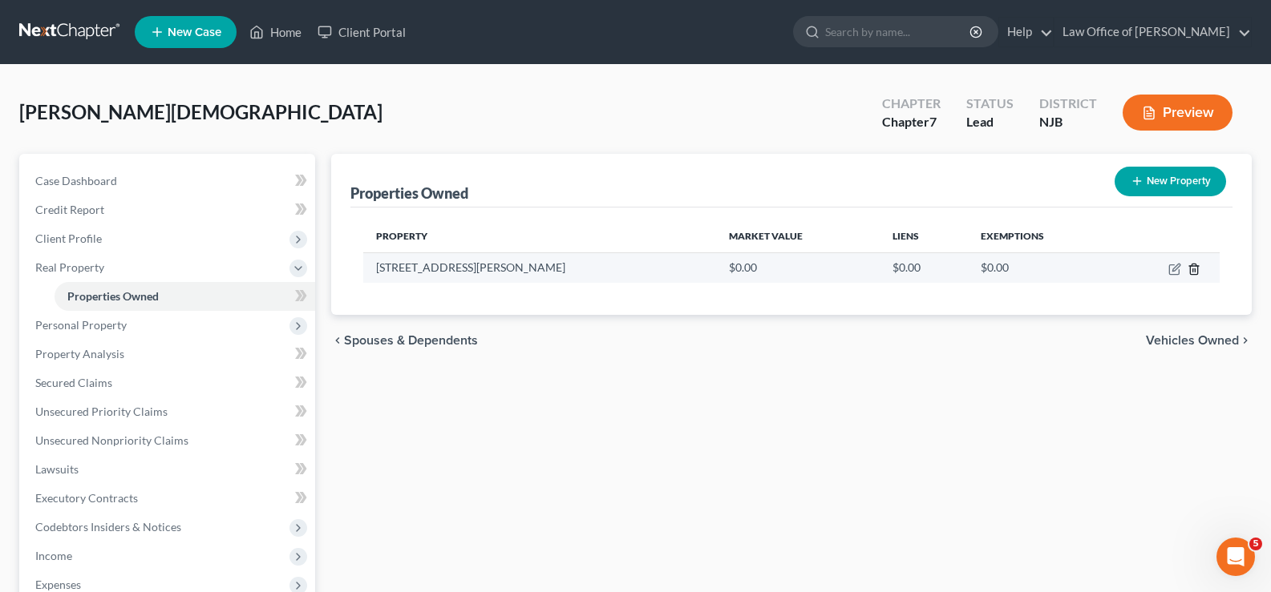
click at [1194, 269] on line "button" at bounding box center [1194, 270] width 0 height 3
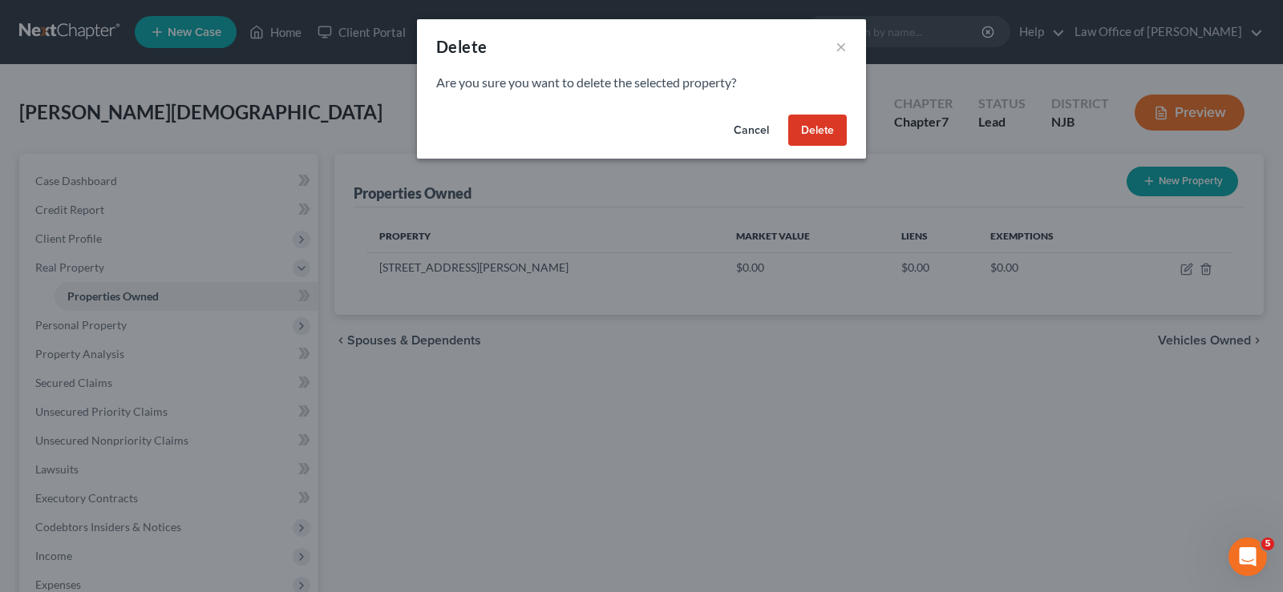
click at [823, 127] on button "Delete" at bounding box center [817, 131] width 59 height 32
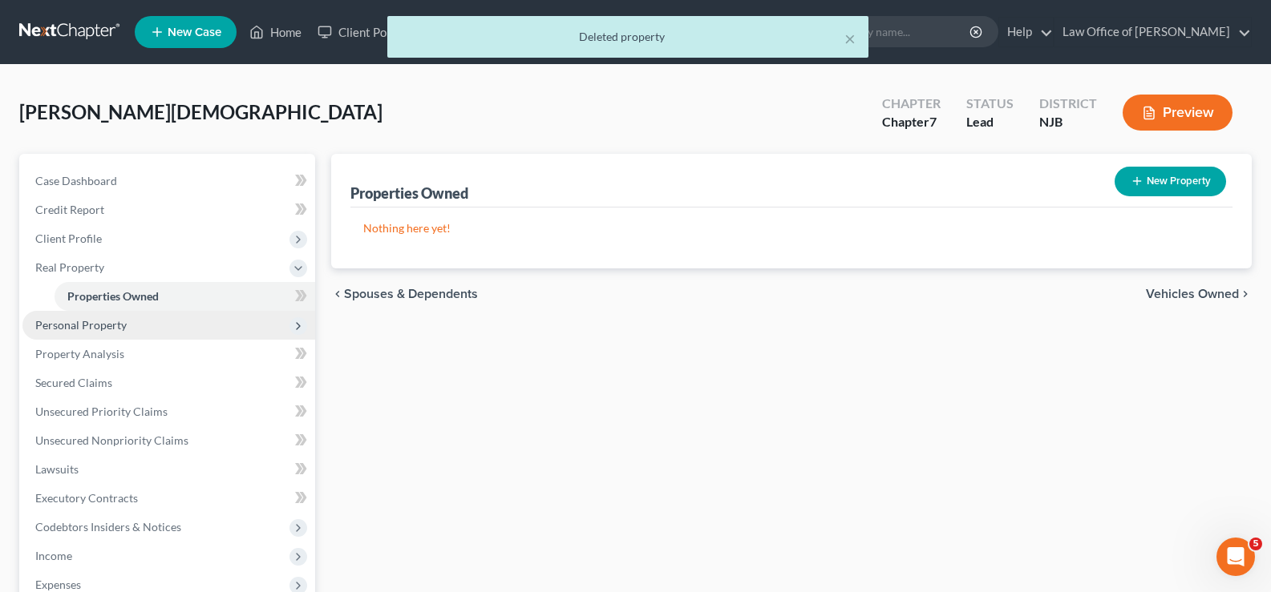
click at [121, 329] on span "Personal Property" at bounding box center [80, 325] width 91 height 14
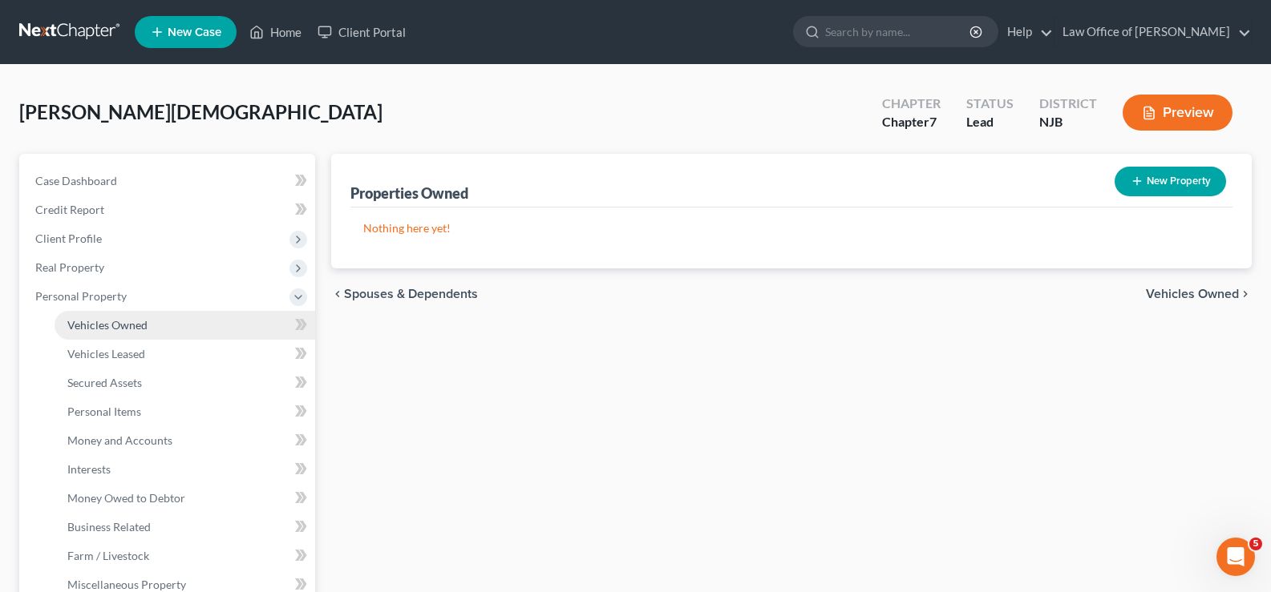
click at [127, 321] on span "Vehicles Owned" at bounding box center [107, 325] width 80 height 14
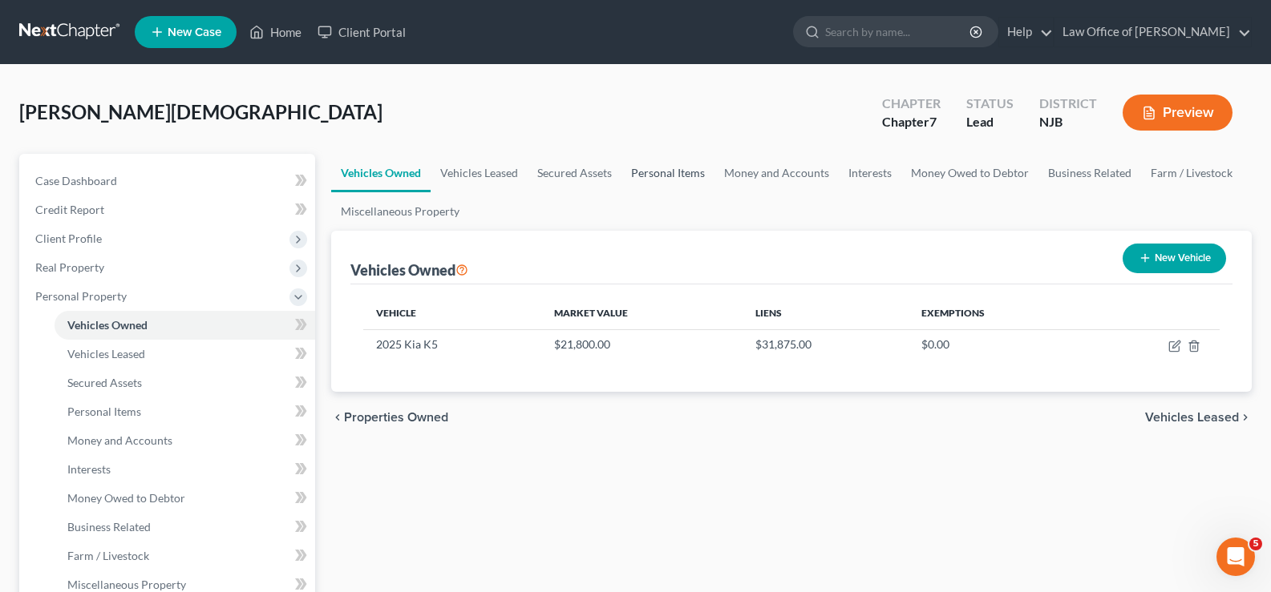
click at [684, 170] on link "Personal Items" at bounding box center [667, 173] width 93 height 38
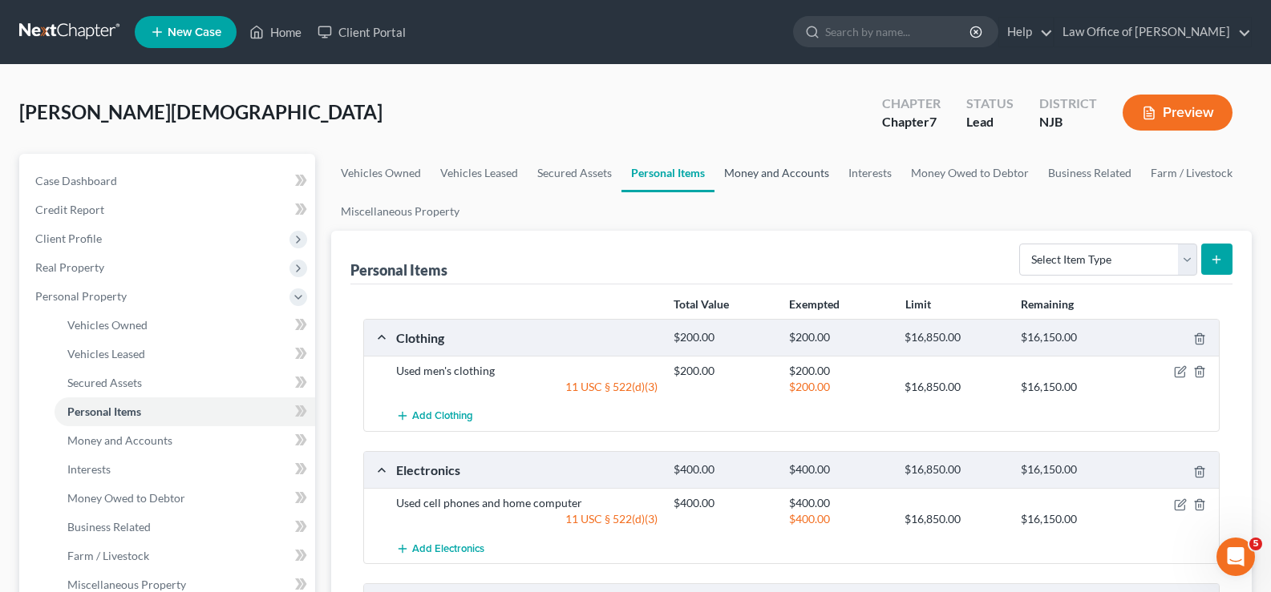
click at [750, 169] on link "Money and Accounts" at bounding box center [776, 173] width 124 height 38
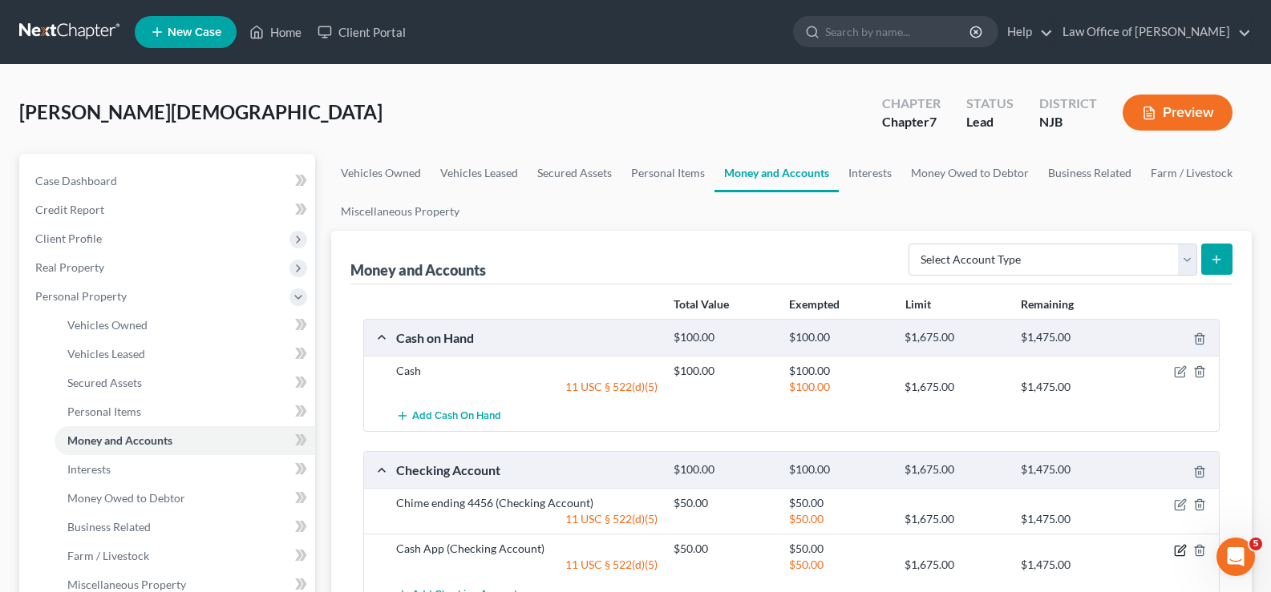
click at [1180, 545] on icon "button" at bounding box center [1180, 550] width 13 height 13
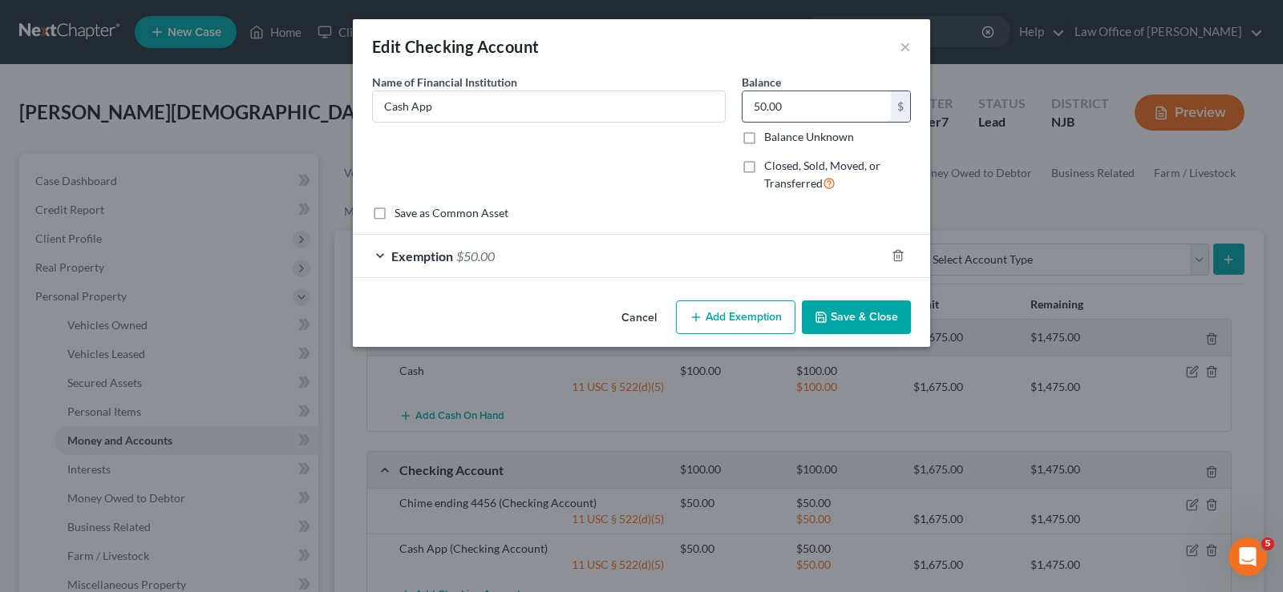
click at [816, 116] on input "50.00" at bounding box center [816, 106] width 148 height 30
type input "127.00"
click at [737, 318] on button "Add Exemption" at bounding box center [735, 318] width 119 height 34
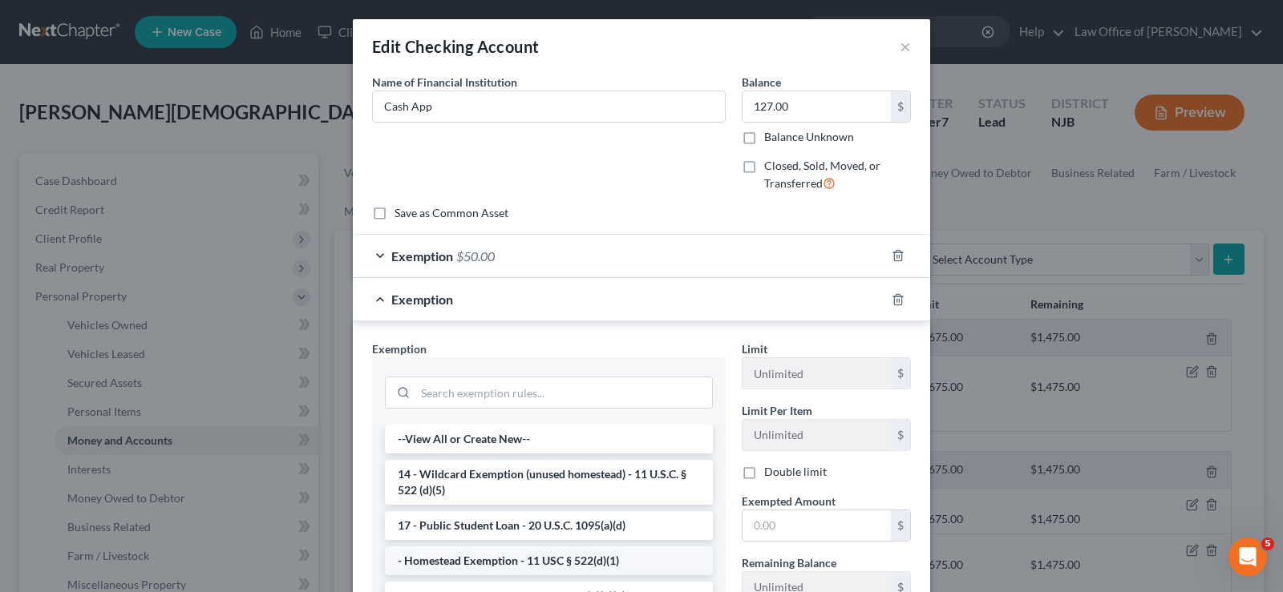
click at [547, 565] on li "- Homestead Exemption - 11 USC § 522(d)(1)" at bounding box center [549, 561] width 328 height 29
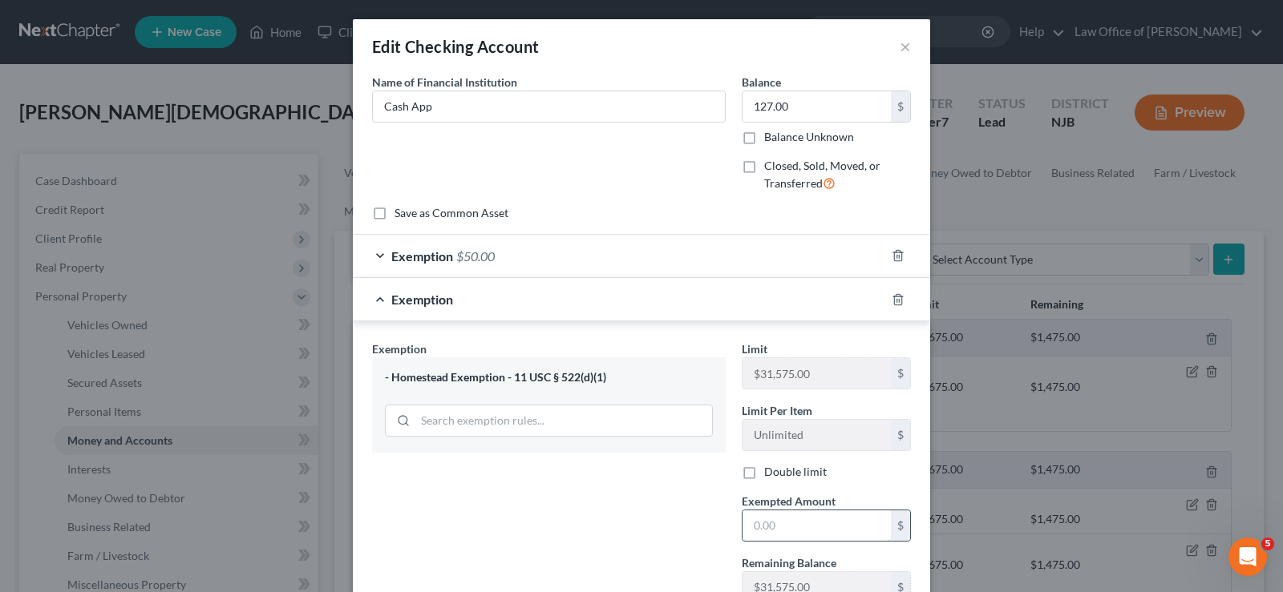
click at [754, 517] on input "text" at bounding box center [816, 526] width 148 height 30
type input "127"
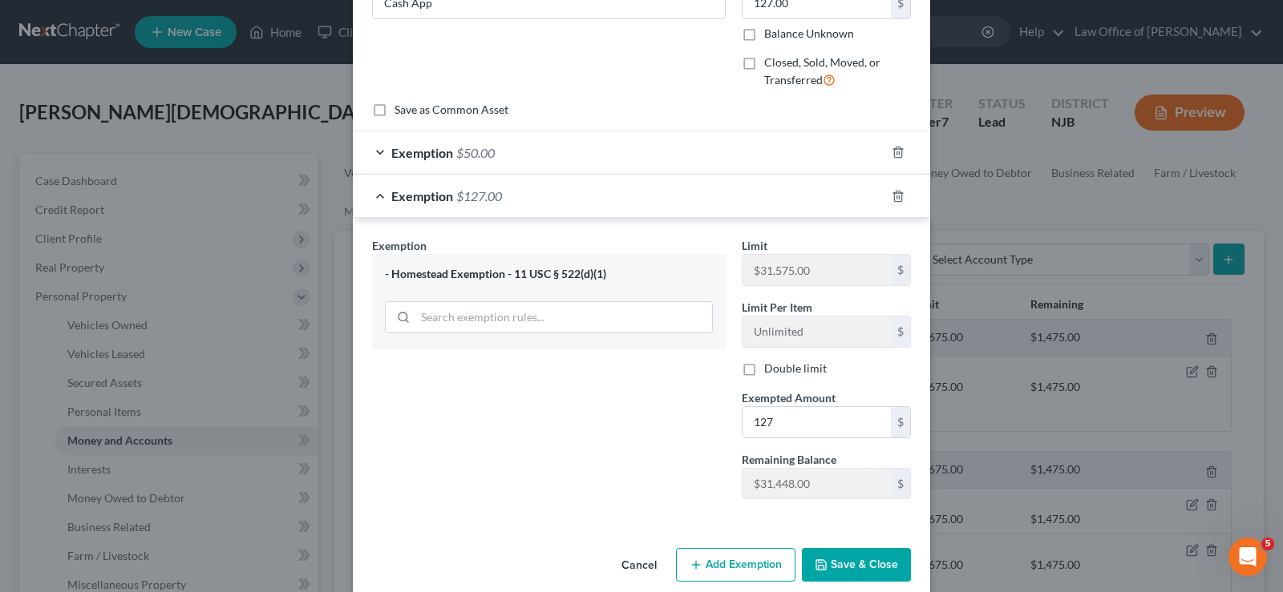
scroll to position [125, 0]
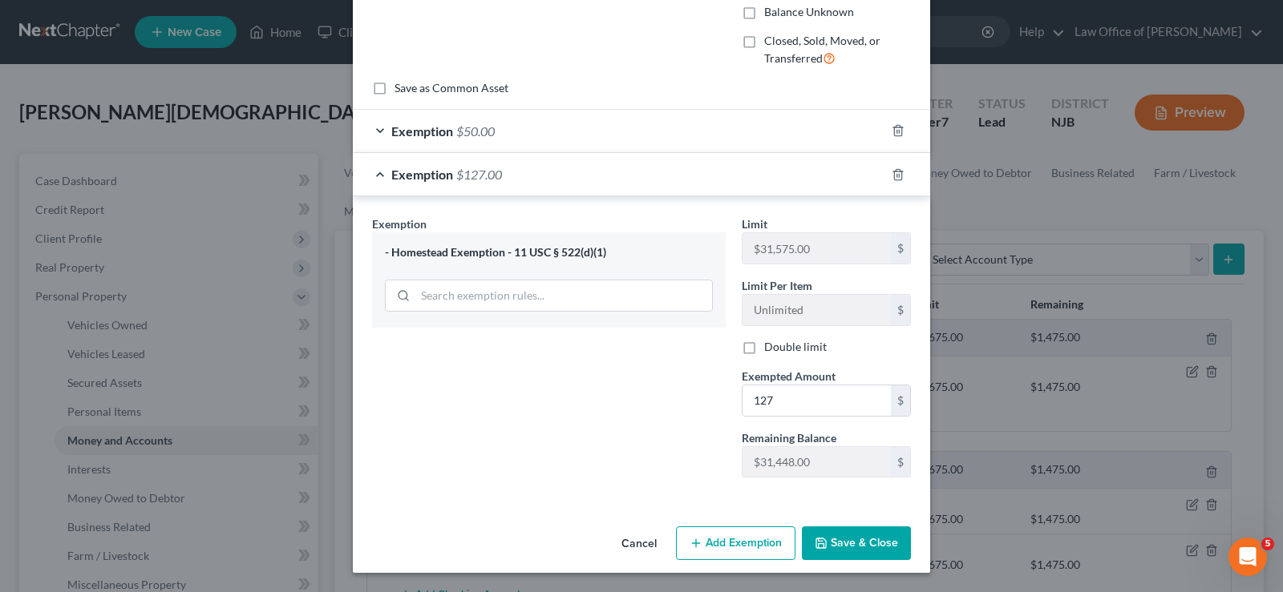
click at [842, 539] on button "Save & Close" at bounding box center [856, 544] width 109 height 34
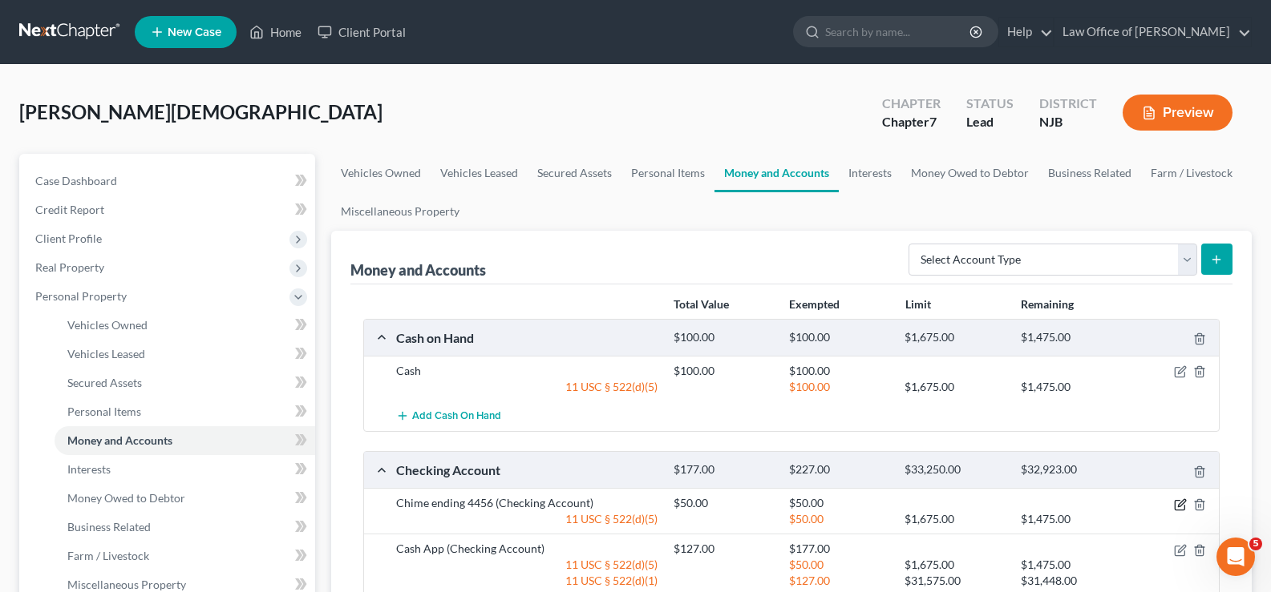
click at [1178, 499] on icon "button" at bounding box center [1180, 505] width 13 height 13
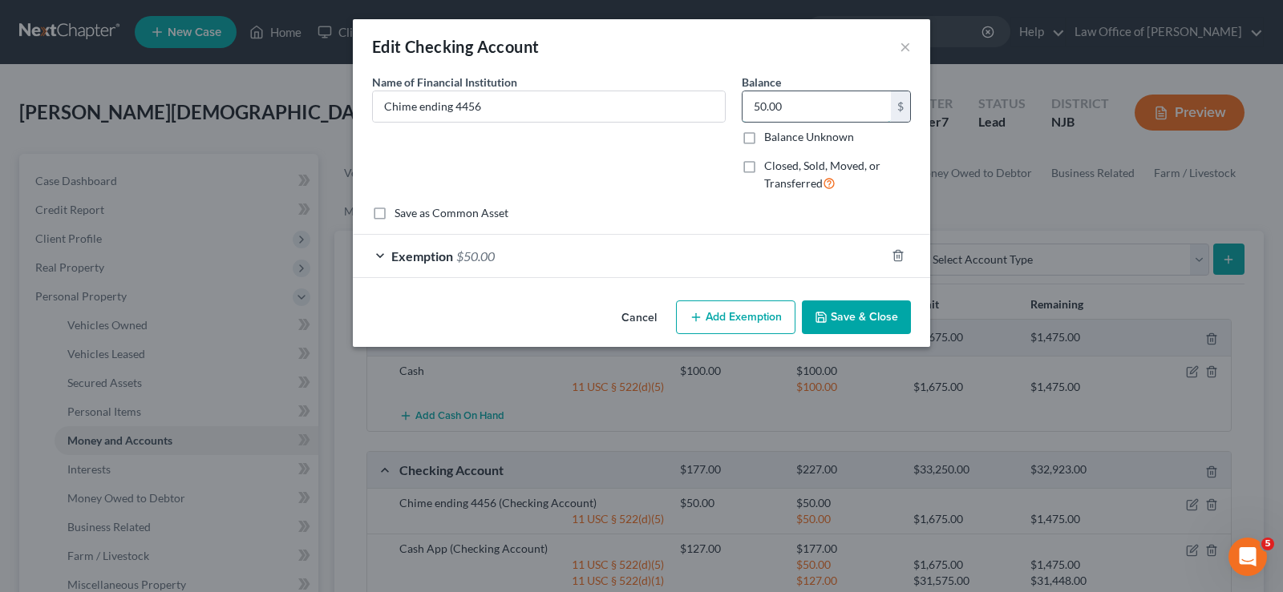
click at [797, 112] on input "50.00" at bounding box center [816, 106] width 148 height 30
type input "706.00"
click at [731, 309] on button "Add Exemption" at bounding box center [735, 318] width 119 height 34
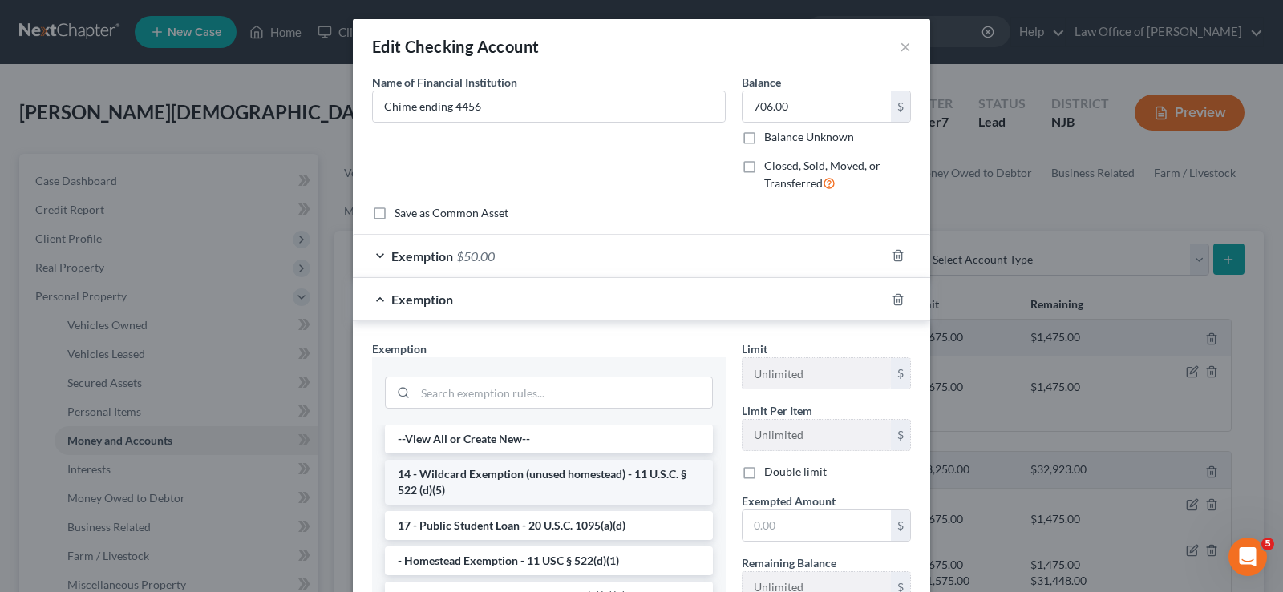
click at [616, 483] on li "14 - Wildcard Exemption (unused homestead) - 11 U.S.C. § 522 (d)(5)" at bounding box center [549, 482] width 328 height 45
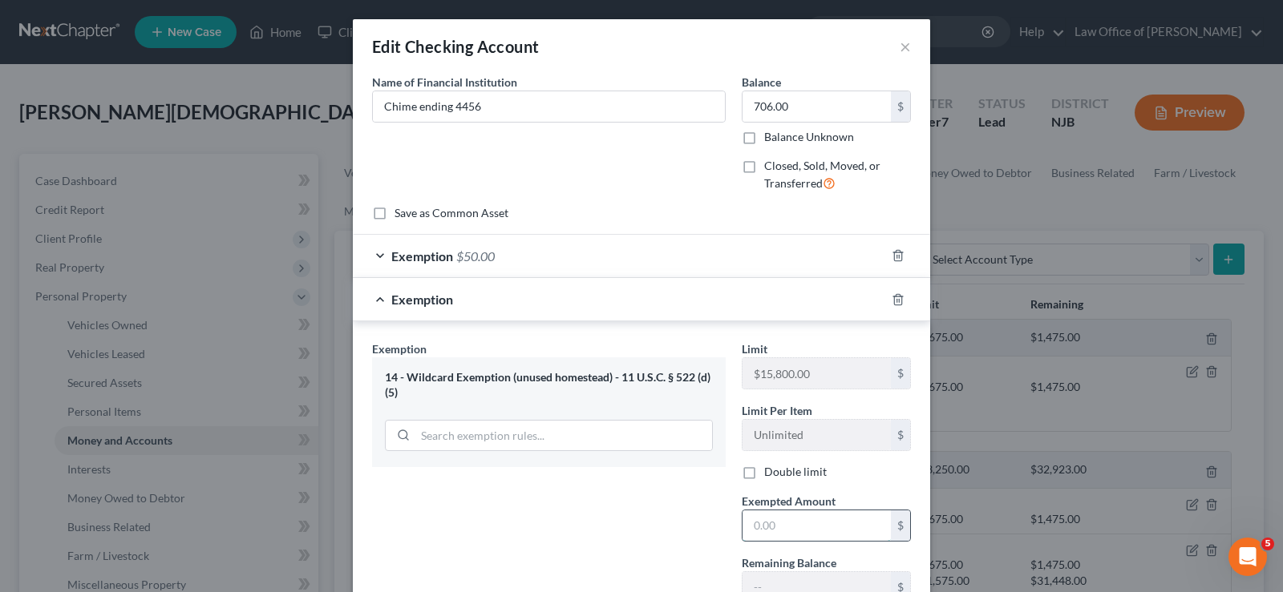
click at [774, 516] on input "text" at bounding box center [816, 526] width 148 height 30
type input "706.00"
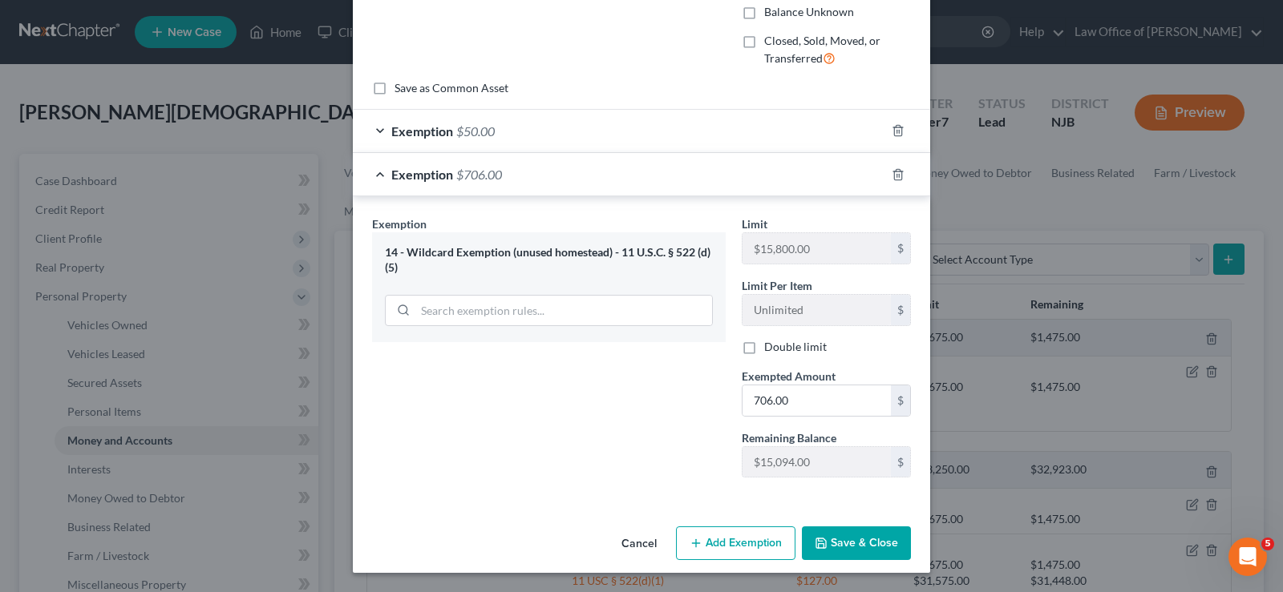
click at [859, 552] on button "Save & Close" at bounding box center [856, 544] width 109 height 34
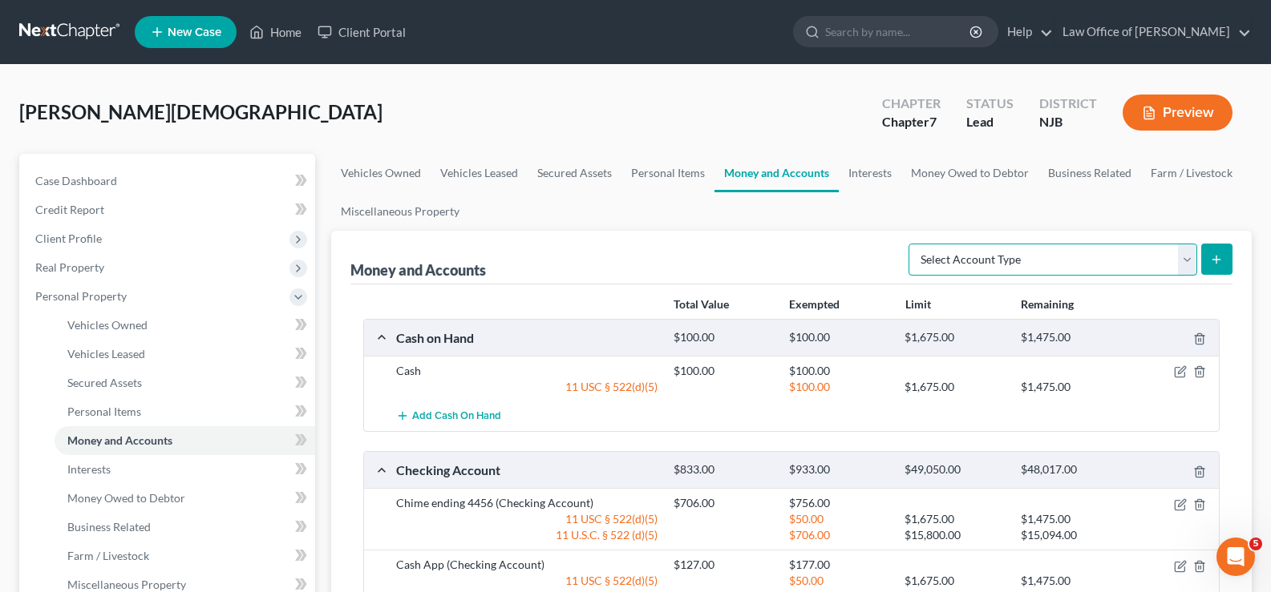
click at [1076, 260] on select "Select Account Type Brokerage Cash on Hand Certificates of Deposit Checking Acc…" at bounding box center [1052, 260] width 289 height 32
select select "checking"
click at [911, 244] on select "Select Account Type Brokerage Cash on Hand Certificates of Deposit Checking Acc…" at bounding box center [1052, 260] width 289 height 32
click at [1211, 256] on icon "submit" at bounding box center [1216, 259] width 13 height 13
click at [1213, 255] on icon "submit" at bounding box center [1216, 259] width 13 height 13
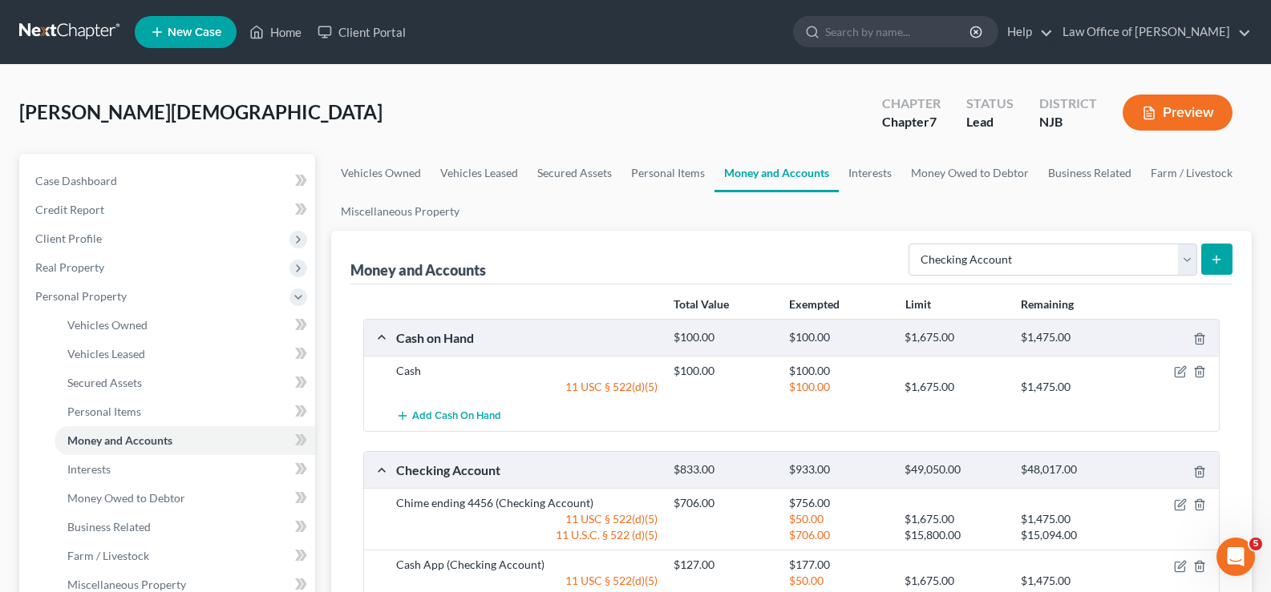
click at [1215, 254] on icon "submit" at bounding box center [1216, 259] width 13 height 13
click at [1174, 259] on select "Select Account Type Brokerage Cash on Hand Certificates of Deposit Checking Acc…" at bounding box center [1052, 260] width 289 height 32
click at [911, 244] on select "Select Account Type Brokerage Cash on Hand Certificates of Deposit Checking Acc…" at bounding box center [1052, 260] width 289 height 32
click at [1219, 253] on icon "submit" at bounding box center [1216, 259] width 13 height 13
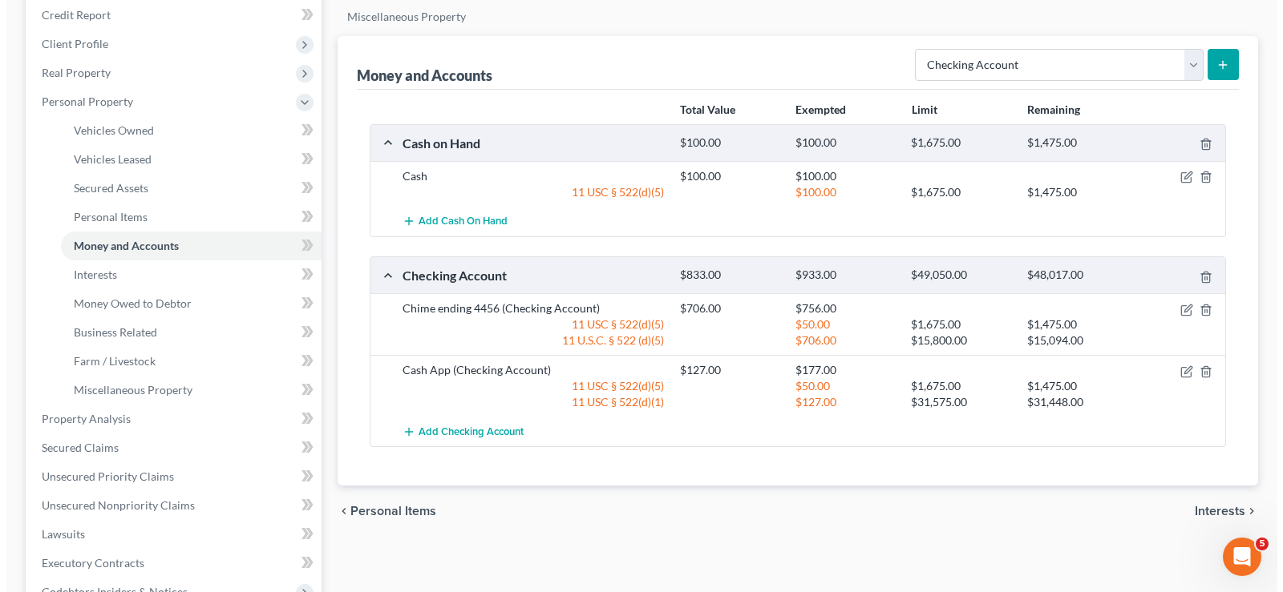
scroll to position [0, 0]
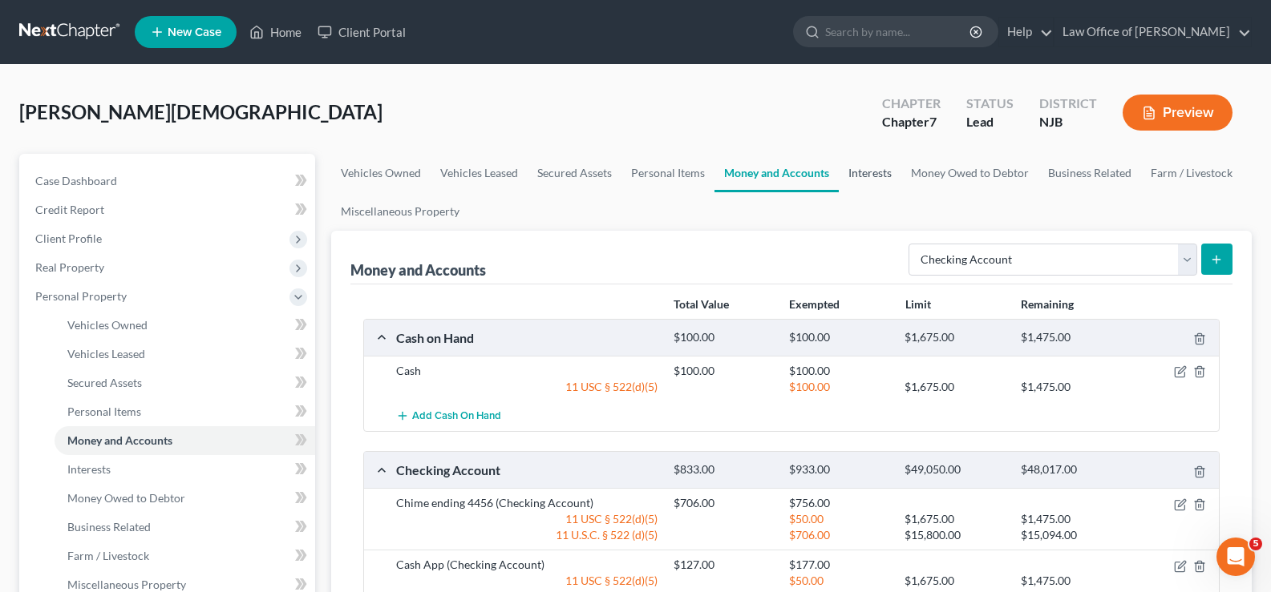
click at [859, 174] on link "Interests" at bounding box center [870, 173] width 63 height 38
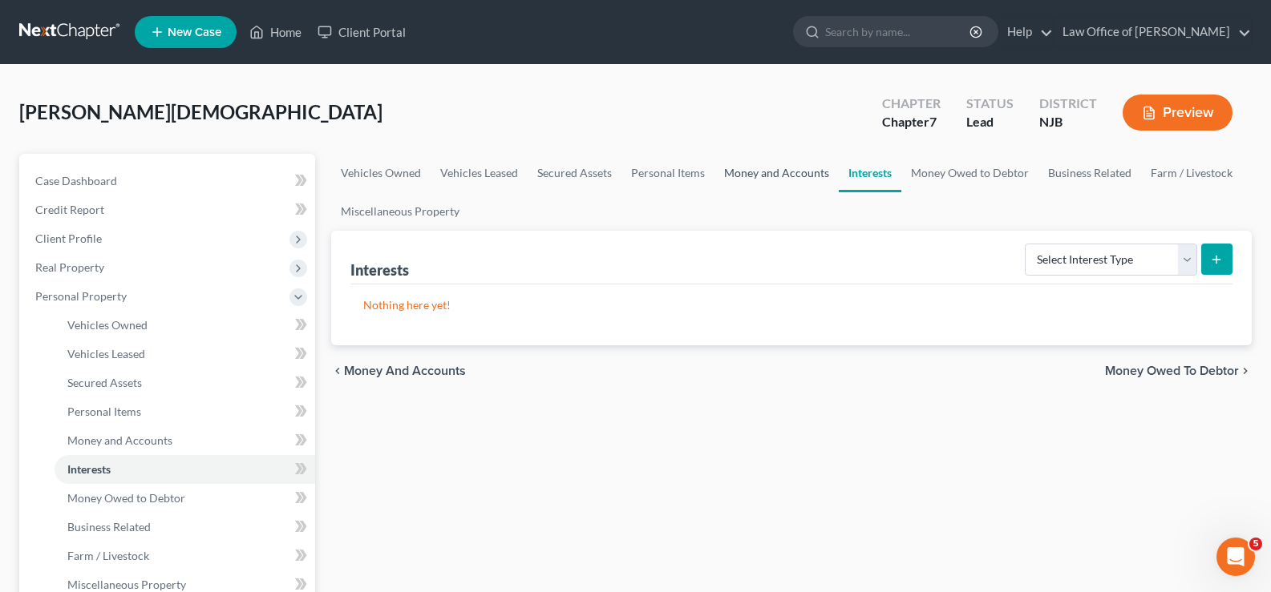
click at [764, 173] on link "Money and Accounts" at bounding box center [776, 173] width 124 height 38
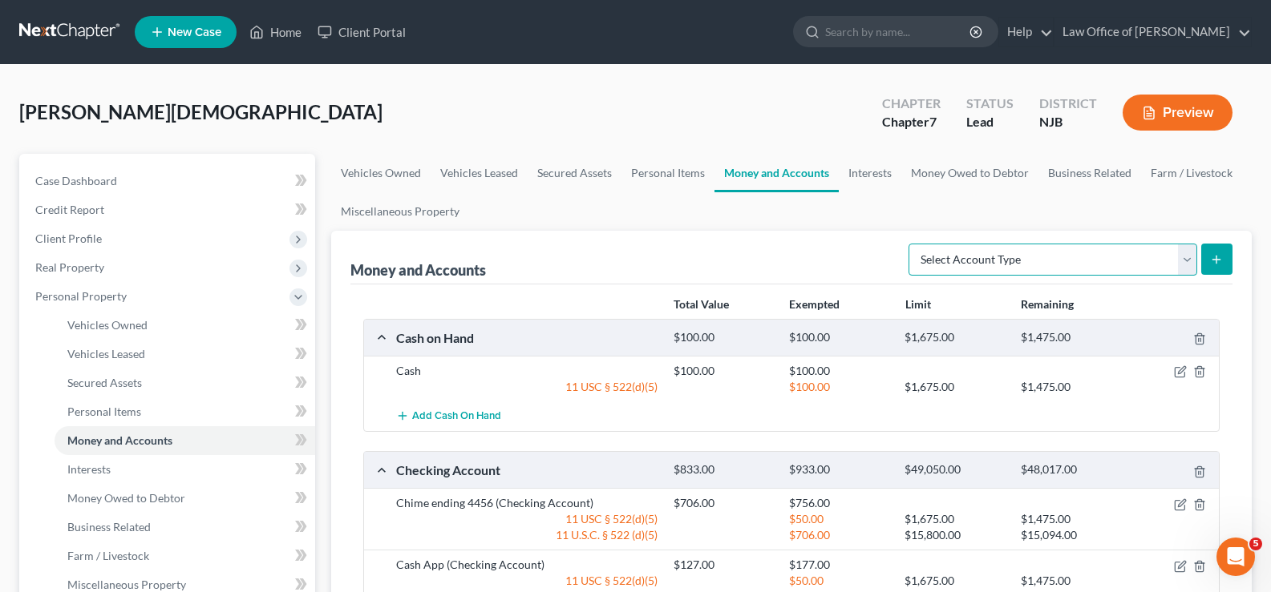
click at [992, 254] on select "Select Account Type Brokerage Cash on Hand Certificates of Deposit Checking Acc…" at bounding box center [1052, 260] width 289 height 32
select select "checking"
click at [911, 244] on select "Select Account Type Brokerage Cash on Hand Certificates of Deposit Checking Acc…" at bounding box center [1052, 260] width 289 height 32
click at [1217, 253] on icon "submit" at bounding box center [1216, 259] width 13 height 13
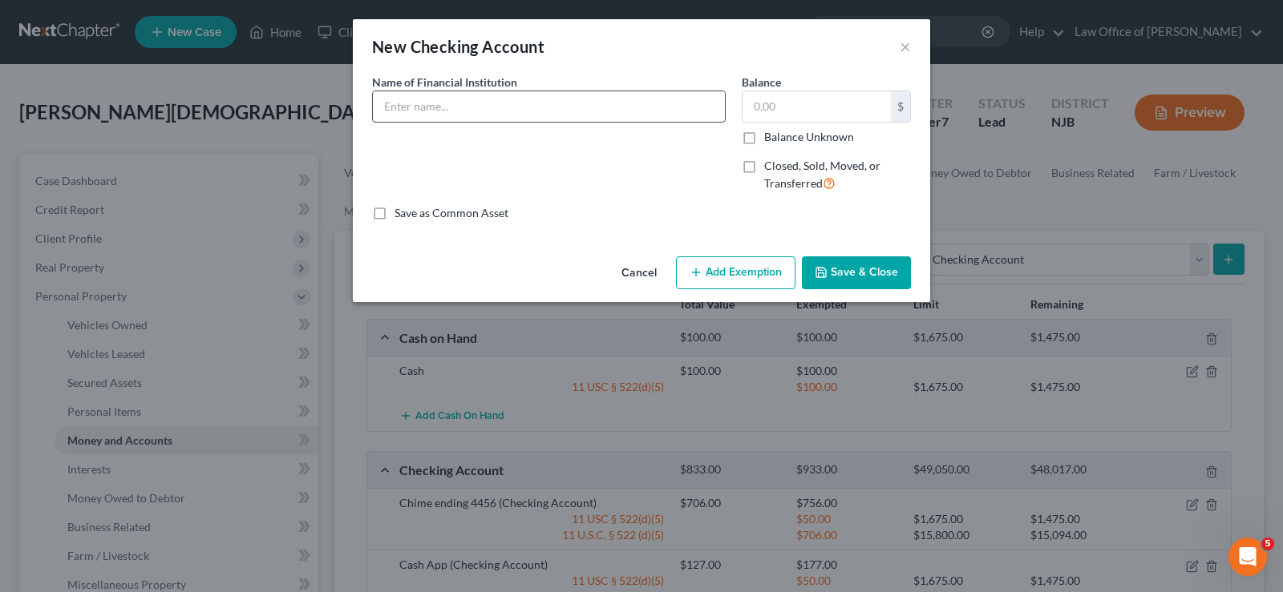
click at [514, 110] on input "text" at bounding box center [549, 106] width 352 height 30
type input "Cap One ending 6529"
click at [782, 107] on input "text" at bounding box center [816, 106] width 148 height 30
type input "19.00"
click at [691, 273] on icon "button" at bounding box center [695, 272] width 13 height 13
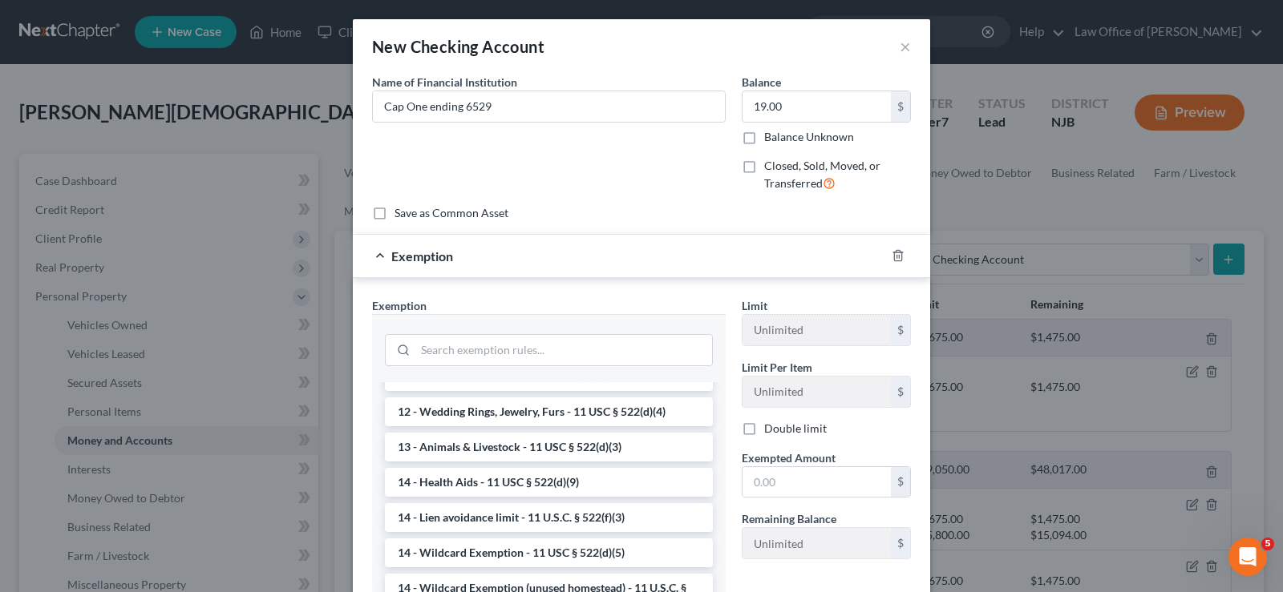
scroll to position [317, 0]
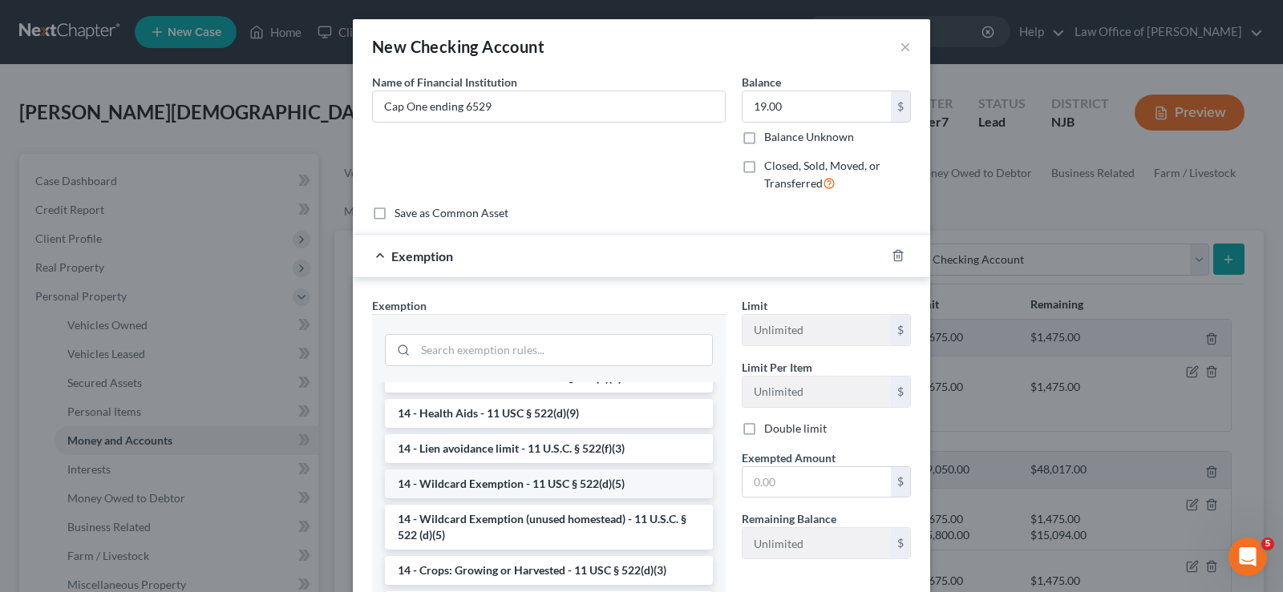
click at [584, 487] on li "14 - Wildcard Exemption - 11 USC § 522(d)(5)" at bounding box center [549, 484] width 328 height 29
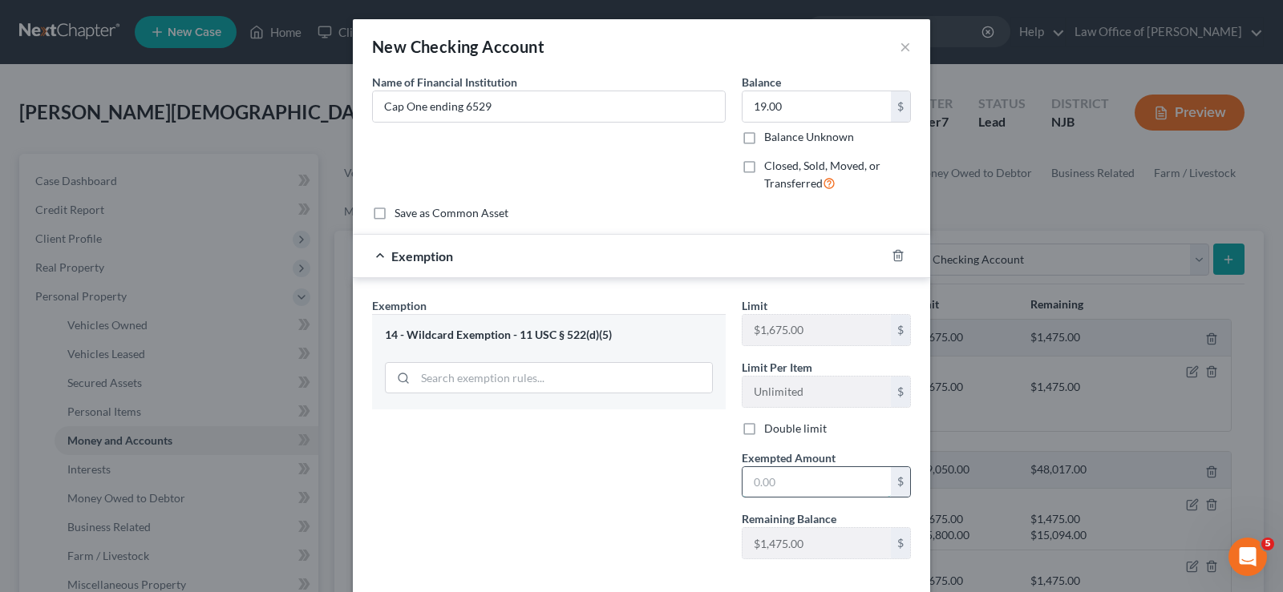
click at [768, 476] on input "text" at bounding box center [816, 482] width 148 height 30
type input "19.00"
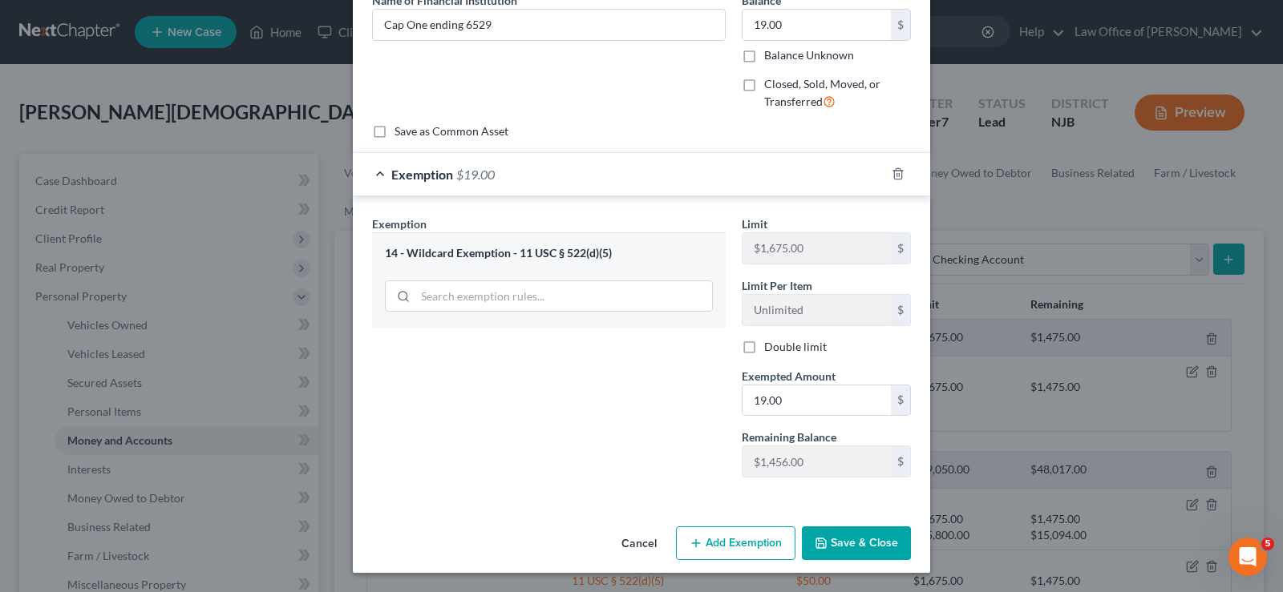
click at [839, 547] on button "Save & Close" at bounding box center [856, 544] width 109 height 34
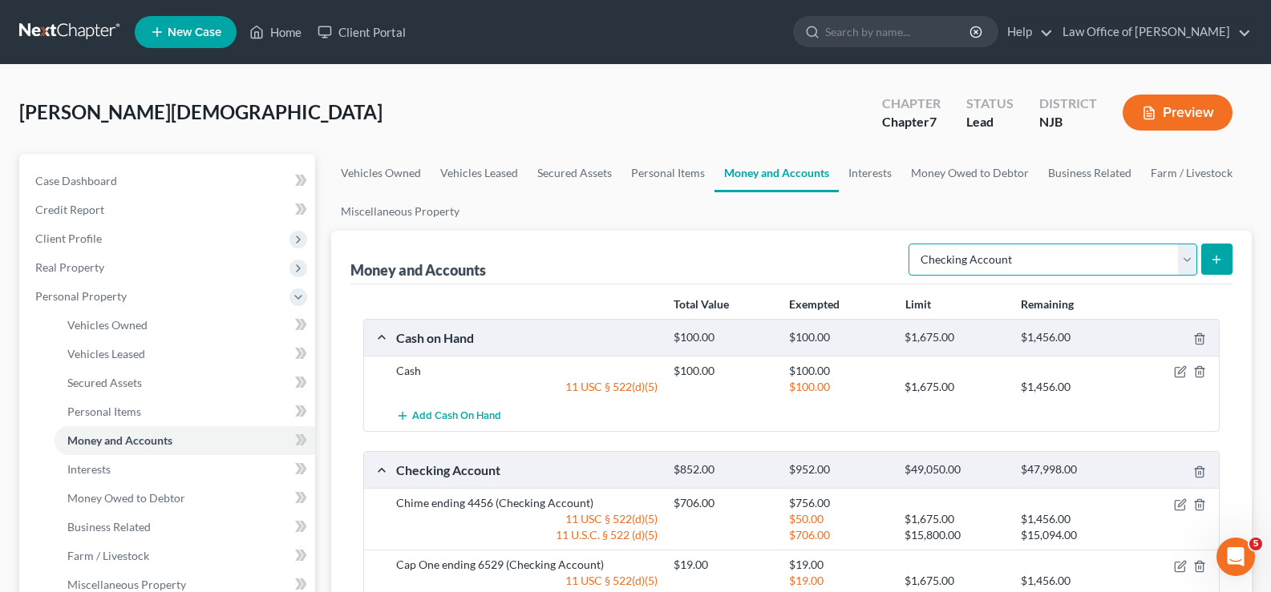
click at [1066, 252] on select "Select Account Type Brokerage Cash on Hand Certificates of Deposit Checking Acc…" at bounding box center [1052, 260] width 289 height 32
select select "savings"
click at [911, 244] on select "Select Account Type Brokerage Cash on Hand Certificates of Deposit Checking Acc…" at bounding box center [1052, 260] width 289 height 32
click at [1213, 253] on icon "submit" at bounding box center [1216, 259] width 13 height 13
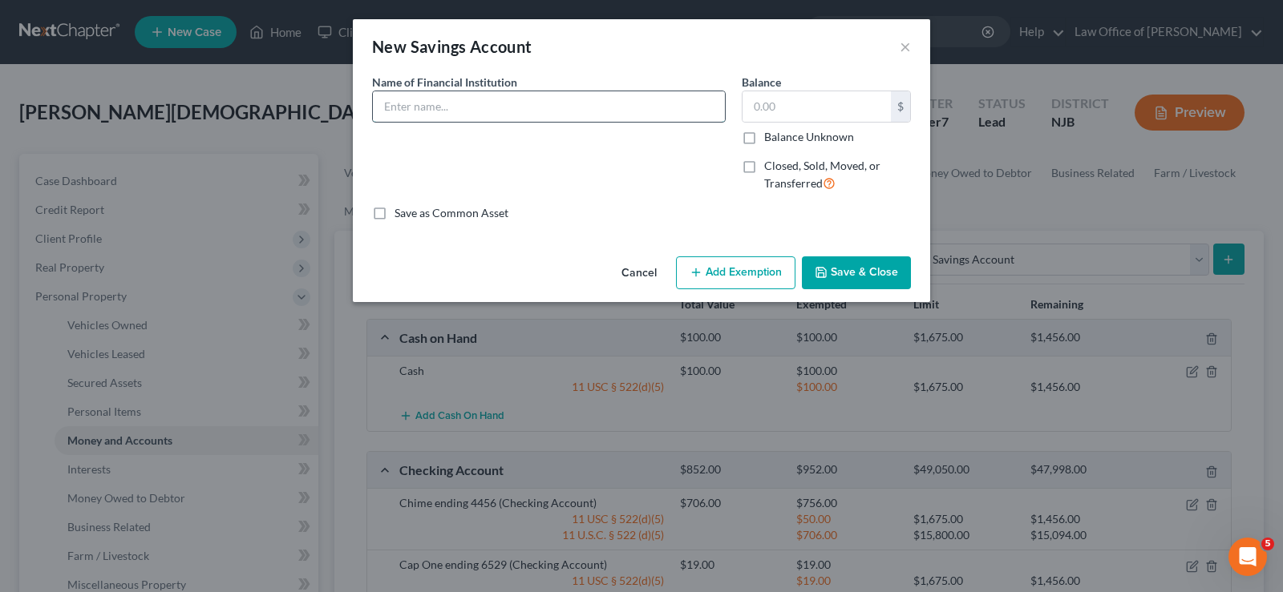
drag, startPoint x: 431, startPoint y: 108, endPoint x: 439, endPoint y: 107, distance: 8.2
click at [436, 107] on input "text" at bounding box center [549, 106] width 352 height 30
type input "Cap One Savings ending 8141"
click at [785, 103] on input "text" at bounding box center [816, 106] width 148 height 30
type input "1.80"
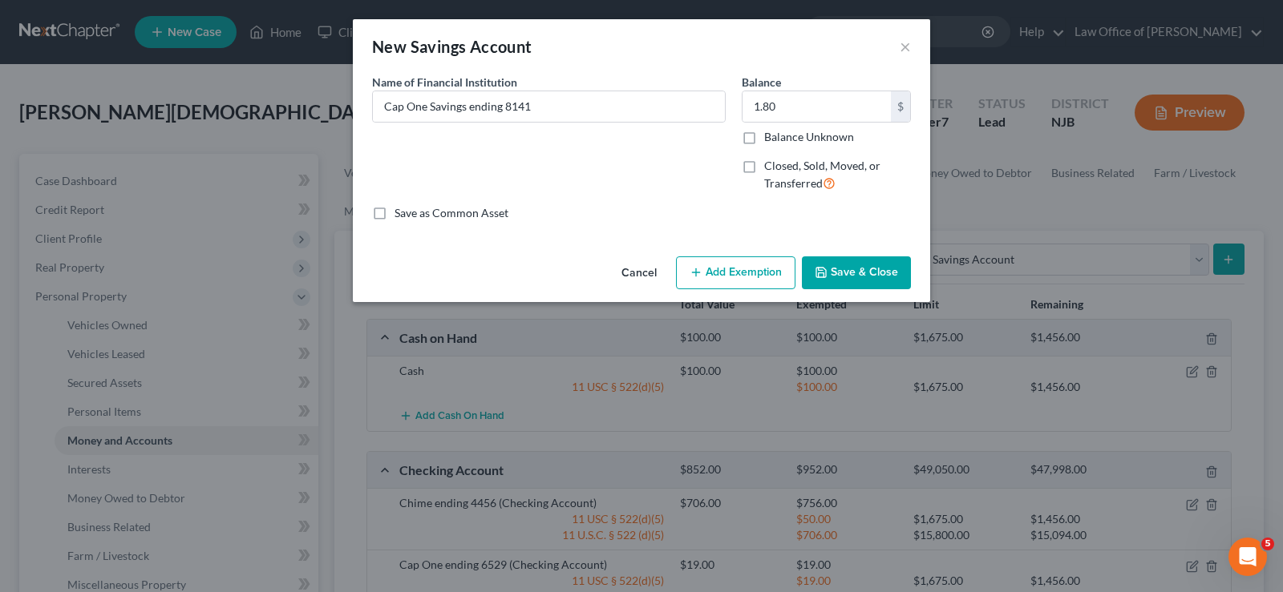
click at [708, 265] on button "Add Exemption" at bounding box center [735, 274] width 119 height 34
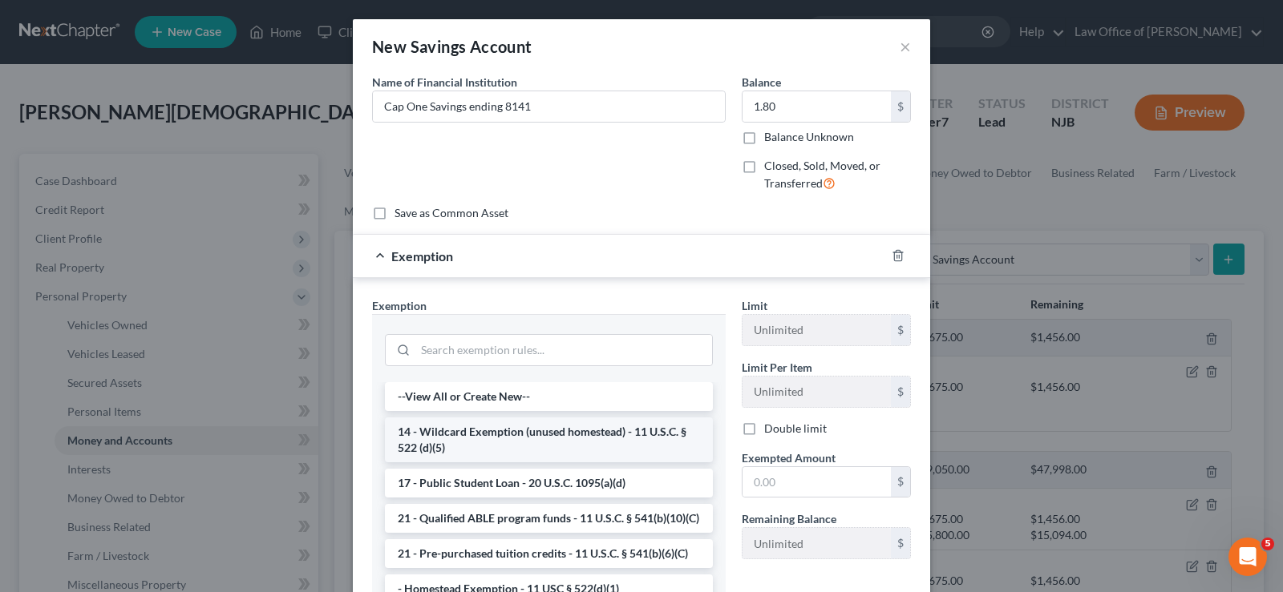
click at [553, 430] on li "14 - Wildcard Exemption (unused homestead) - 11 U.S.C. § 522 (d)(5)" at bounding box center [549, 440] width 328 height 45
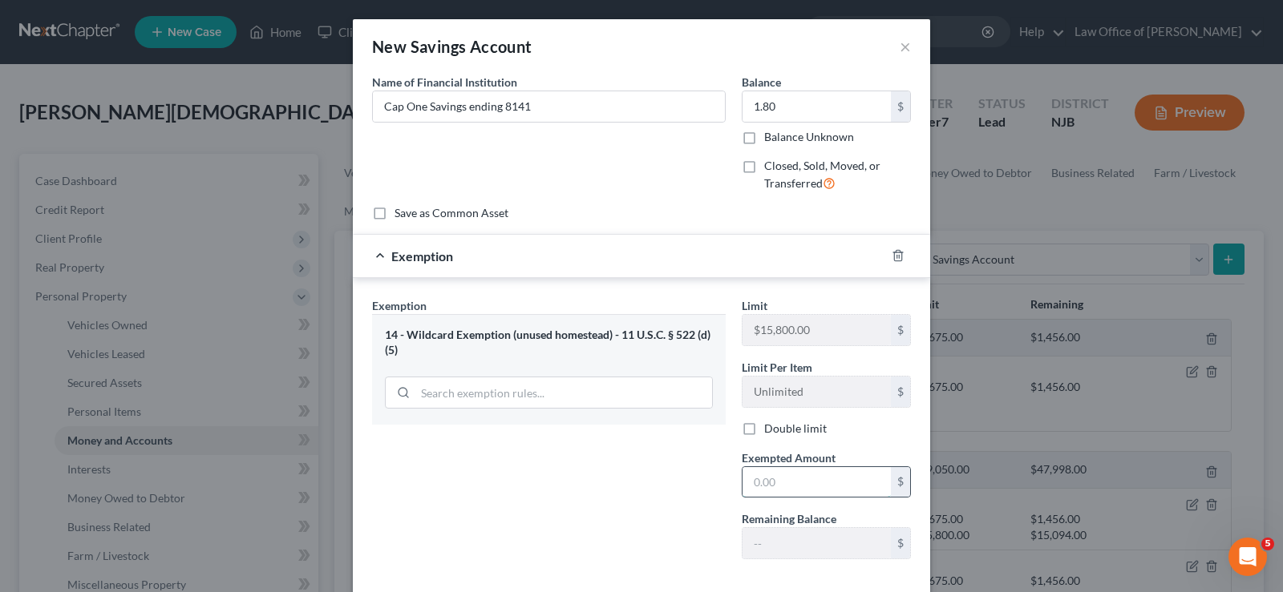
click at [786, 488] on input "text" at bounding box center [816, 482] width 148 height 30
type input "1.80"
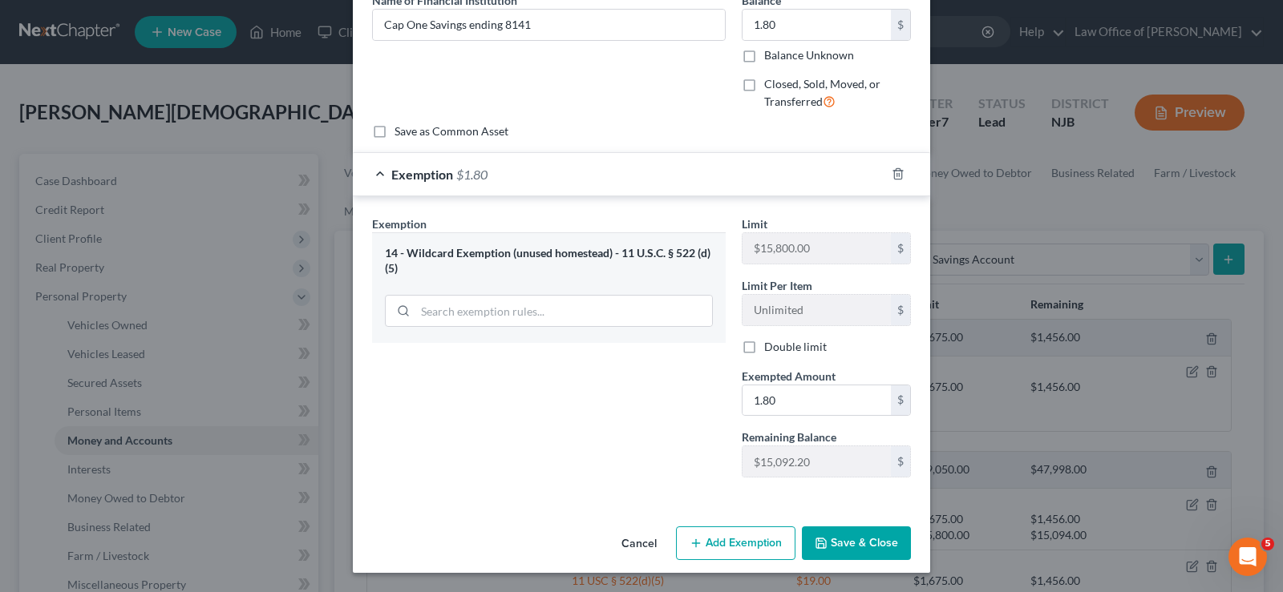
click at [846, 540] on button "Save & Close" at bounding box center [856, 544] width 109 height 34
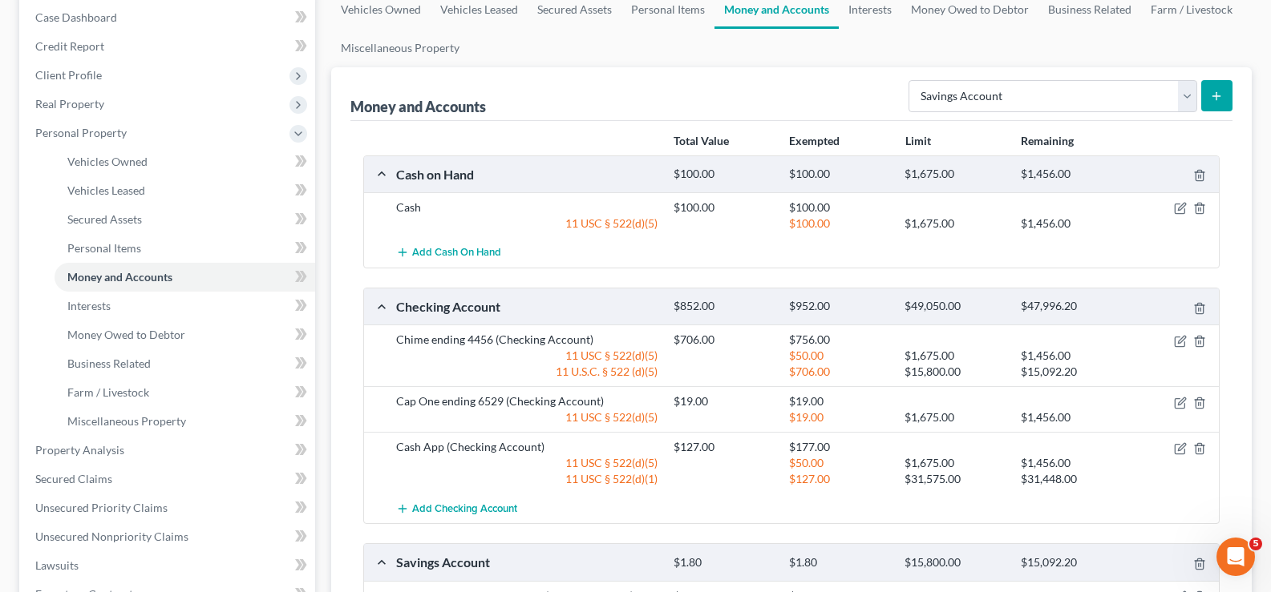
scroll to position [233, 0]
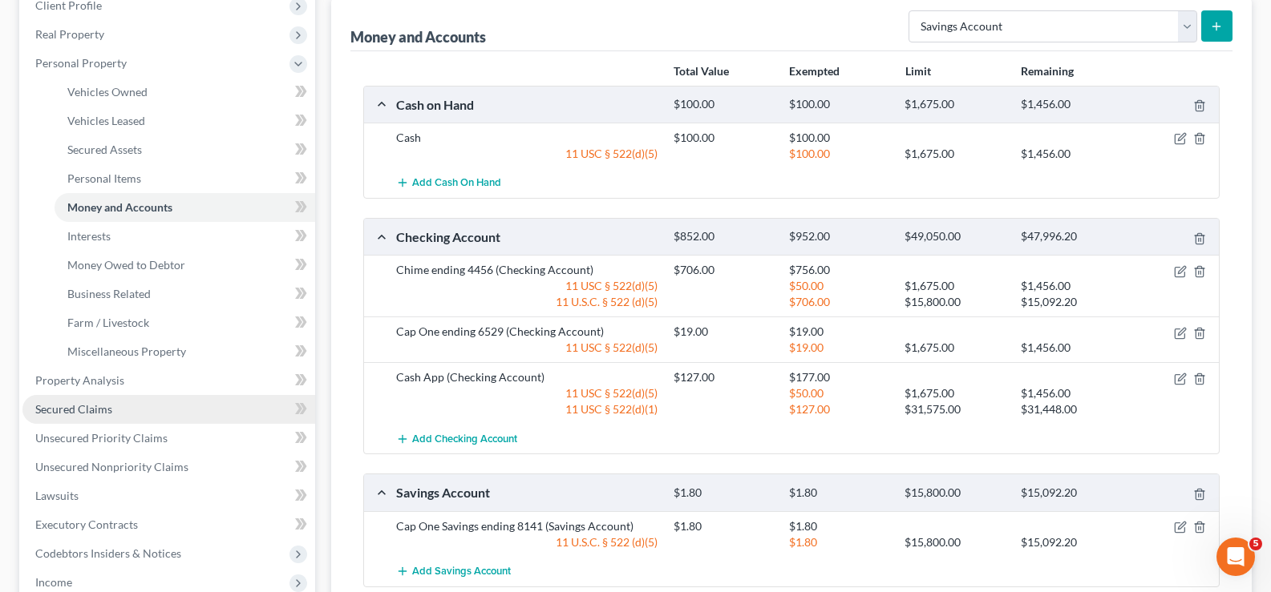
click at [75, 406] on span "Secured Claims" at bounding box center [73, 409] width 77 height 14
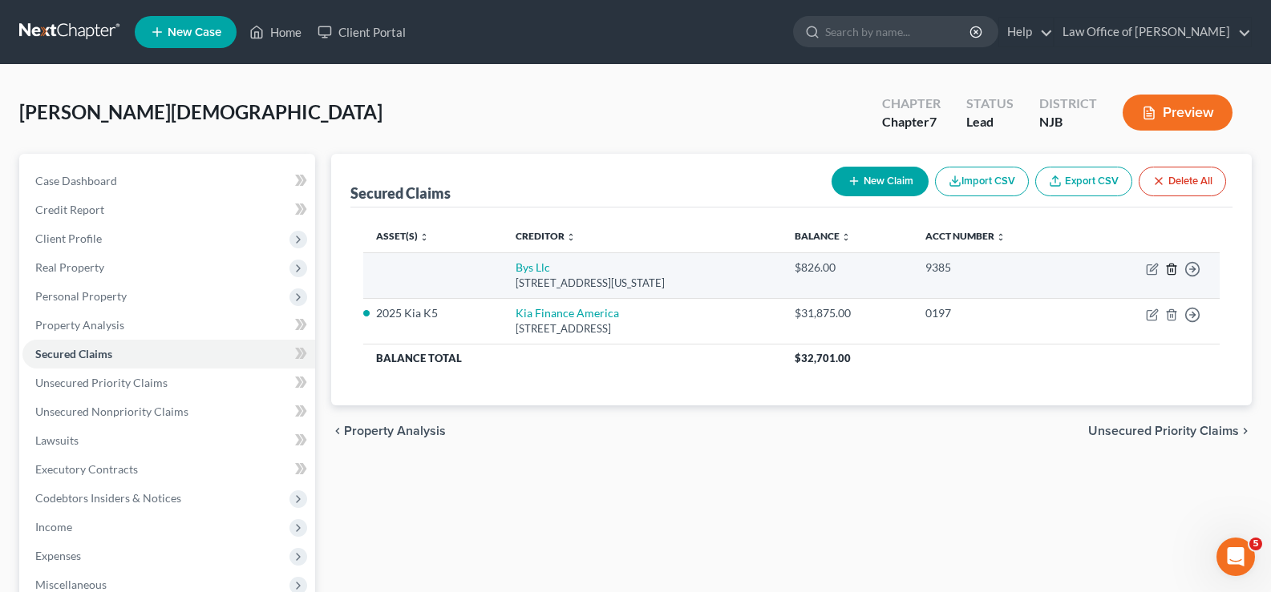
click at [1171, 265] on icon "button" at bounding box center [1171, 269] width 13 height 13
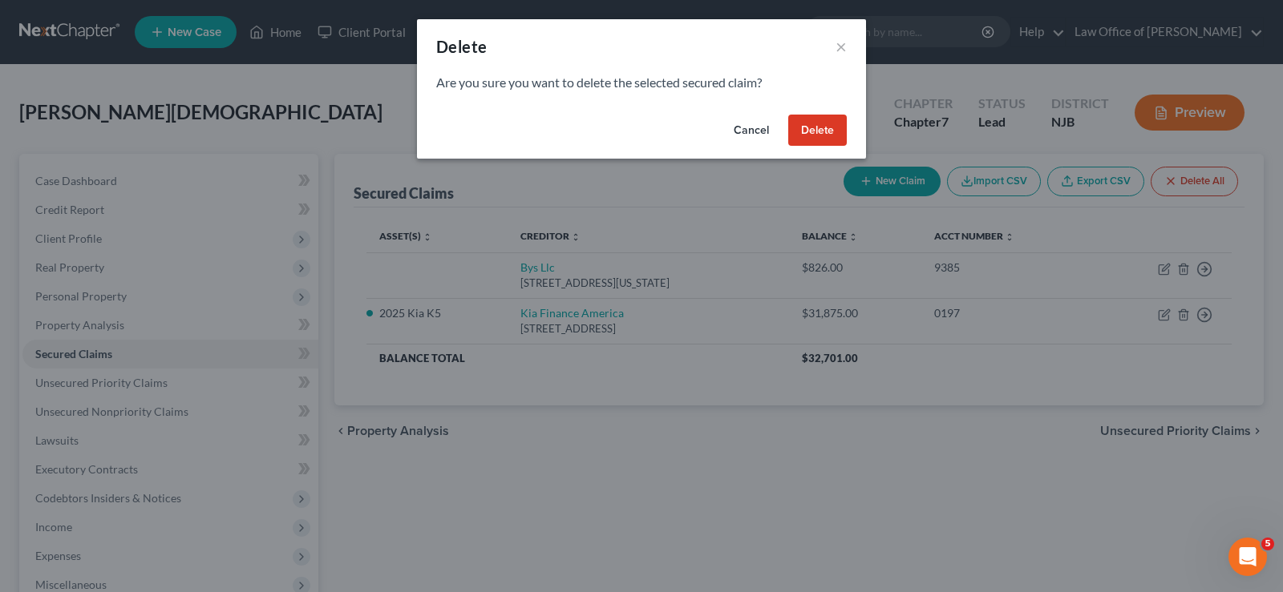
click at [818, 117] on button "Delete" at bounding box center [817, 131] width 59 height 32
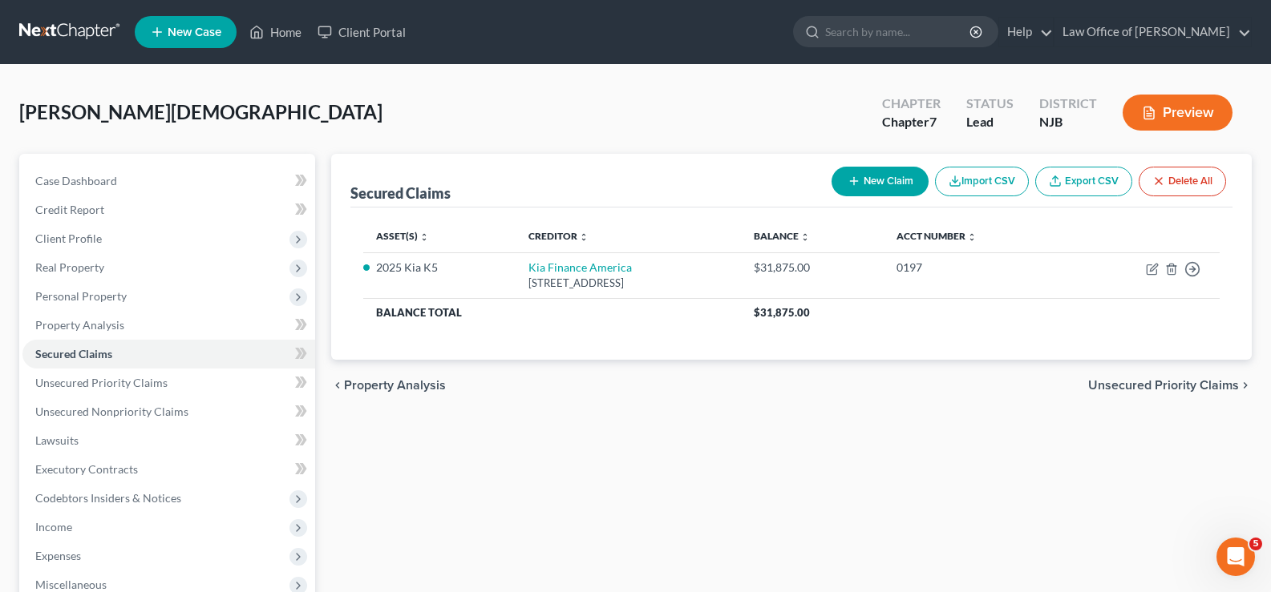
click at [863, 177] on button "New Claim" at bounding box center [879, 182] width 97 height 30
select select "0"
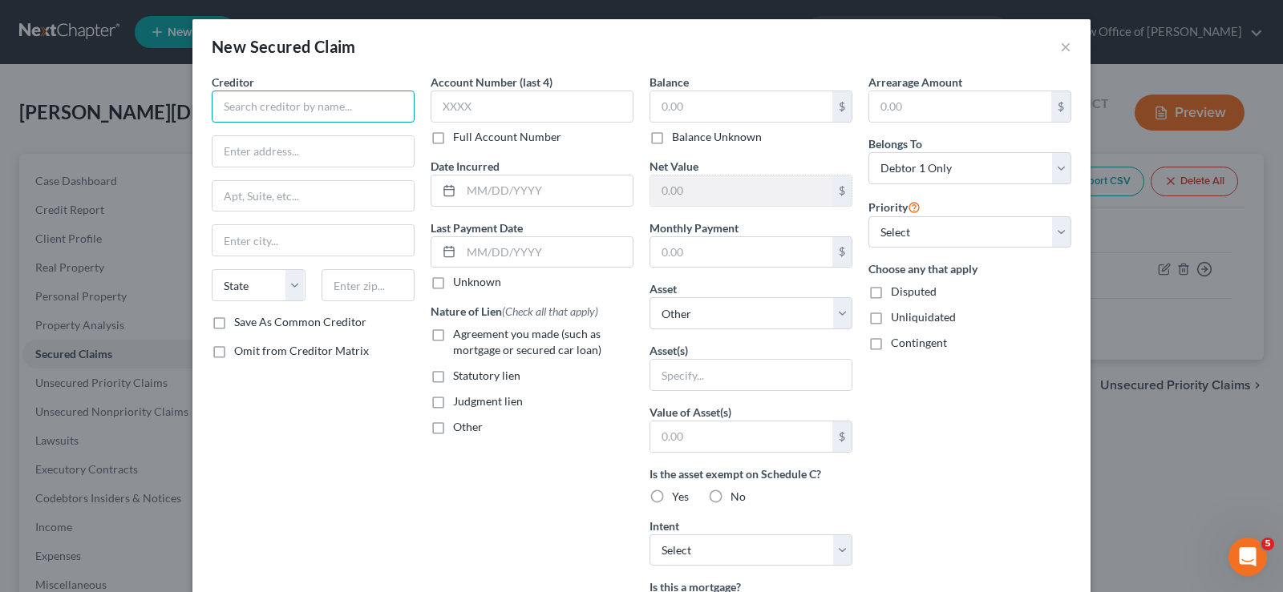
click at [235, 111] on input "text" at bounding box center [313, 107] width 203 height 32
type input "Bys LLC"
type input "[STREET_ADDRESS]"
click at [236, 237] on input "text" at bounding box center [312, 240] width 201 height 30
type input "[US_STATE][GEOGRAPHIC_DATA]"
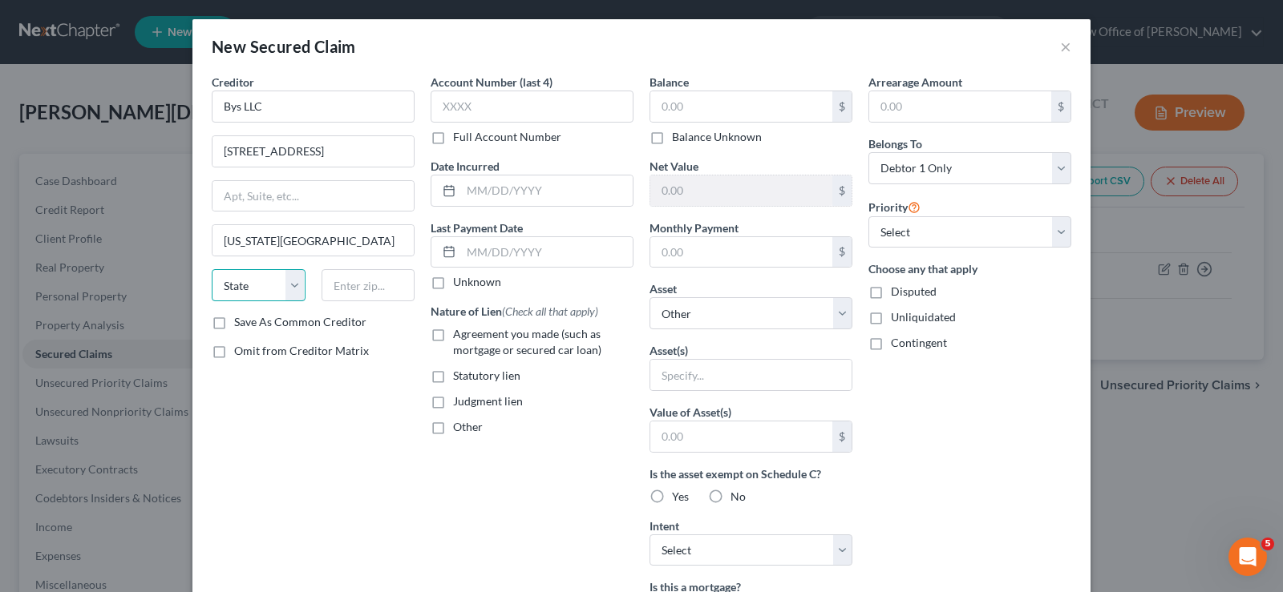
click at [282, 284] on select "State [US_STATE] AK AR AZ CA CO CT DE DC [GEOGRAPHIC_DATA] [GEOGRAPHIC_DATA] GU…" at bounding box center [259, 285] width 94 height 32
select select "26"
click at [212, 269] on select "State [US_STATE] AK AR AZ CA CO CT DE DC [GEOGRAPHIC_DATA] [GEOGRAPHIC_DATA] GU…" at bounding box center [259, 285] width 94 height 32
click at [332, 286] on input "text" at bounding box center [368, 285] width 94 height 32
type input "64114"
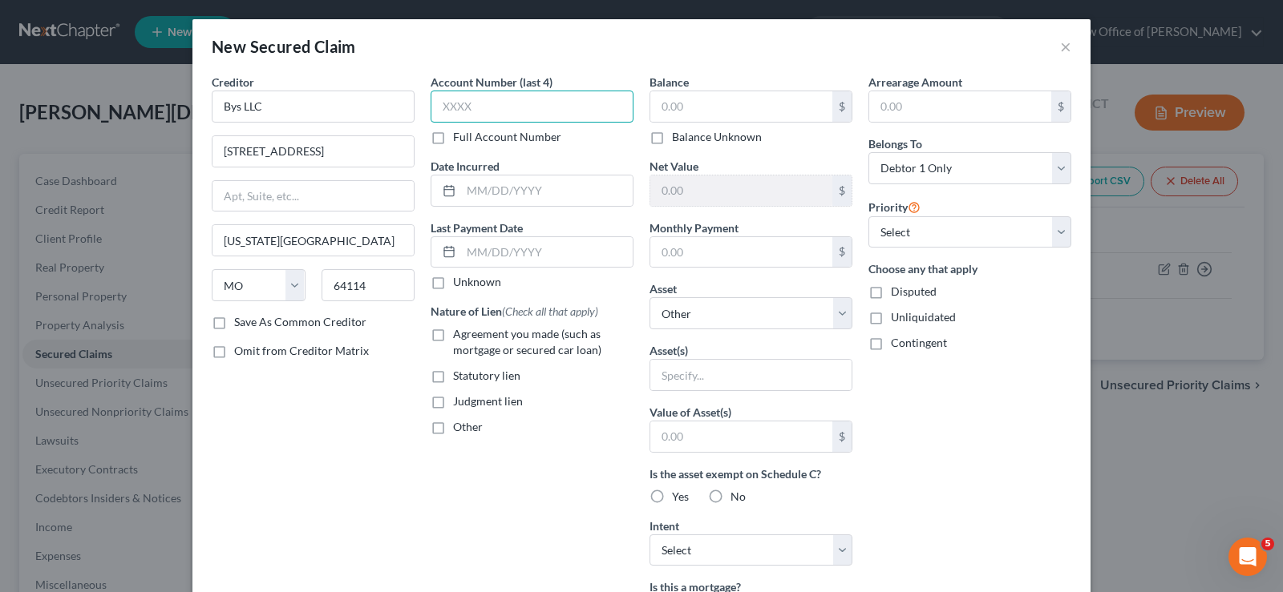
click at [534, 117] on input "text" at bounding box center [531, 107] width 203 height 32
click at [891, 290] on label "Disputed" at bounding box center [914, 292] width 46 height 16
click at [897, 290] on input "Disputed" at bounding box center [902, 289] width 10 height 10
checkbox input "true"
click at [689, 110] on input "text" at bounding box center [741, 106] width 182 height 30
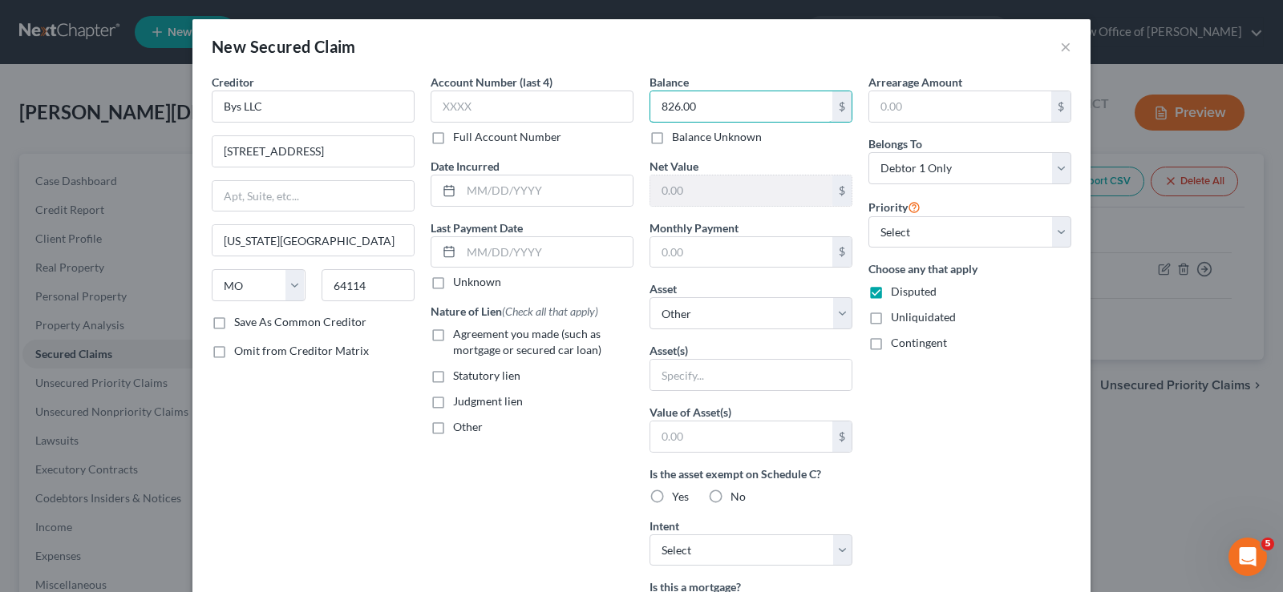
type input "826.00"
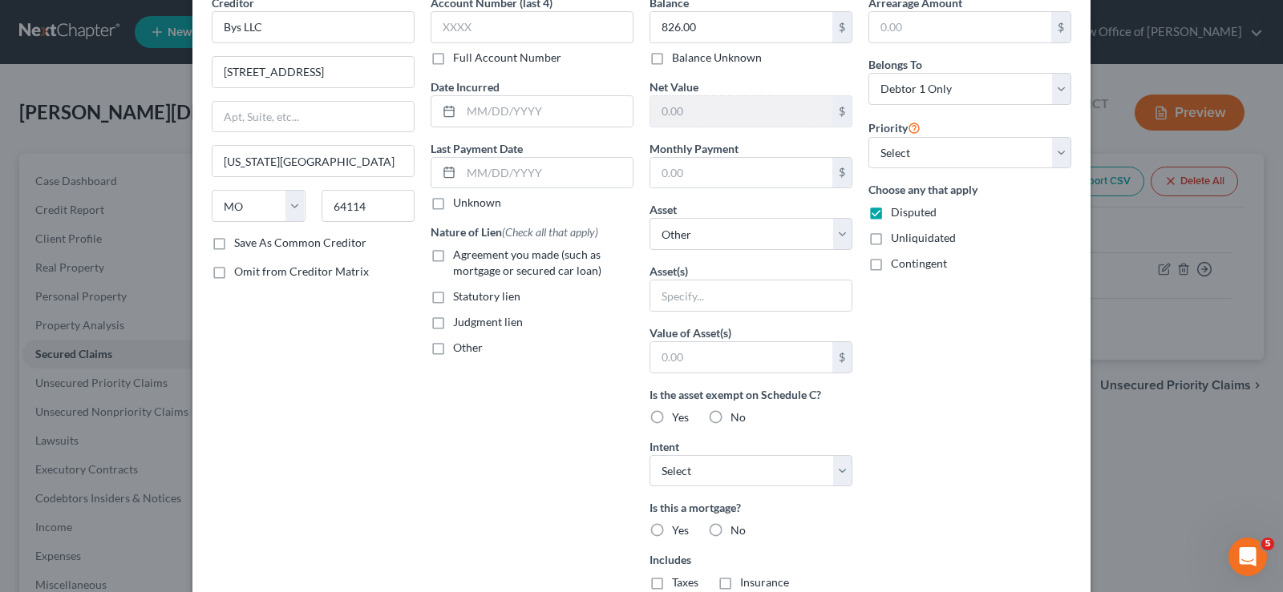
scroll to position [81, 0]
click at [722, 413] on div "No" at bounding box center [727, 416] width 38 height 16
click at [730, 414] on label "No" at bounding box center [737, 416] width 15 height 16
click at [737, 414] on input "No" at bounding box center [742, 413] width 10 height 10
radio input "true"
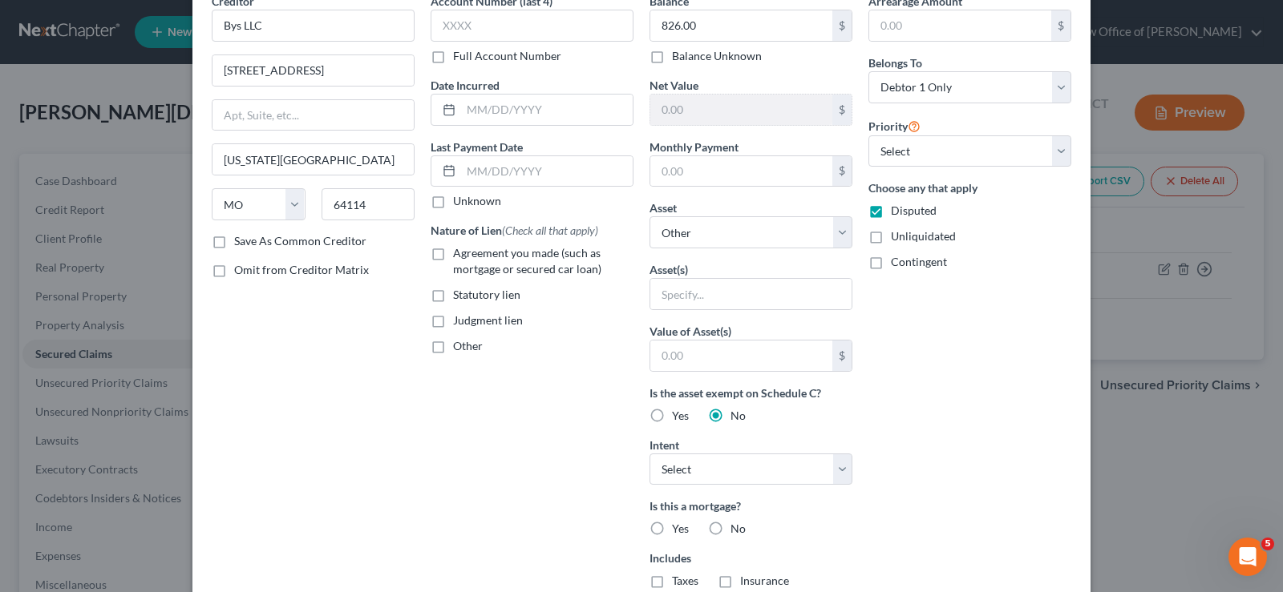
click at [730, 530] on label "No" at bounding box center [737, 529] width 15 height 16
click at [737, 530] on input "No" at bounding box center [742, 526] width 10 height 10
radio input "true"
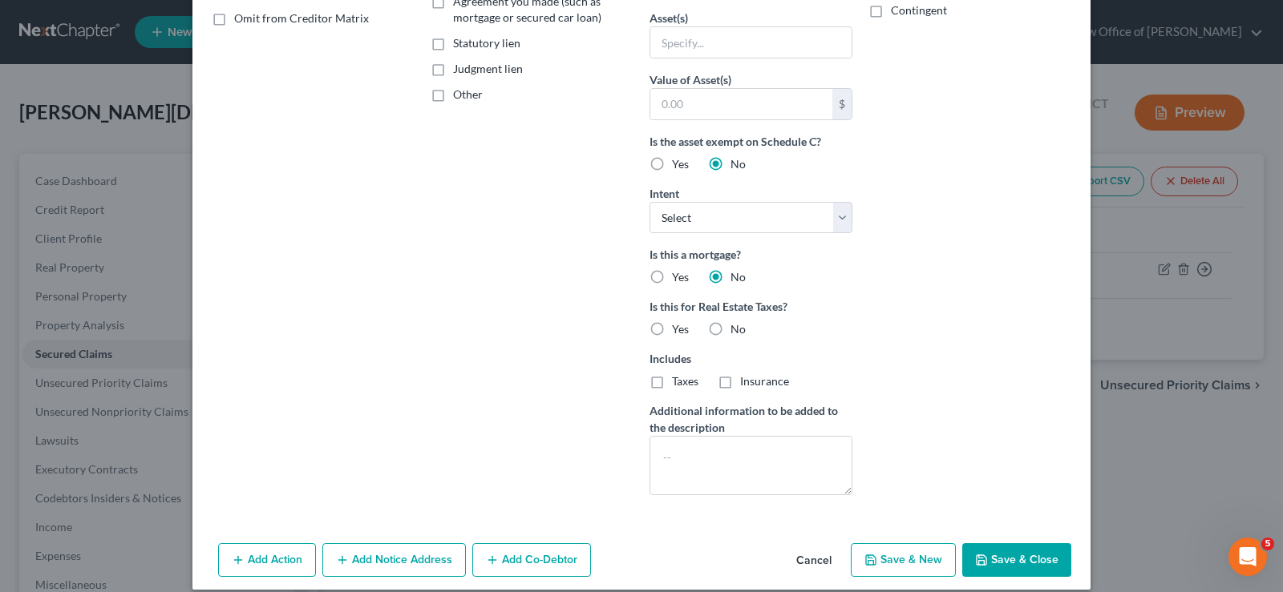
scroll to position [335, 0]
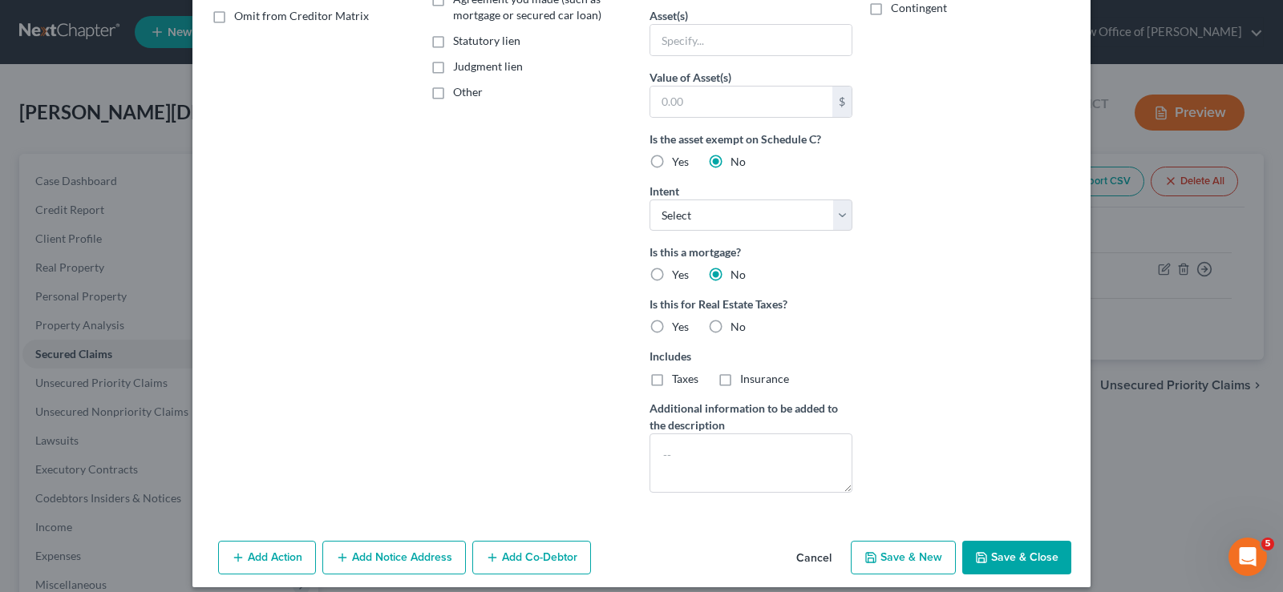
click at [1003, 550] on button "Save & Close" at bounding box center [1016, 558] width 109 height 34
select select
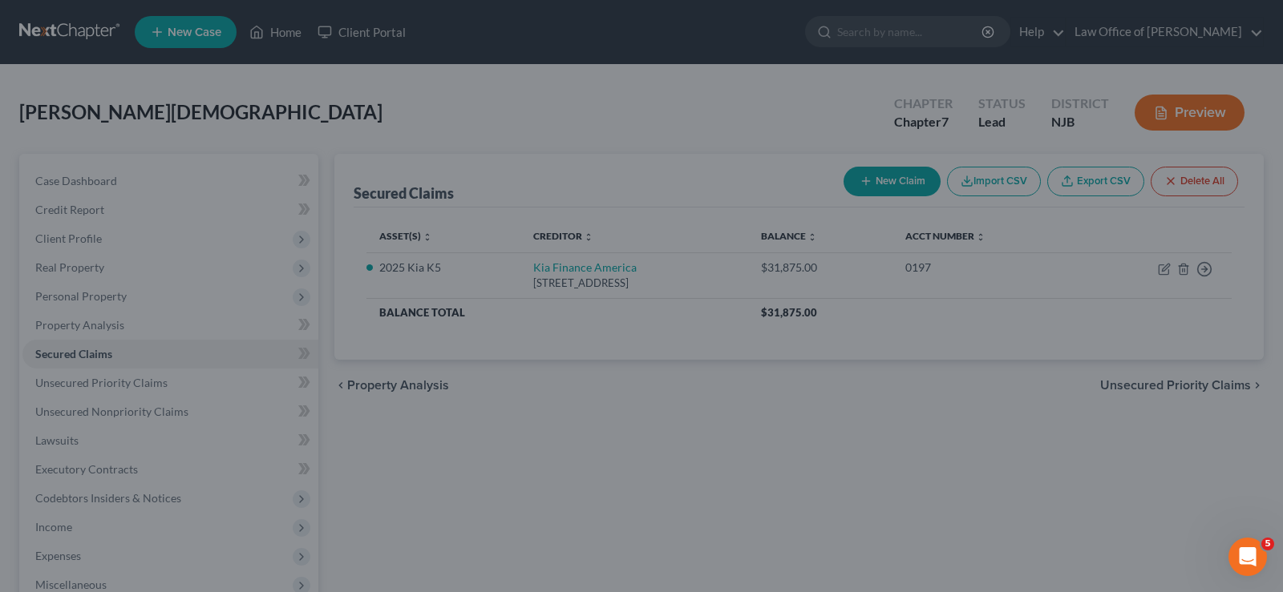
type input "0"
type input "0.00"
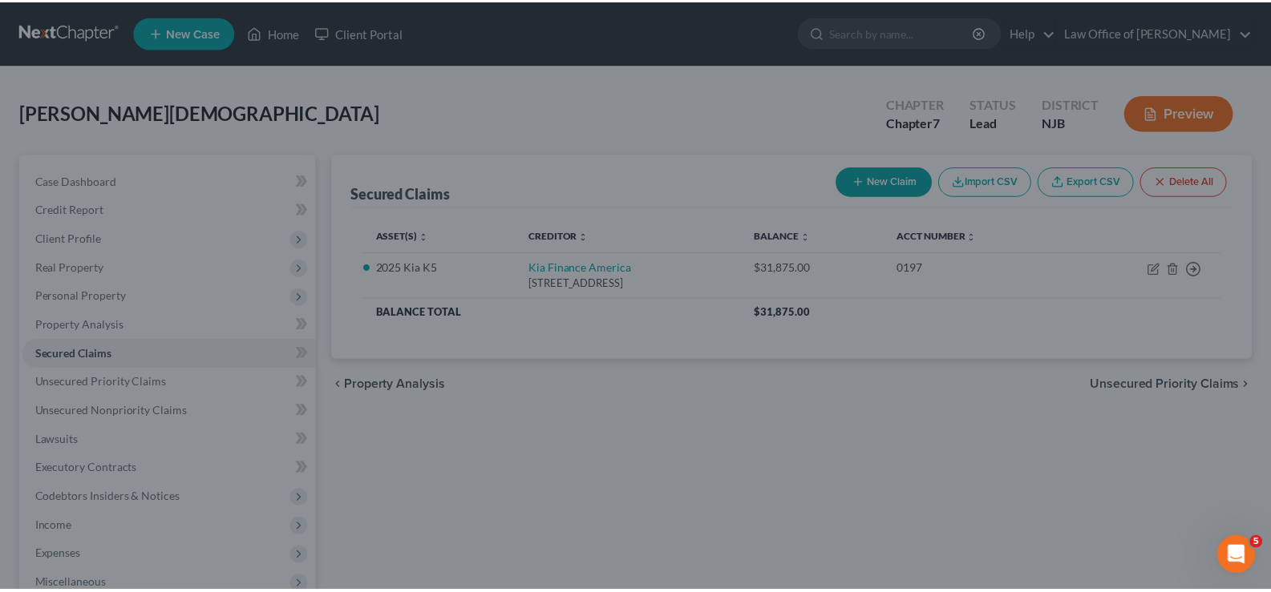
scroll to position [175, 0]
